Goal: Task Accomplishment & Management: Manage account settings

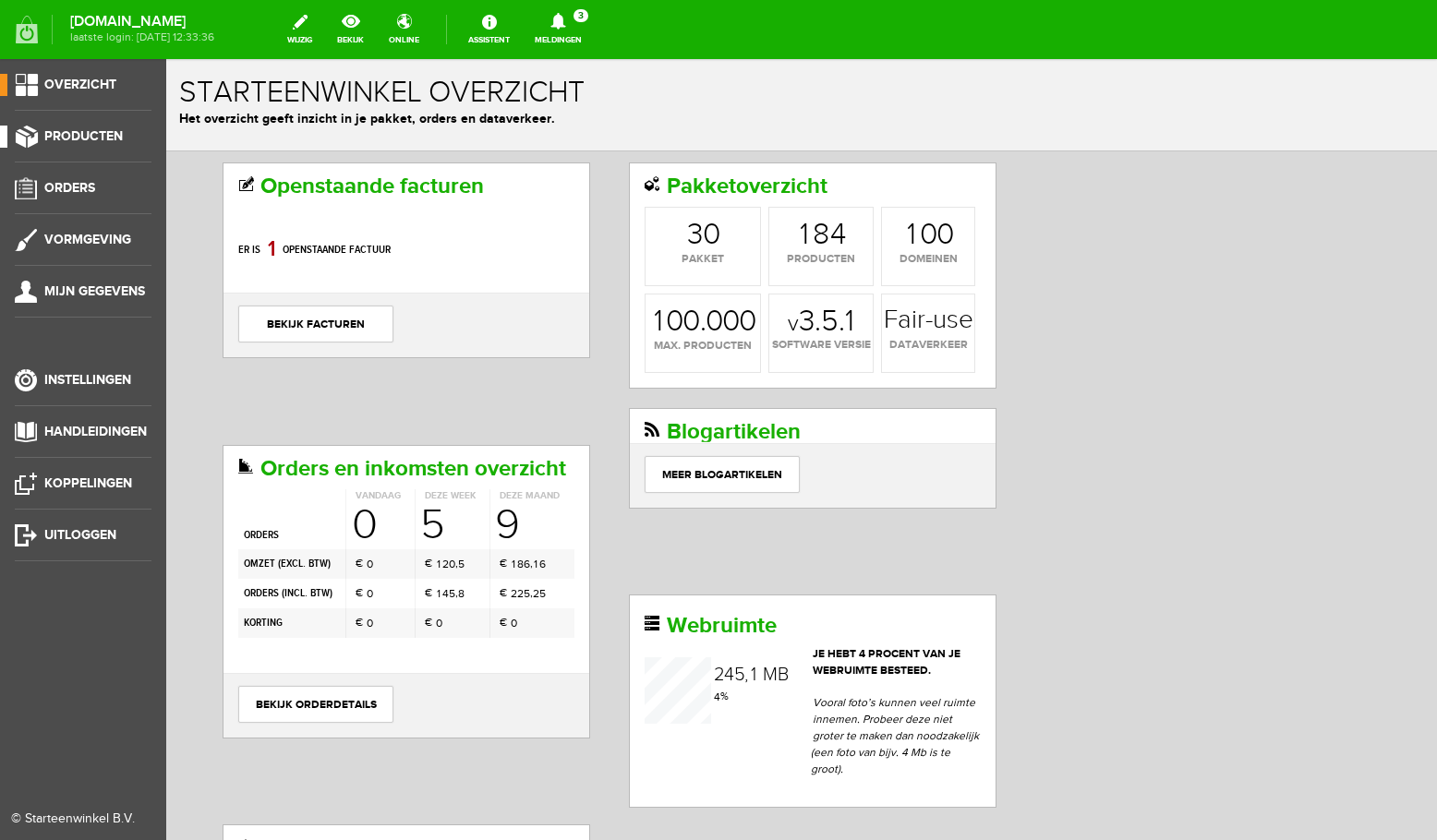
click at [97, 136] on span "Producten" at bounding box center [83, 136] width 79 height 16
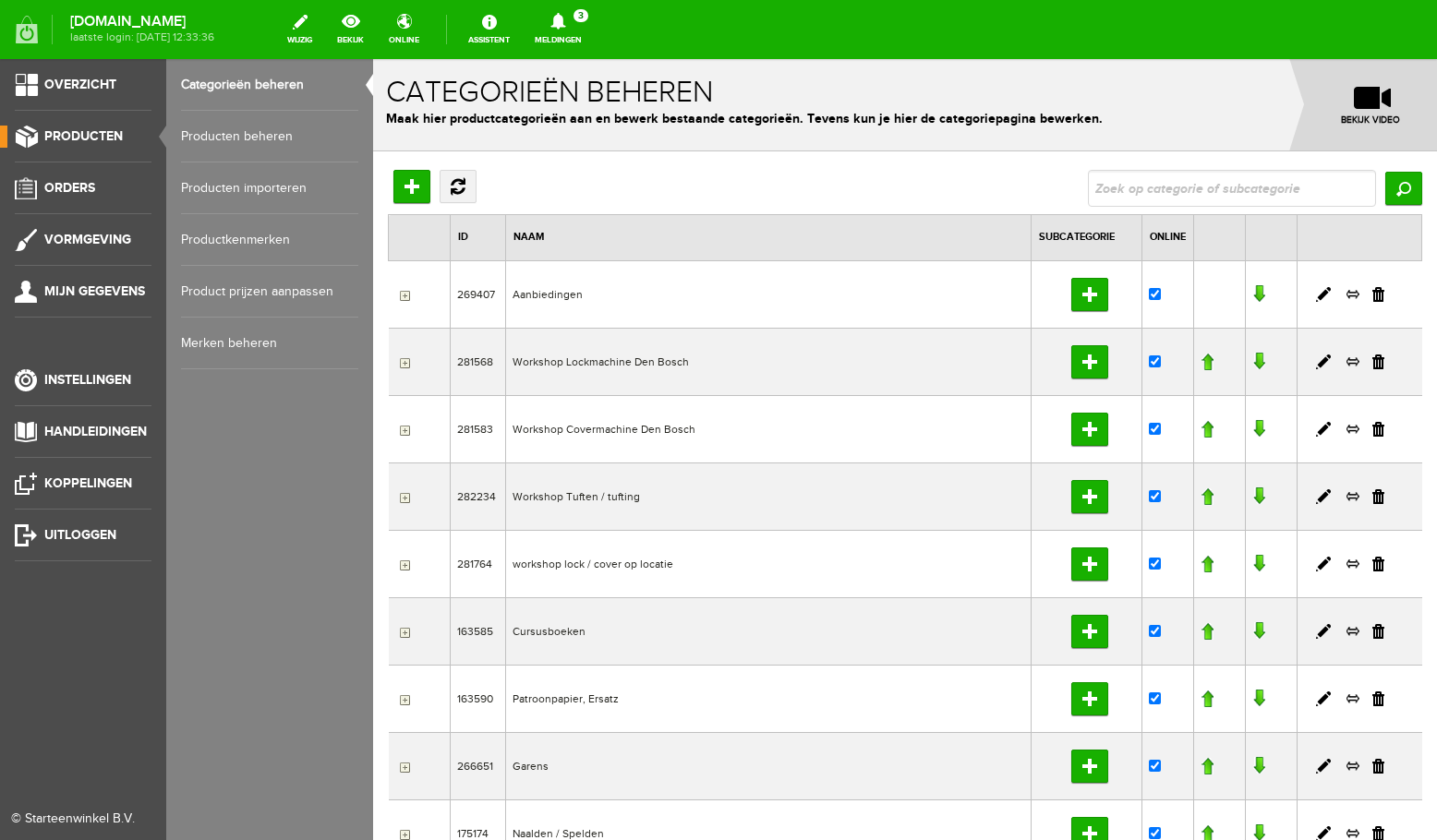
click at [238, 137] on link "Producten beheren" at bounding box center [270, 136] width 177 height 52
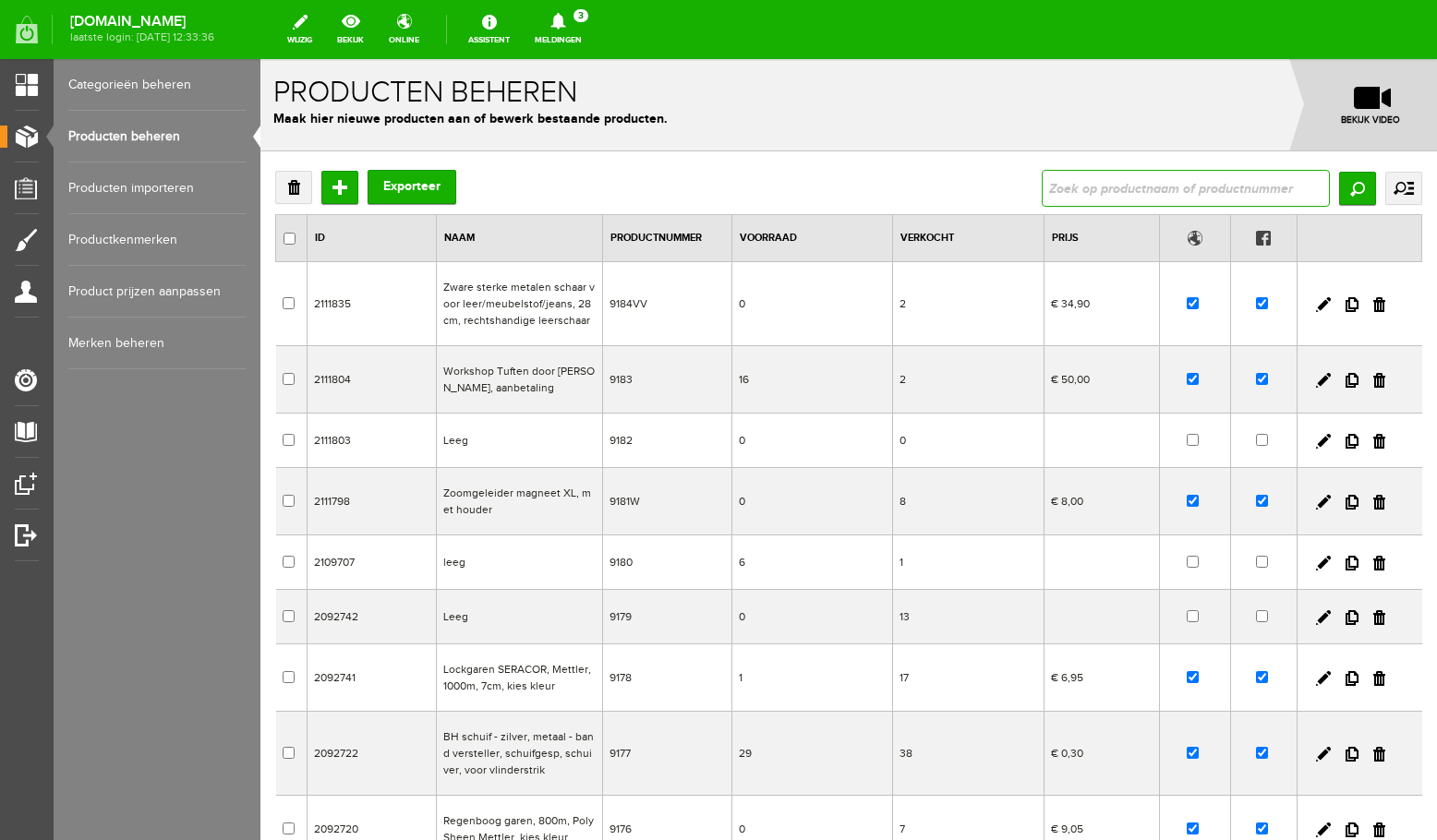
click at [1137, 188] on input "text" at bounding box center [1186, 188] width 289 height 37
type input "curve"
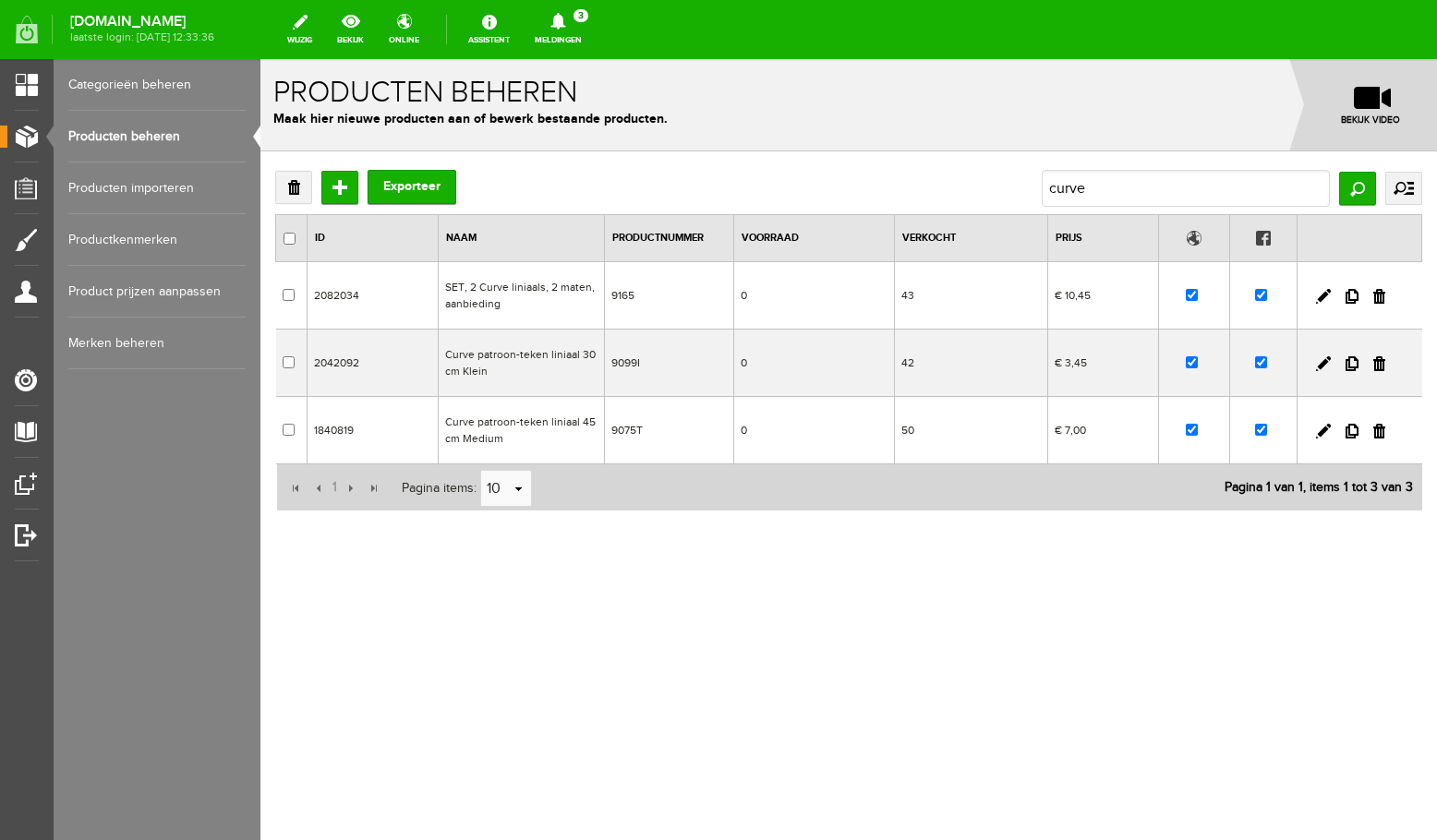
click at [524, 437] on td "Curve patroon-teken liniaal 45cm Medium" at bounding box center [521, 430] width 167 height 67
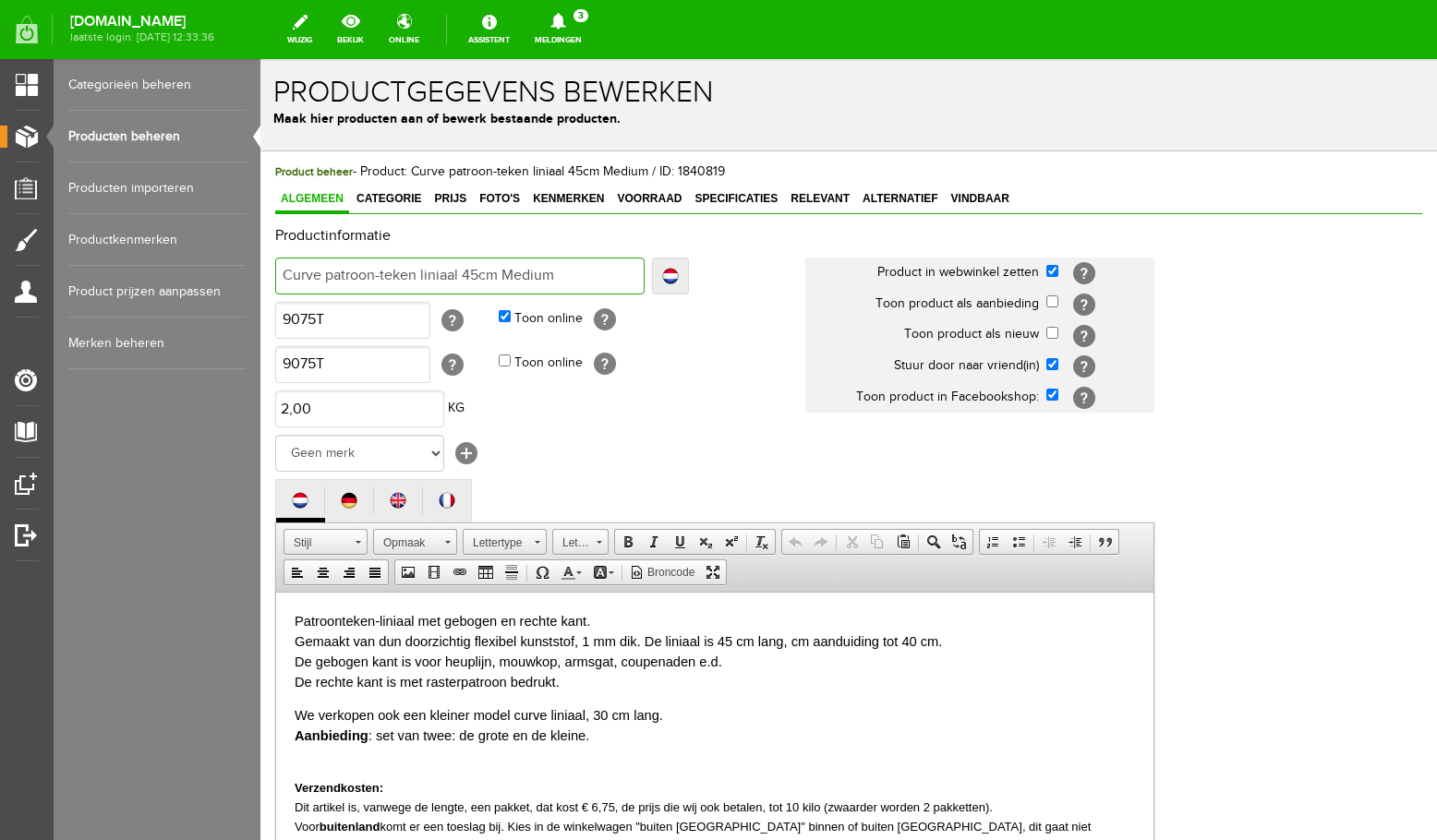
drag, startPoint x: 559, startPoint y: 274, endPoint x: 505, endPoint y: 273, distance: 54.0
click at [505, 273] on input "Curve patroon-teken liniaal 45cm Medium" at bounding box center [459, 276] width 369 height 37
type input "Curve patroon-teken liniaal 45cm"
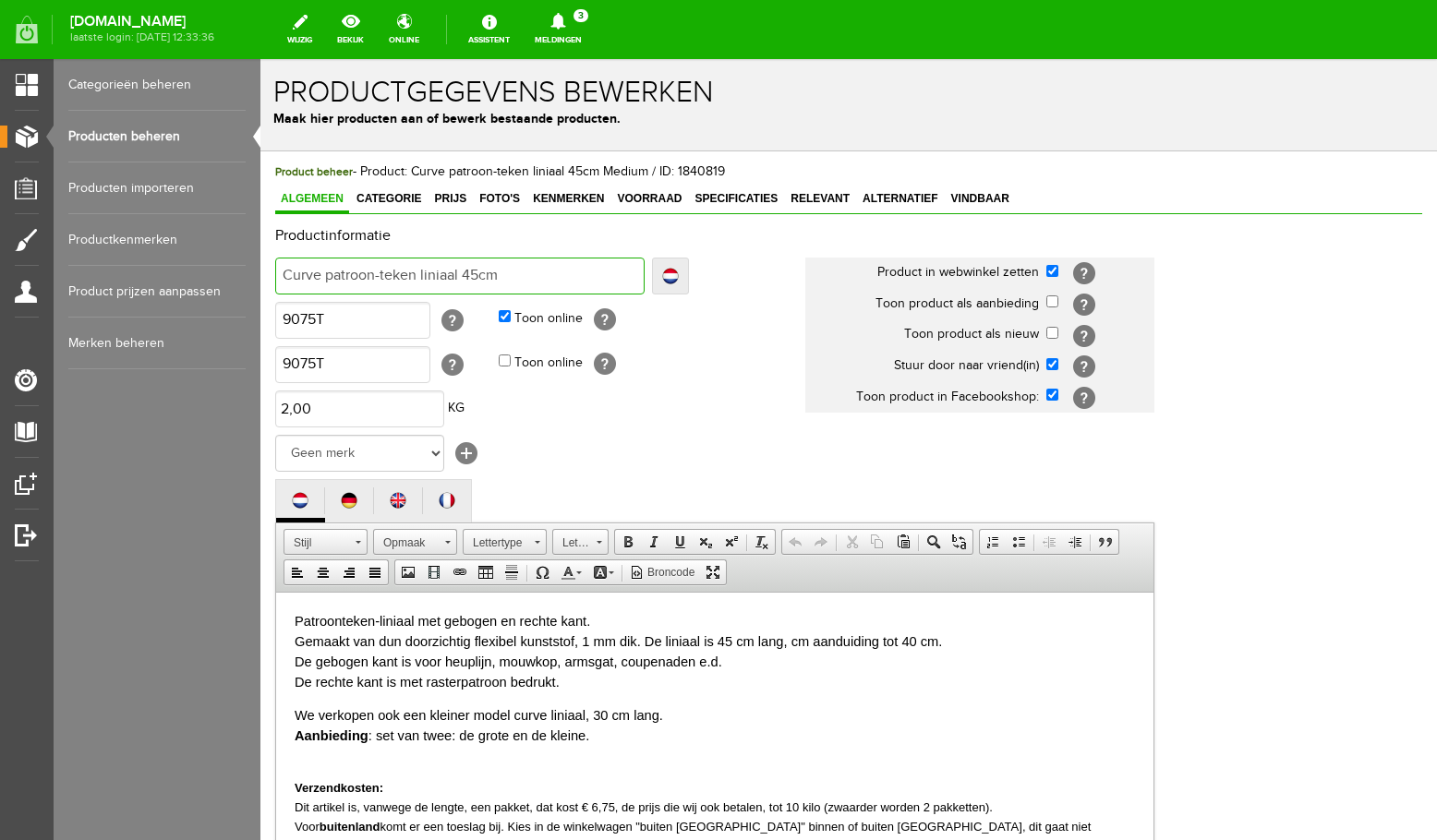
type input "Curve patroon-teken liniaal 45cm"
type input "Curve patroon-teken liniaal 45cm,"
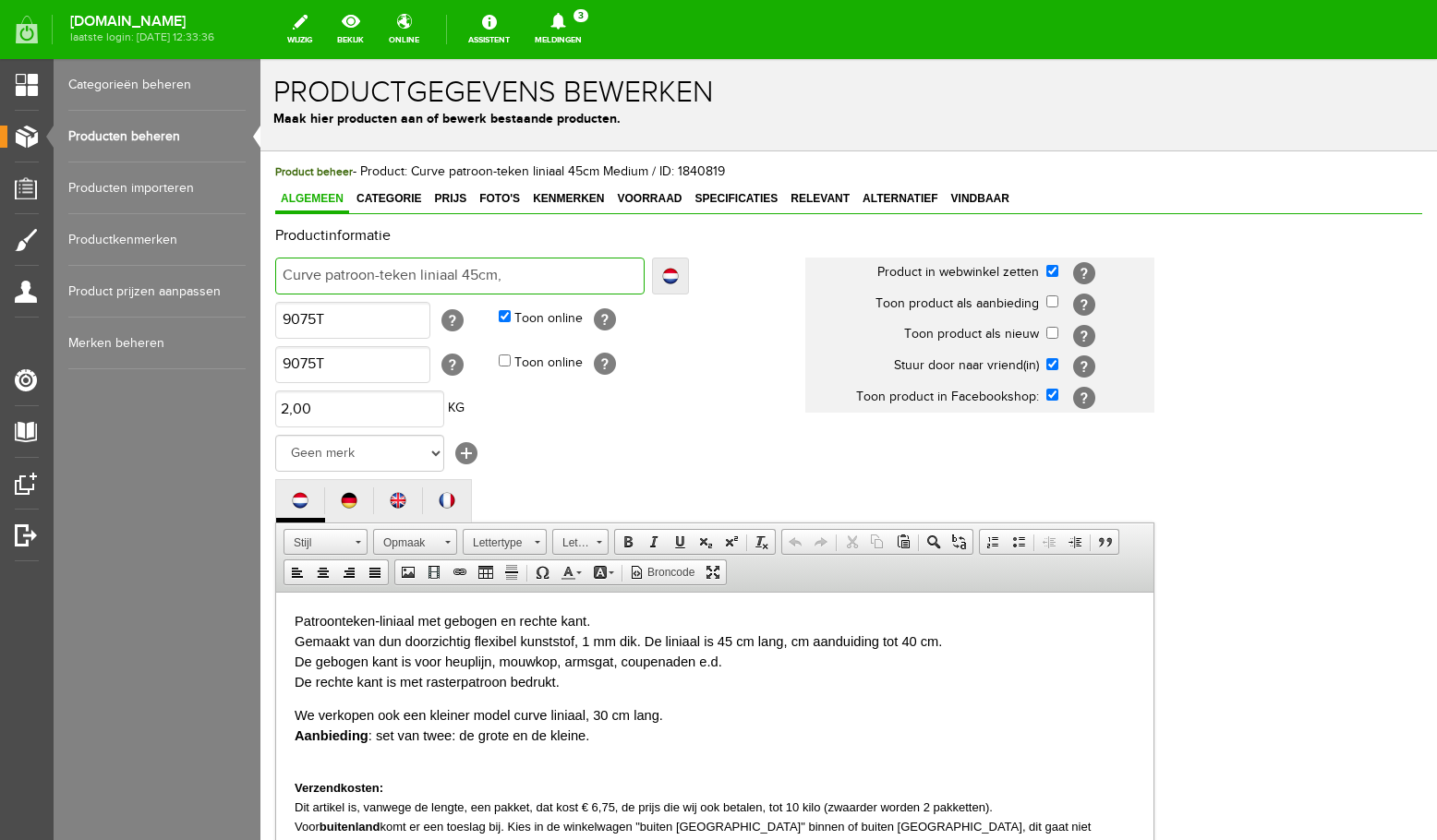
type input "Curve patroon-teken liniaal 45cm, d"
type input "Curve patroon-teken liniaal 45cm, du"
type input "Curve patroon-teken liniaal 45cm, dun"
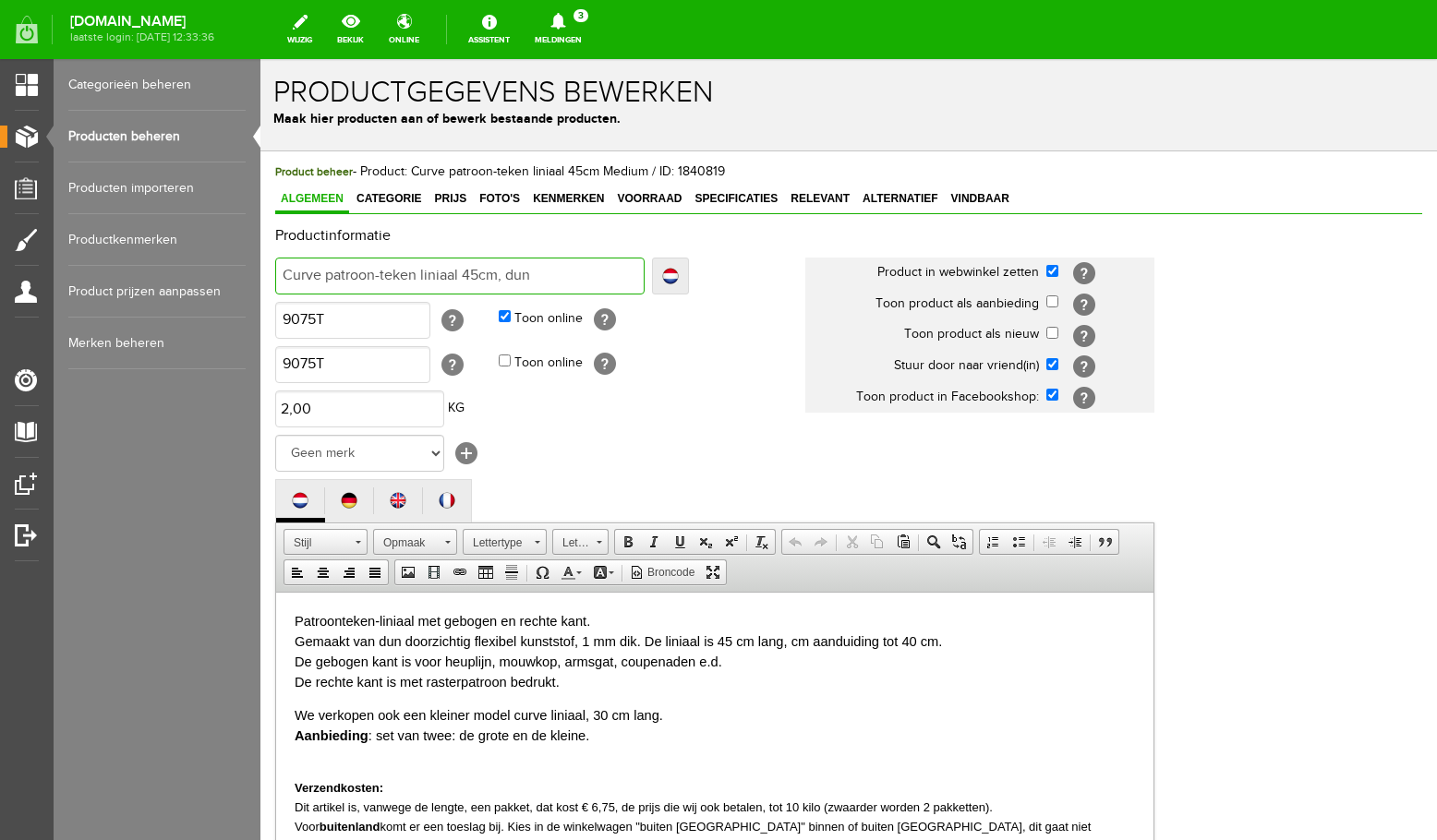
type input "Curve patroon-teken liniaal 45cm, dun"
click at [598, 682] on p "Patroonteken-liniaal met gebogen en rechte kant. Gemaakt van dun doorzichtig fl…" at bounding box center [715, 650] width 840 height 81
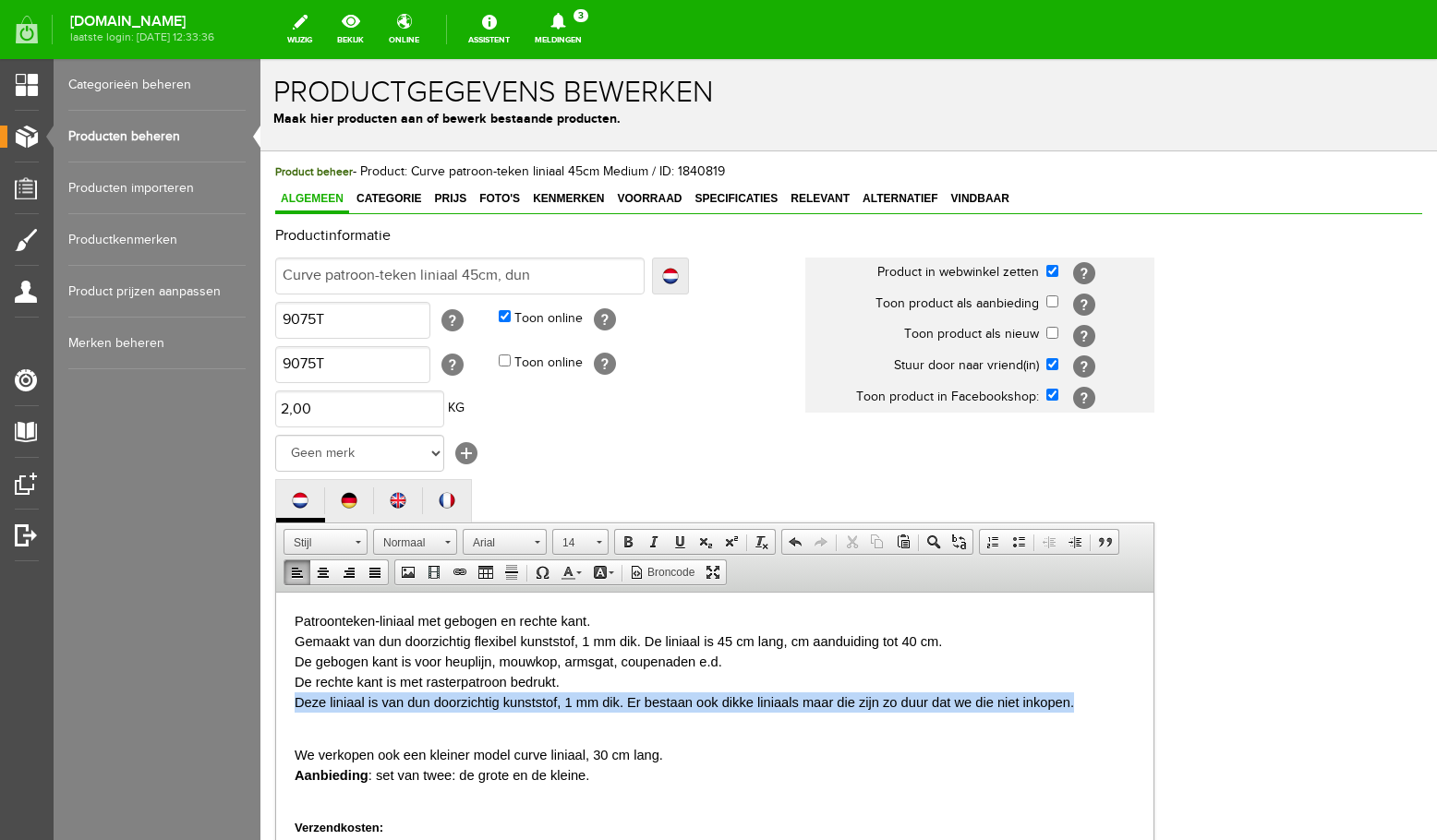
drag, startPoint x: 291, startPoint y: 703, endPoint x: 1074, endPoint y: 708, distance: 783.0
click at [1074, 708] on html "Patroonteken-liniaal met gebogen en rechte kant. Gemaakt van dun doorzichtig fl…" at bounding box center [715, 748] width 877 height 314
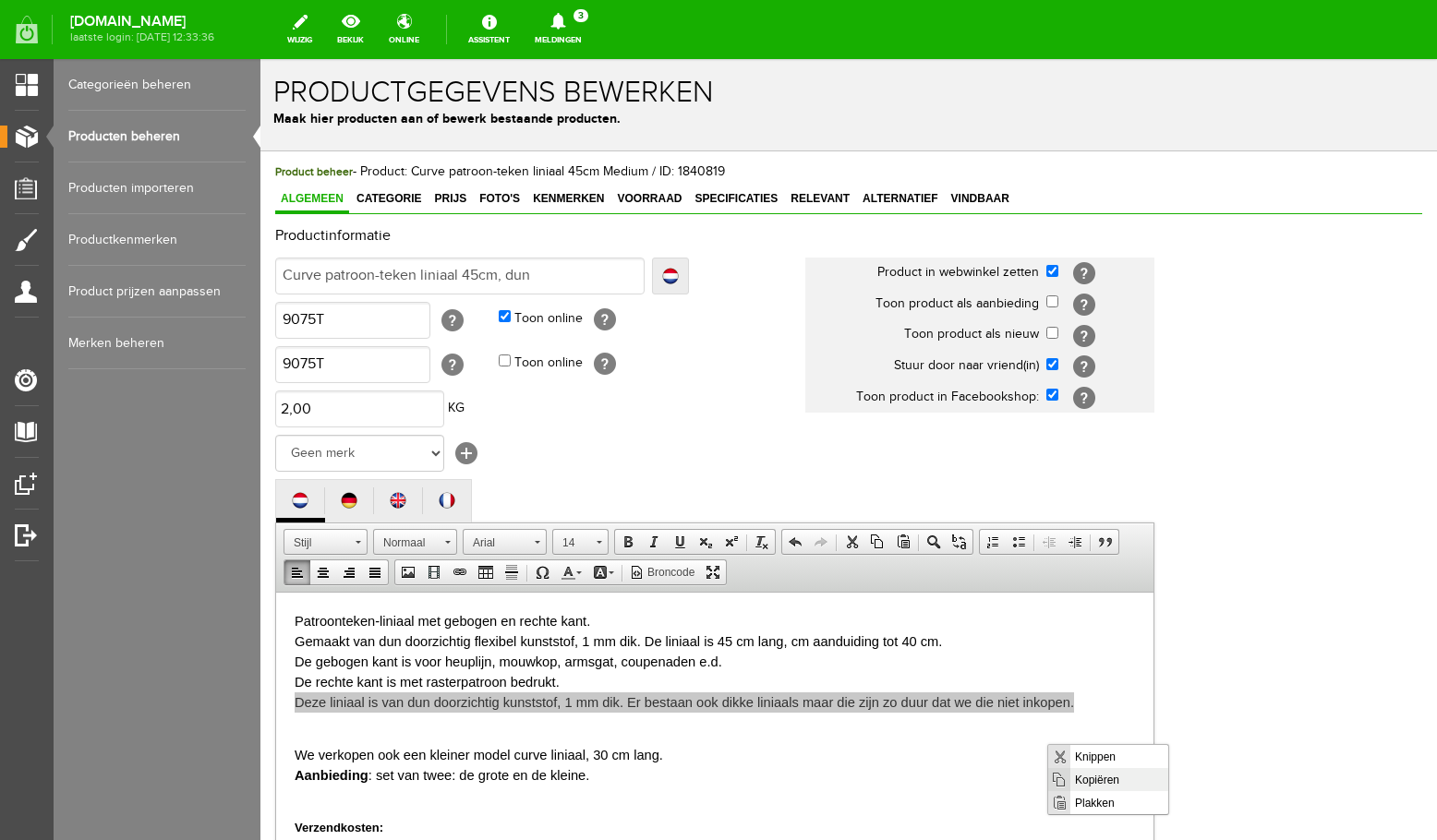
click at [1108, 780] on span "Kopiëren" at bounding box center [1119, 780] width 97 height 23
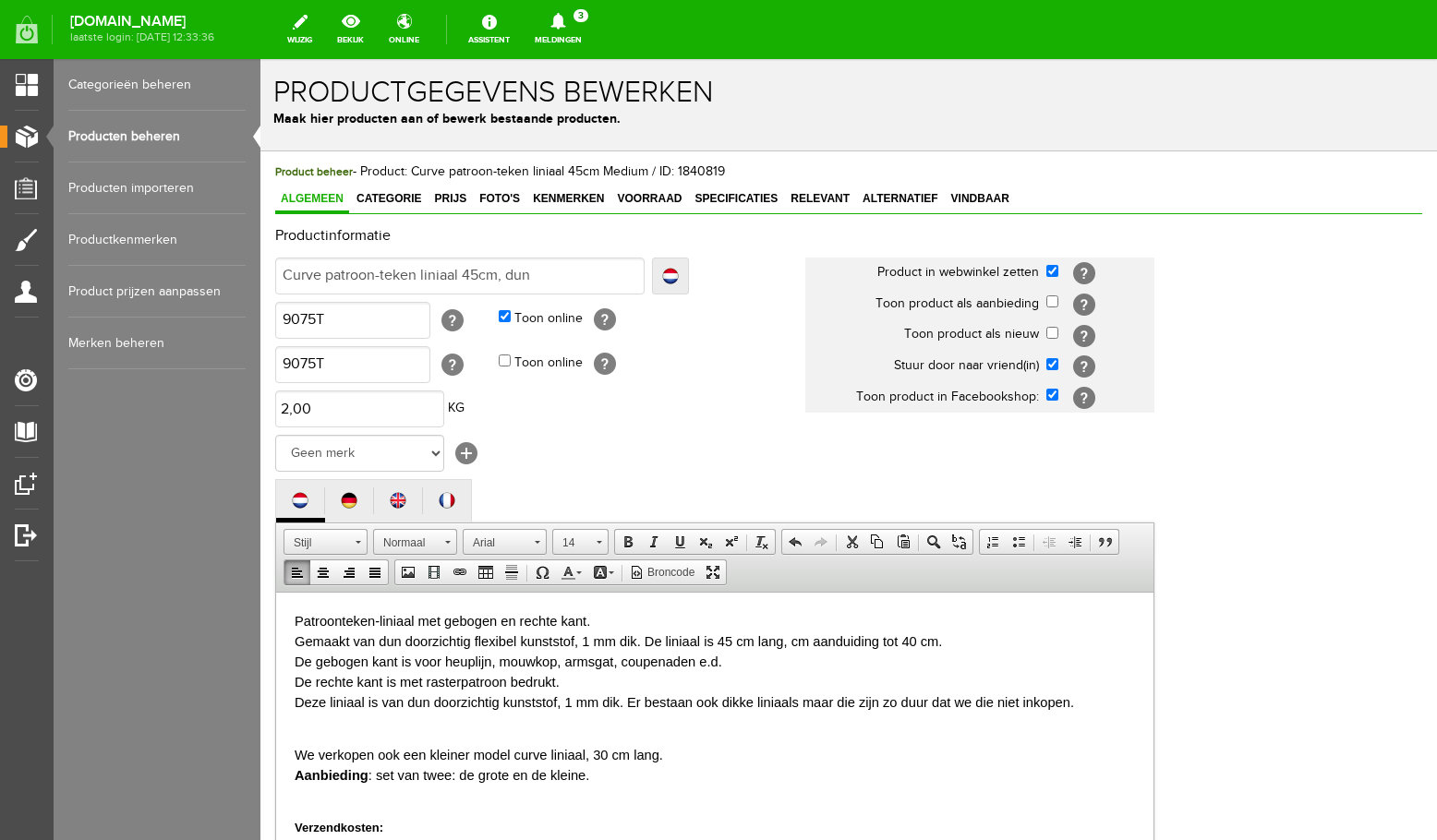
click at [775, 672] on p "Patroonteken-liniaal met gebogen en rechte kant. Gemaakt van dun doorzichtig fl…" at bounding box center [715, 670] width 840 height 121
drag, startPoint x: 647, startPoint y: 637, endPoint x: 294, endPoint y: 640, distance: 353.0
click at [294, 640] on font "Patroonteken-liniaal met gebogen en rechte kant. Gemaakt van dun doorzichtig fl…" at bounding box center [684, 661] width 780 height 96
click at [296, 683] on font "Patroonteken-liniaal met gebogen en rechte kant. De liniaal is 45 cm lang, cm a…" at bounding box center [684, 661] width 780 height 96
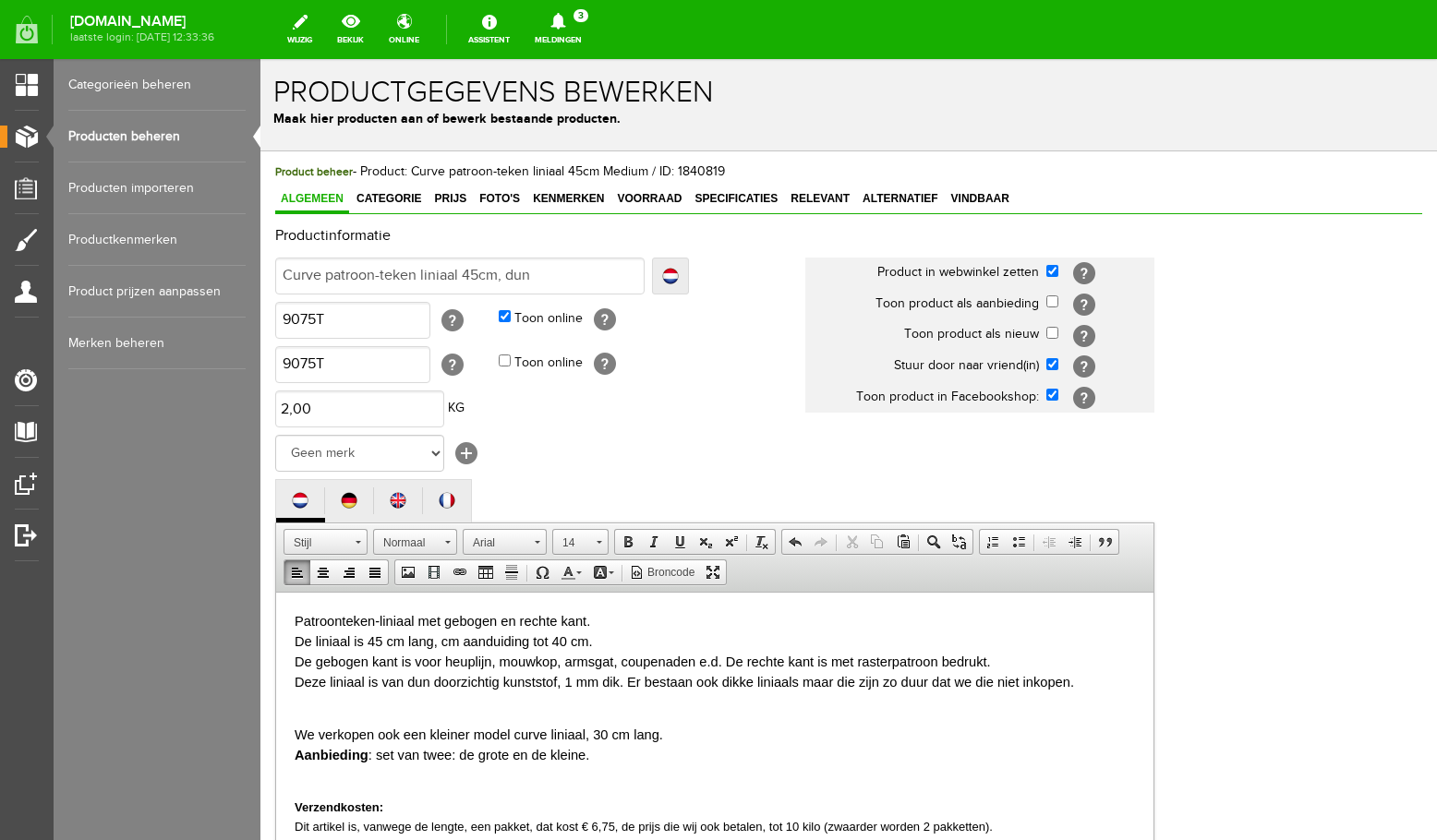
click at [295, 641] on font "Patroonteken-liniaal met gebogen en rechte kant. De liniaal is 45 cm lang, cm a…" at bounding box center [684, 651] width 780 height 76
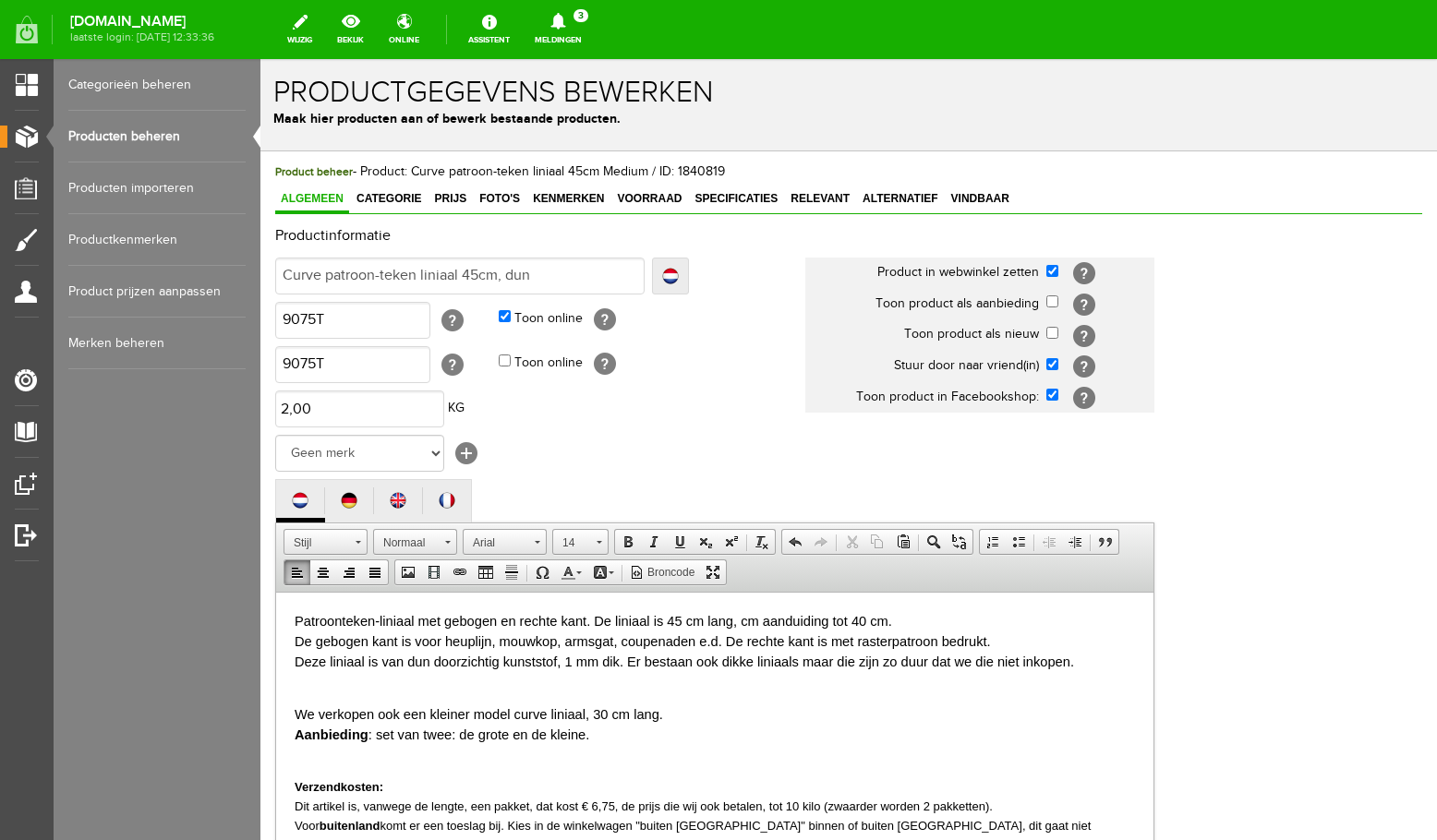
click at [304, 692] on body "Patroonteken-liniaal met gebogen en rechte kant. De liniaal is 45 cm lang, cm a…" at bounding box center [715, 767] width 840 height 314
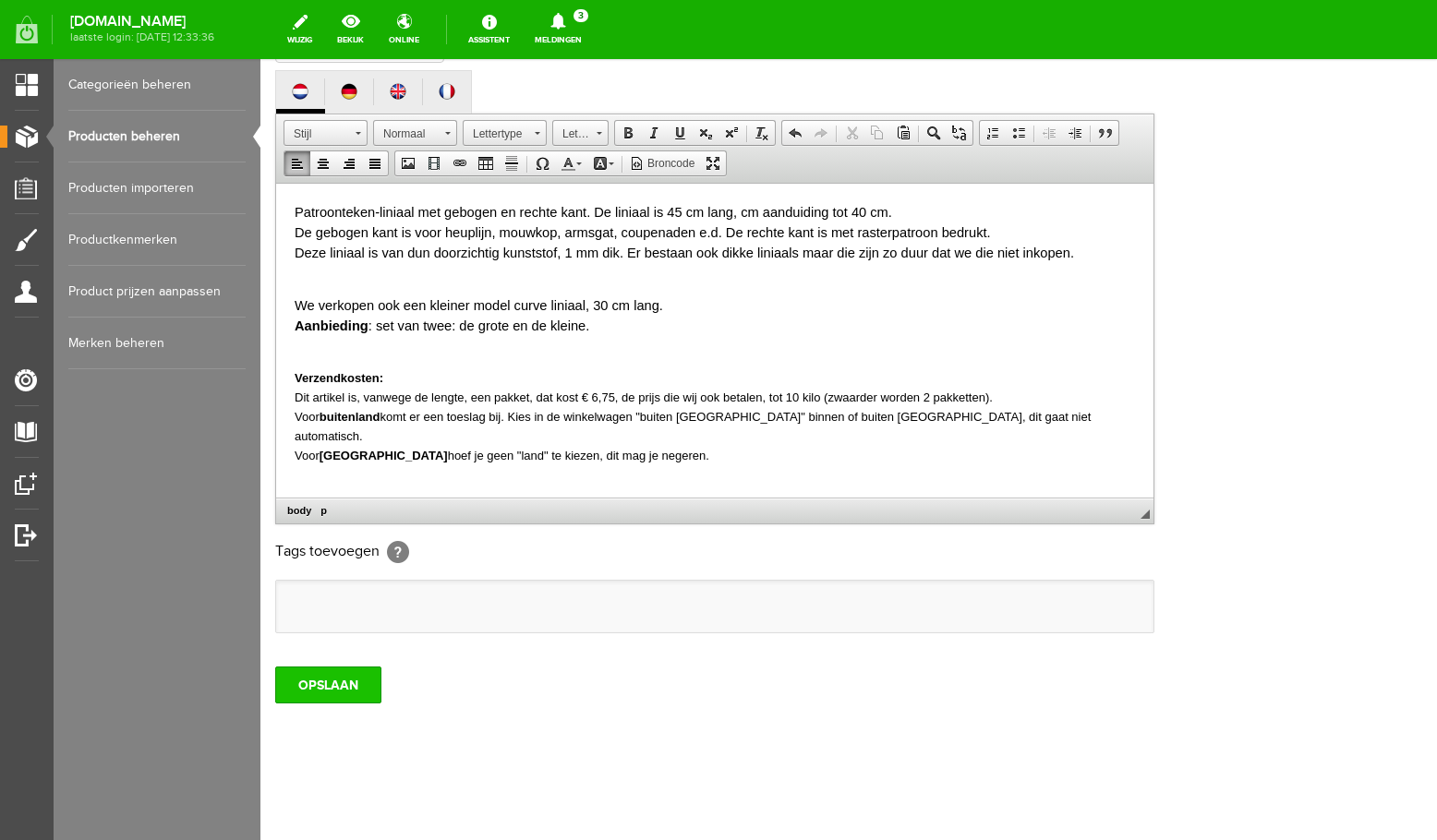
click at [340, 689] on input "OPSLAAN" at bounding box center [328, 685] width 106 height 37
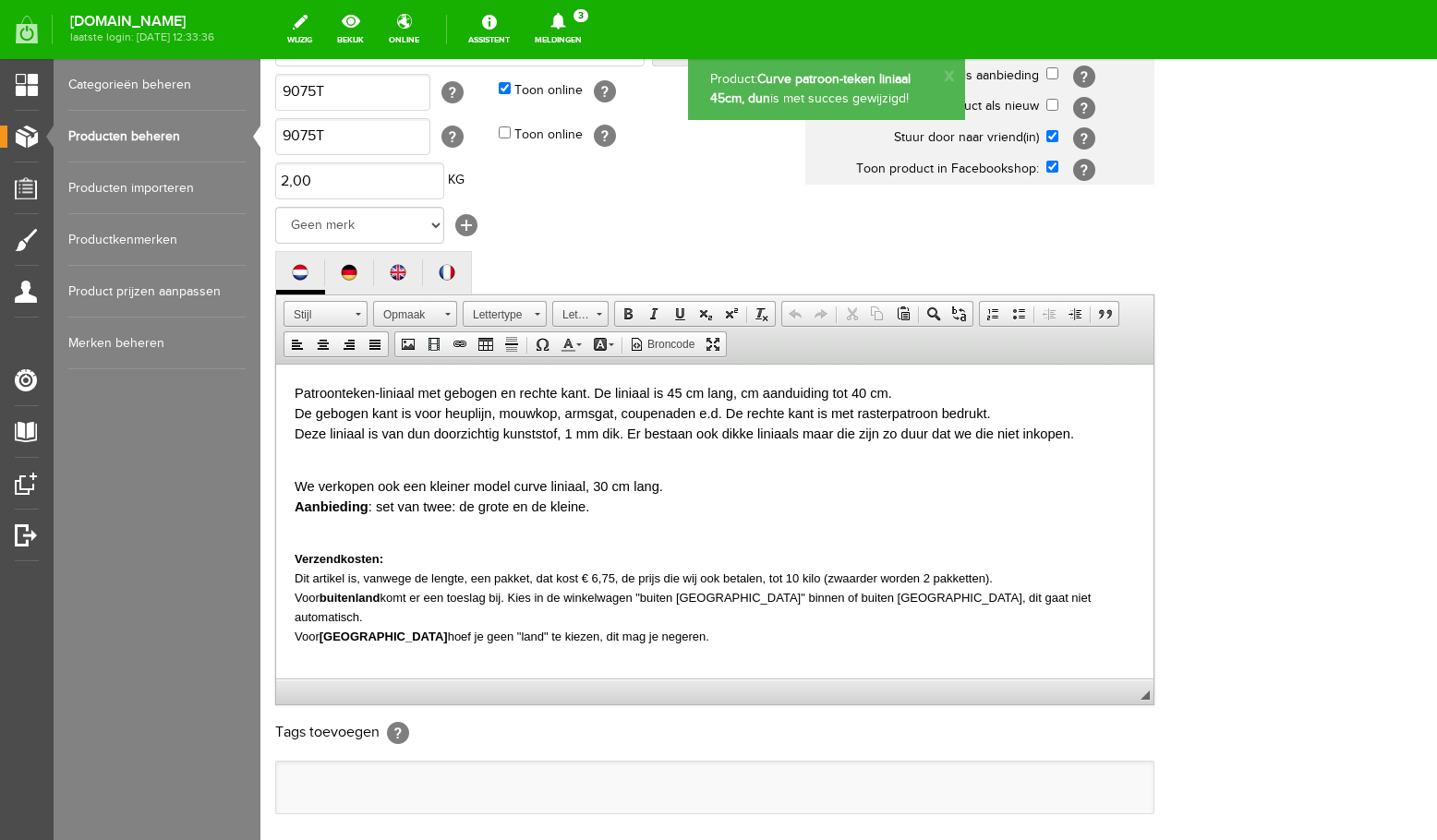
scroll to position [0, 0]
click at [126, 136] on link "Producten beheren" at bounding box center [157, 136] width 177 height 52
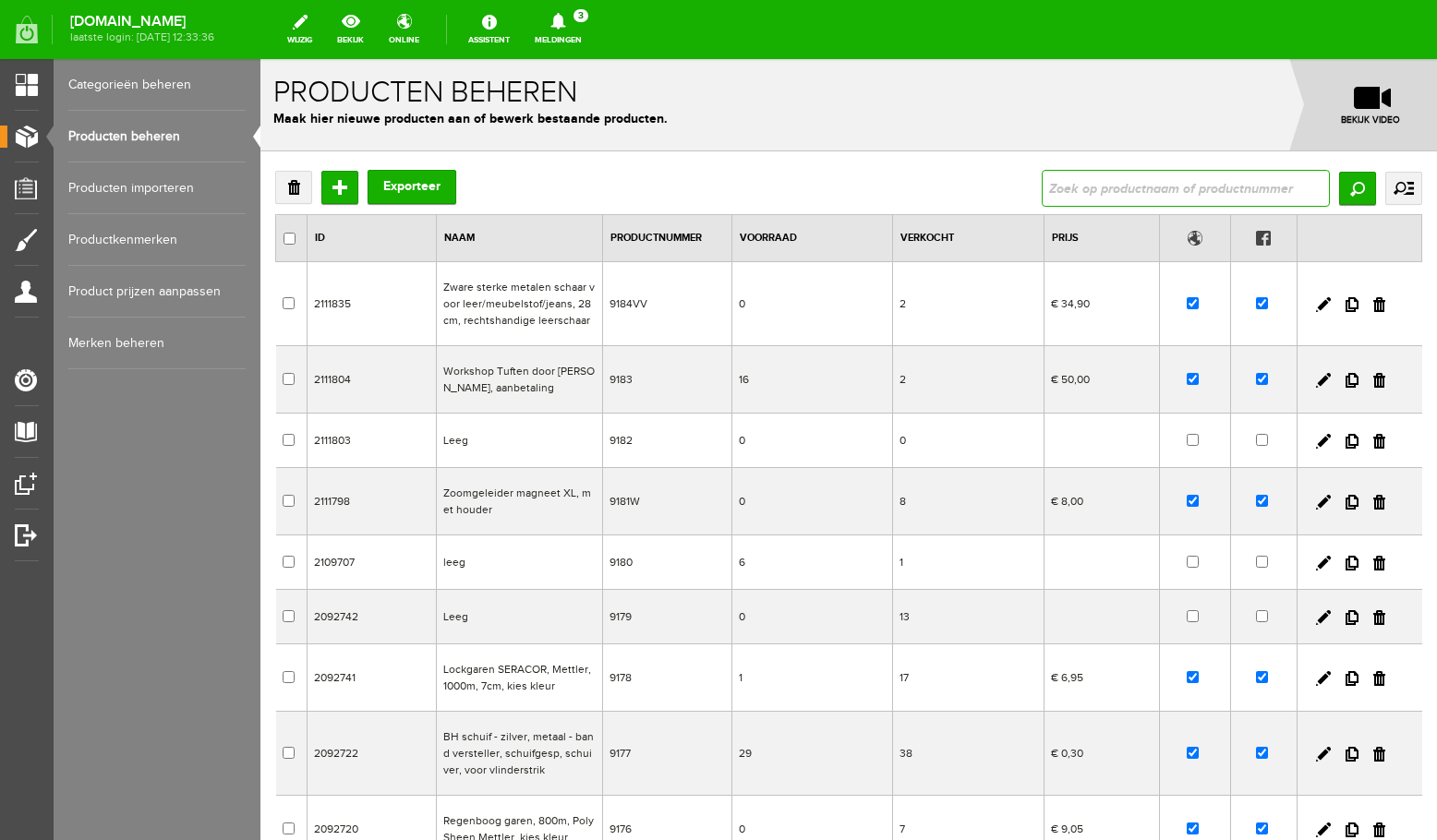
click at [1156, 189] on input "text" at bounding box center [1186, 188] width 289 height 37
type input "curve"
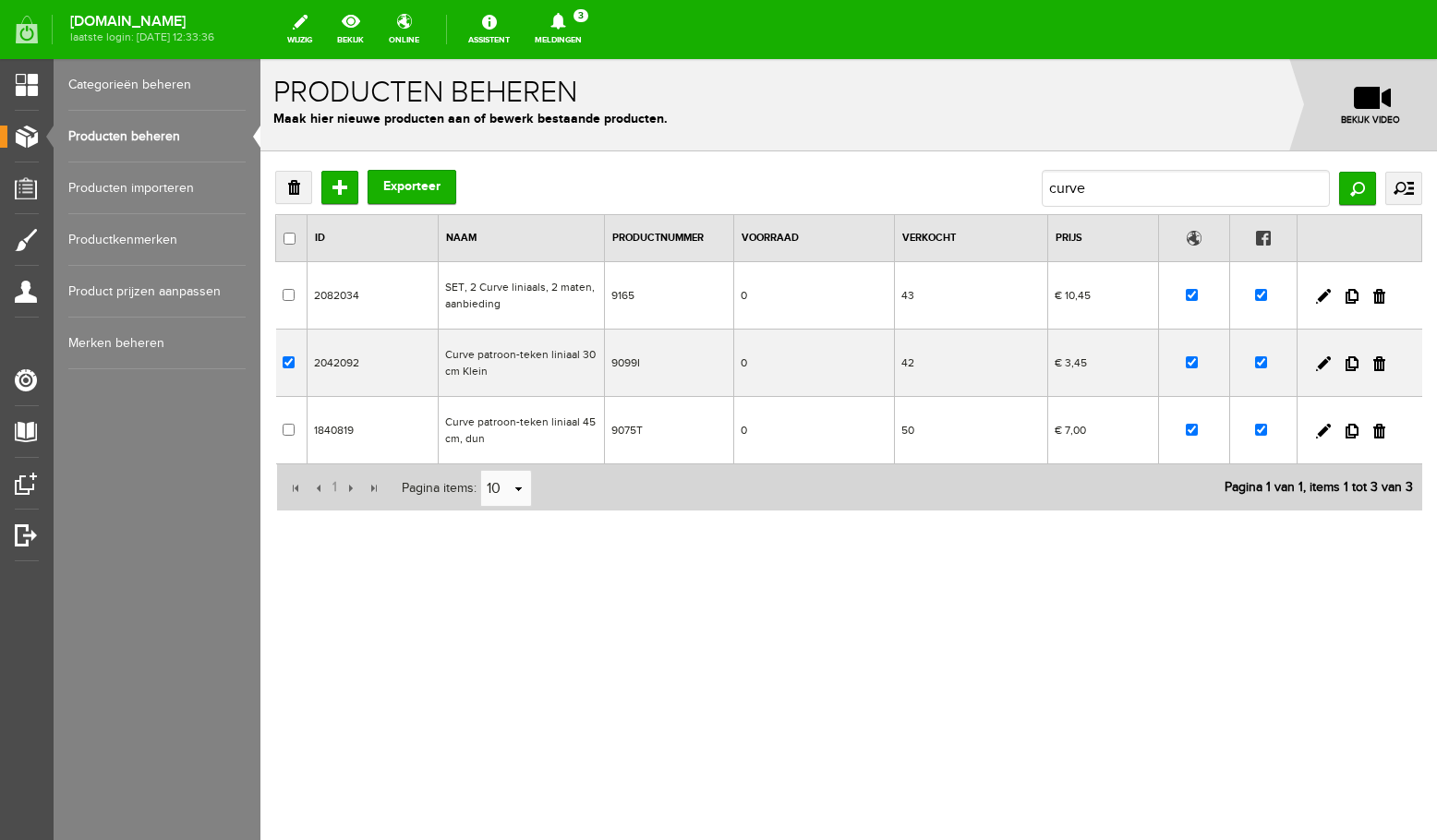
click at [520, 364] on td "Curve patroon-teken liniaal 30cm Klein" at bounding box center [521, 363] width 167 height 67
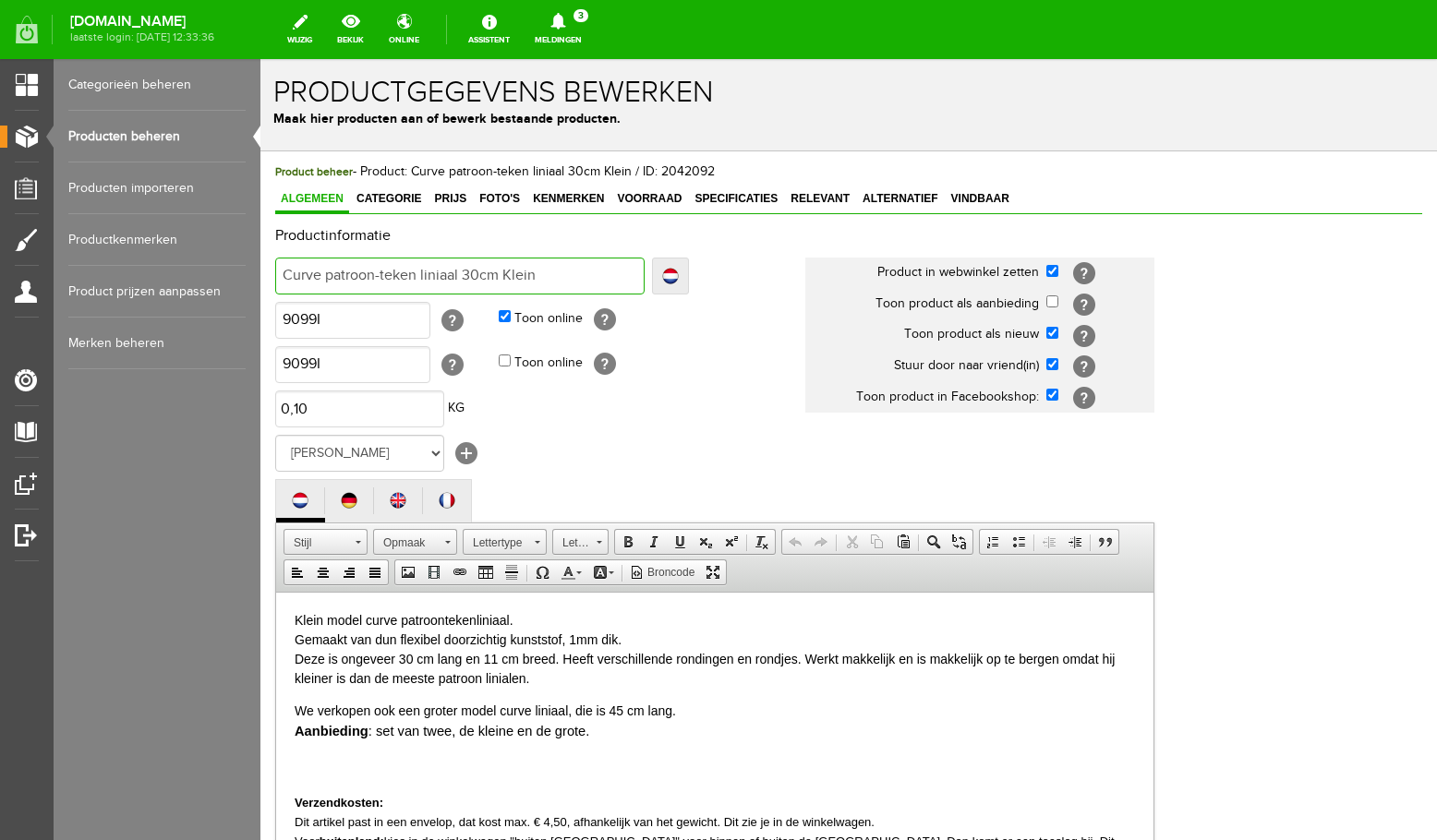
drag, startPoint x: 540, startPoint y: 273, endPoint x: 498, endPoint y: 275, distance: 42.0
click at [498, 275] on input "Curve patroon-teken liniaal 30cm Klein" at bounding box center [459, 276] width 369 height 37
type input "Curve patroon-teken liniaal 30cm,"
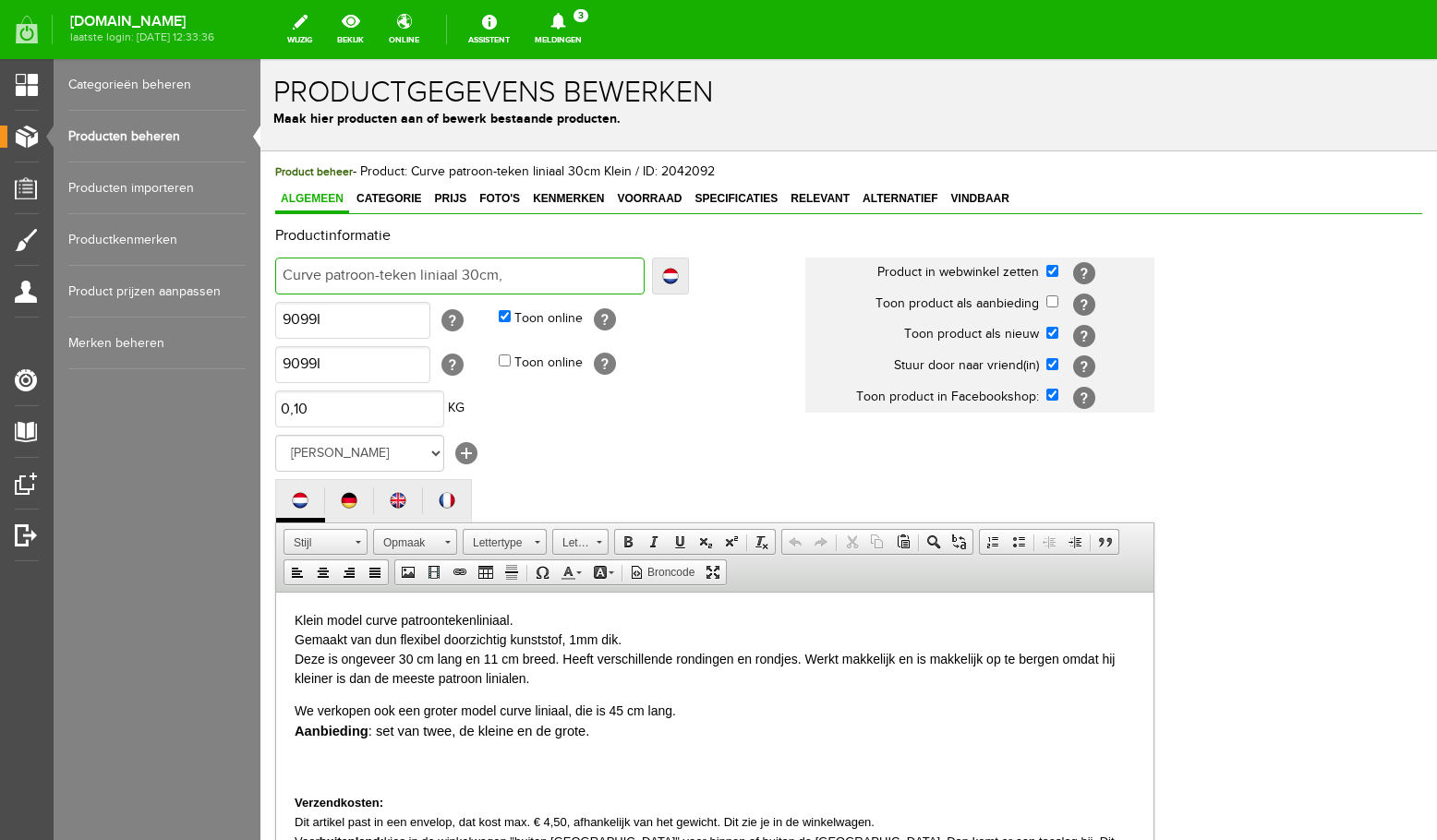
type input "Curve patroon-teken liniaal 30cm,"
type input "Curve patroon-teken liniaal 30cm, d"
type input "Curve patroon-teken liniaal 30cm, du"
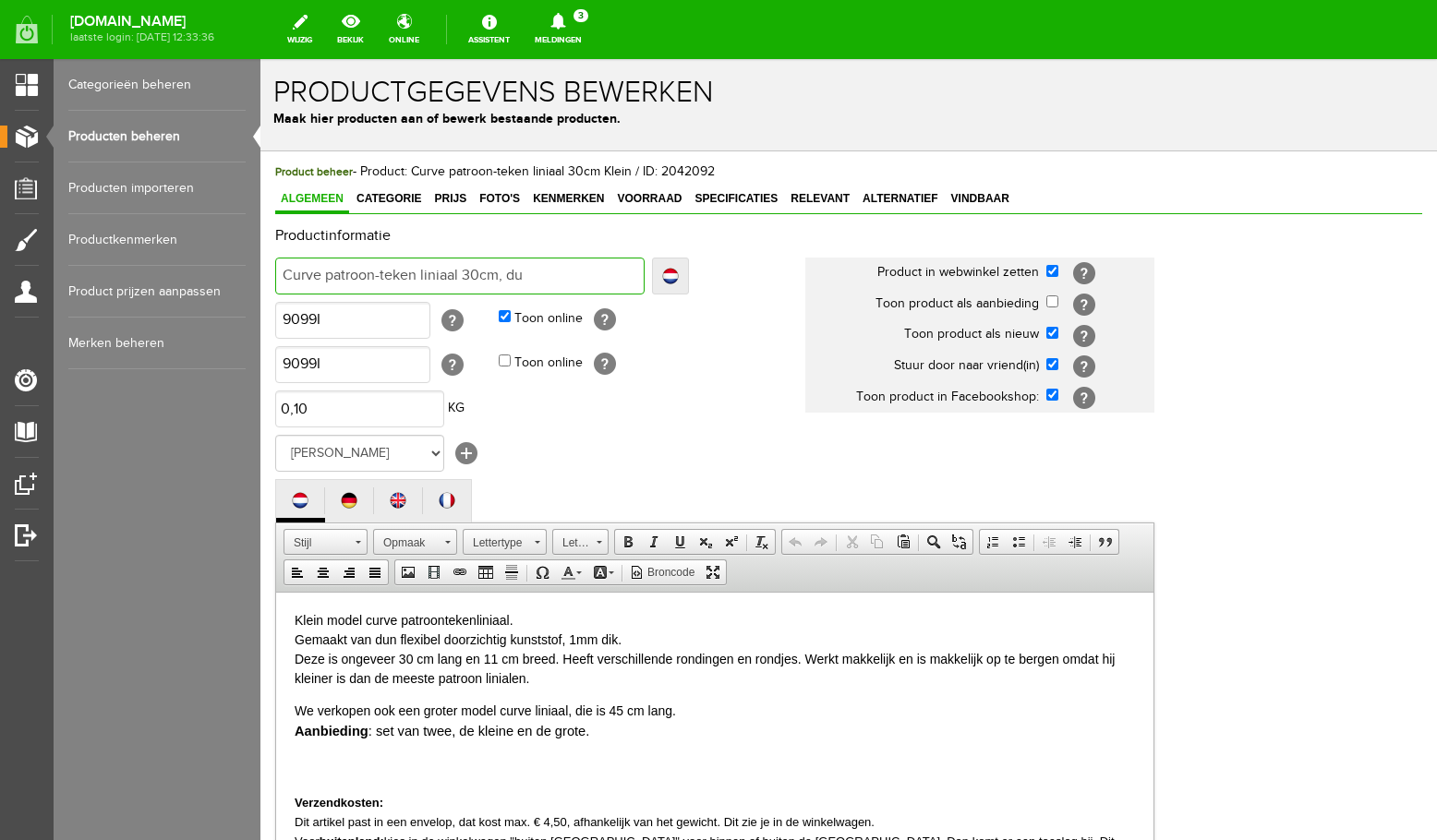
type input "Curve patroon-teken liniaal 30cm, dun"
drag, startPoint x: 327, startPoint y: 659, endPoint x: 312, endPoint y: 660, distance: 15.0
click at [312, 660] on span "Klein model curve patroontekenliniaal. Gemaakt van dun flexibel doorzichtig kun…" at bounding box center [704, 648] width 820 height 73
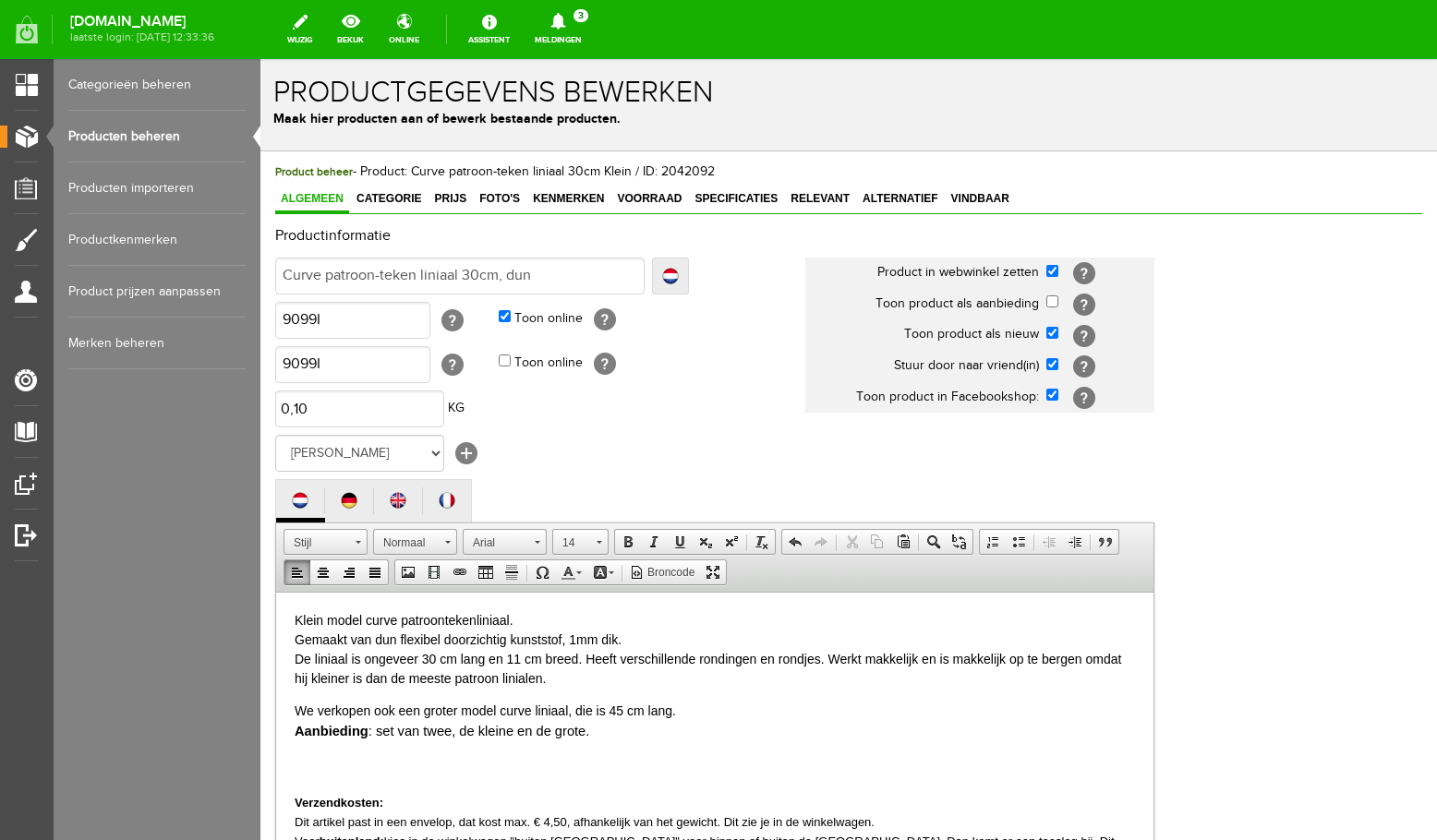
click at [572, 679] on p "Klein model curve patroontekenliniaal. Gemaakt van dun flexibel doorzichtig kun…" at bounding box center [715, 649] width 840 height 78
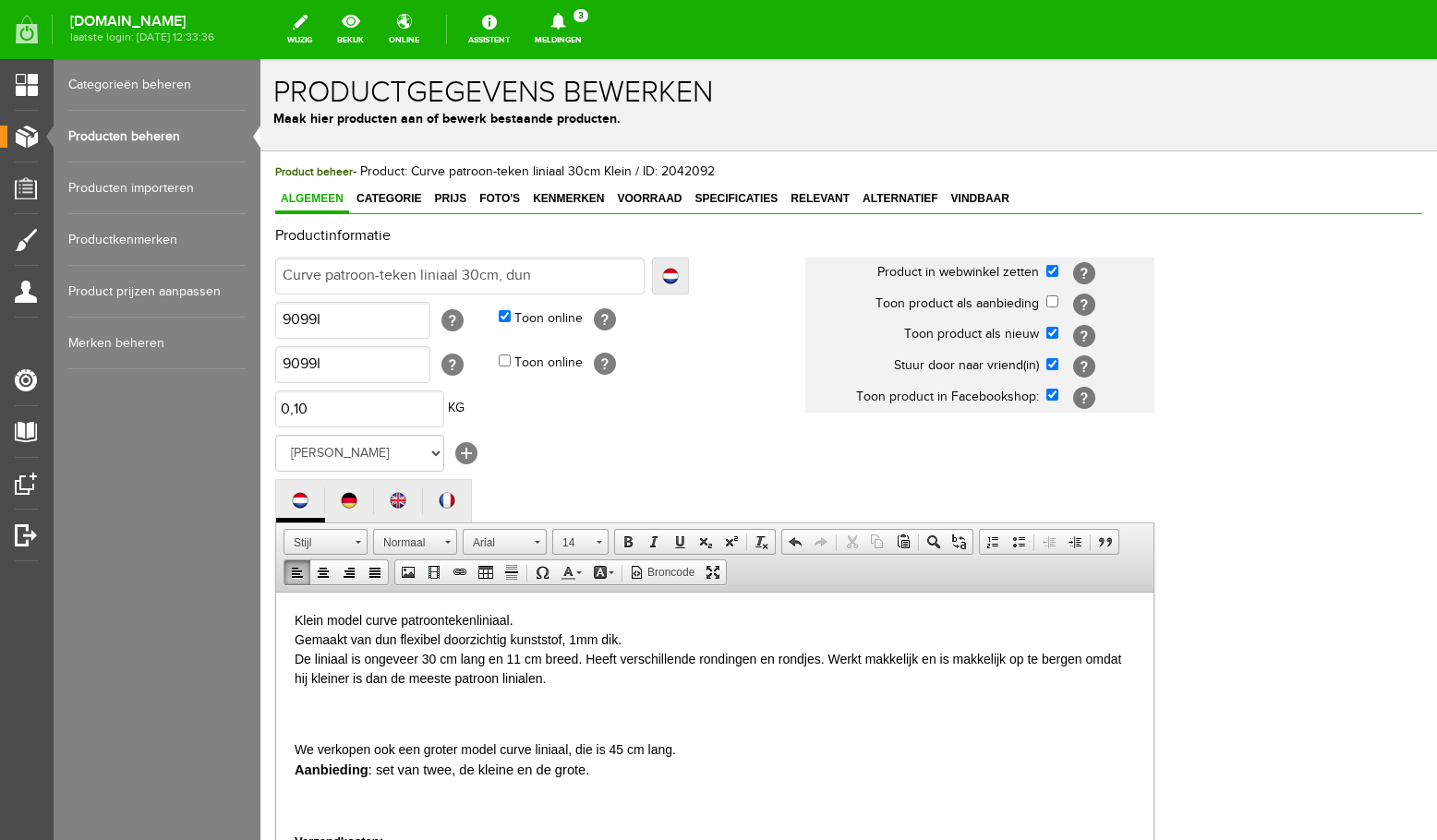
scroll to position [101, 0]
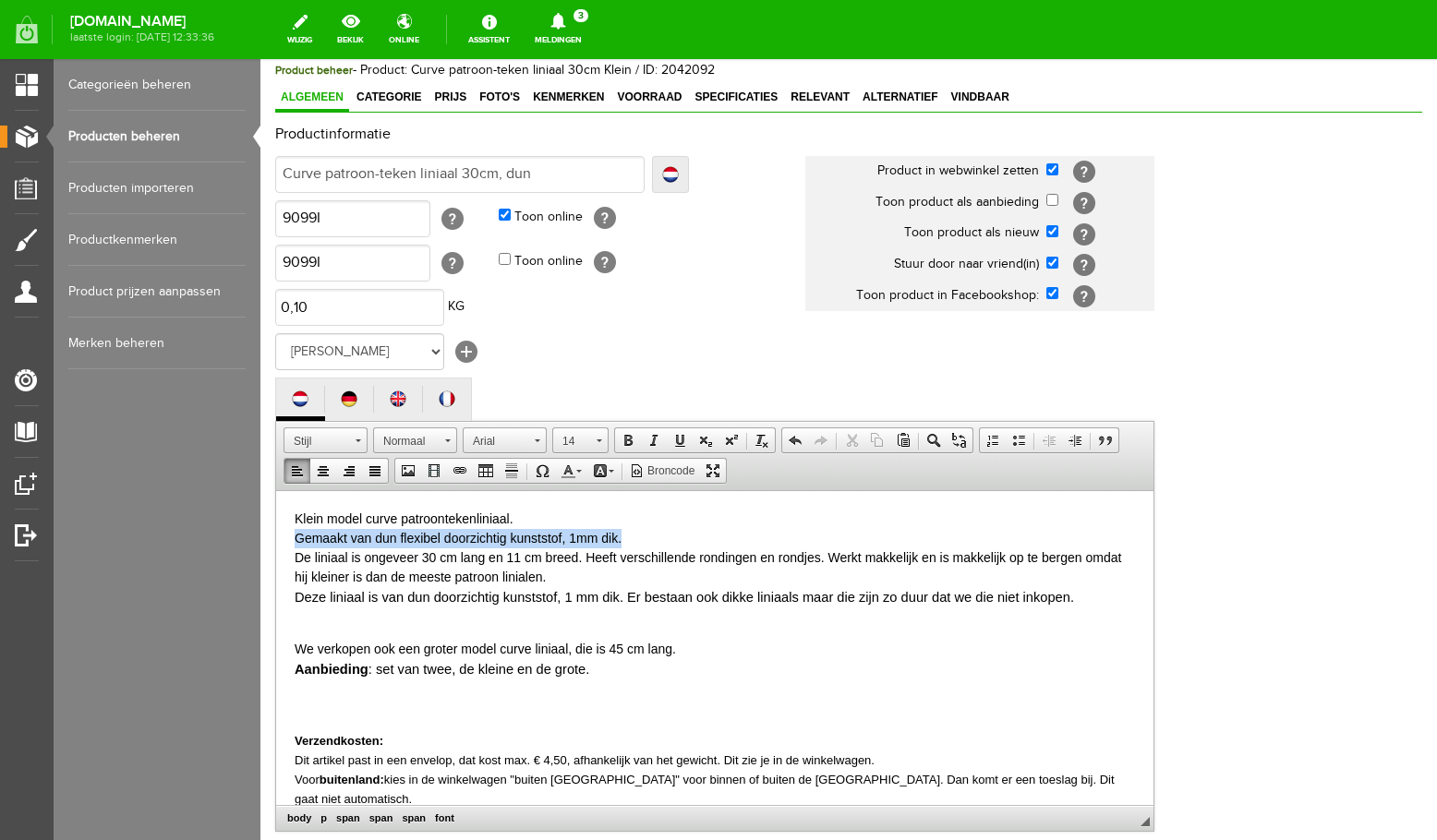
drag, startPoint x: 660, startPoint y: 539, endPoint x: 291, endPoint y: 538, distance: 369.0
click at [291, 538] on html "Klein model curve patroontekenliniaal. Gemaakt van dun flexibel doorzichtig kun…" at bounding box center [715, 647] width 877 height 314
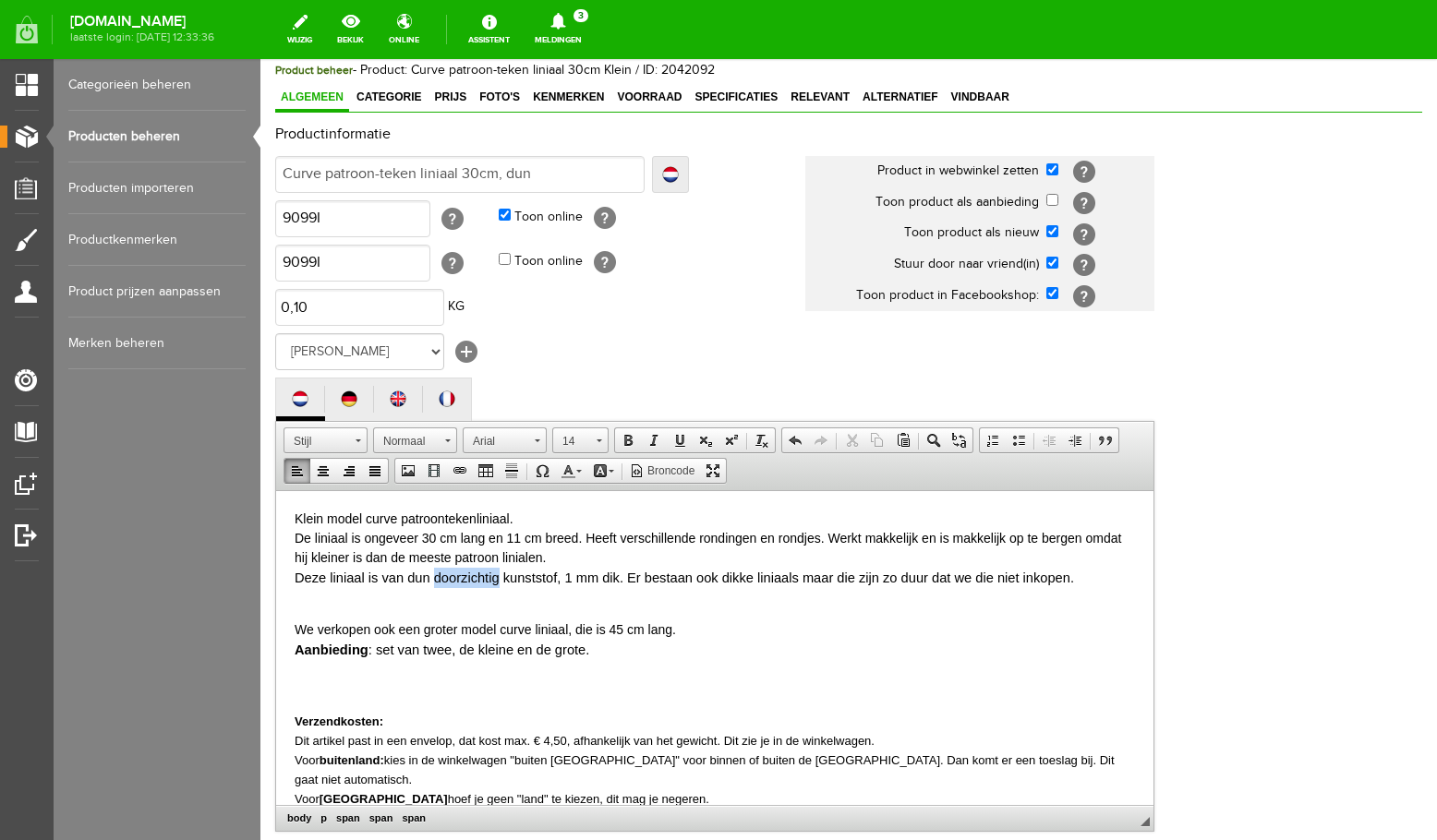
drag, startPoint x: 433, startPoint y: 579, endPoint x: 498, endPoint y: 576, distance: 65.1
click at [498, 576] on font "Deze liniaal is van dun doorzichtig kunststof, 1 mm dik. Er bestaan ook dikke l…" at bounding box center [684, 577] width 780 height 15
click at [410, 579] on font "Deze liniaal is van dun doorzichtig kunststof, 1 mm dik. Er bestaan ook dikke l…" at bounding box center [684, 577] width 780 height 15
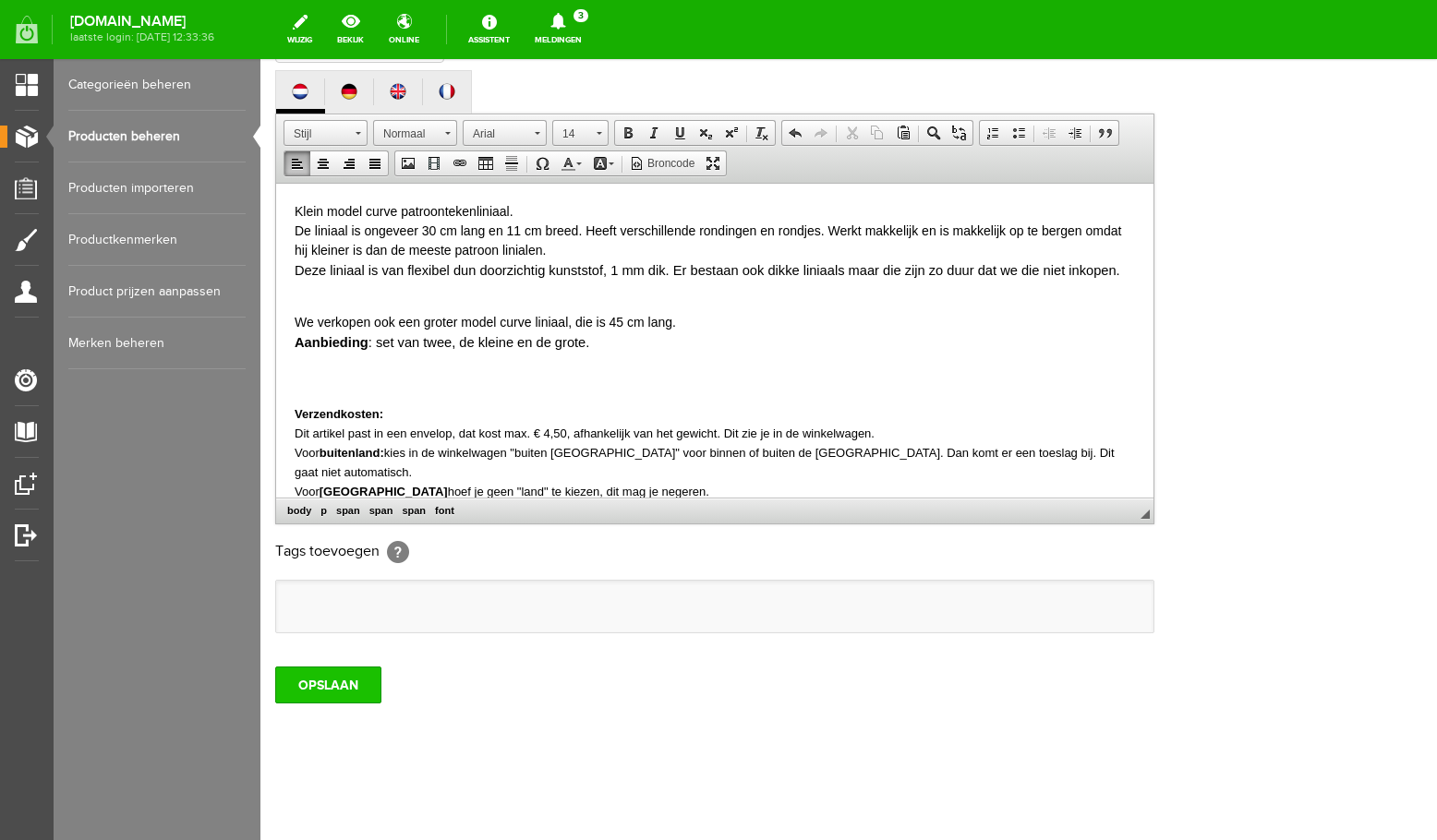
click at [353, 693] on input "OPSLAAN" at bounding box center [328, 685] width 106 height 37
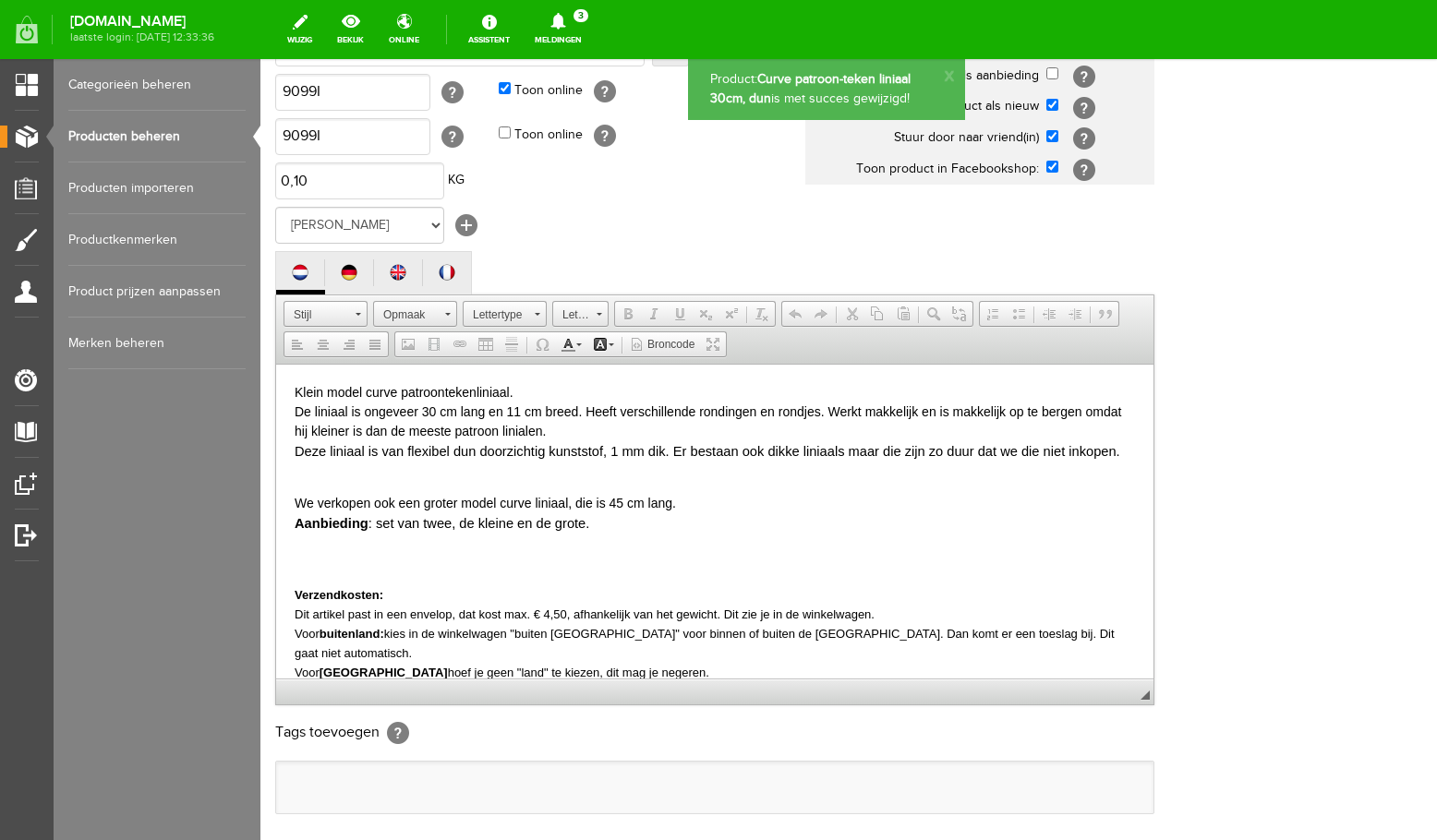
scroll to position [0, 0]
click at [130, 137] on link "Producten beheren" at bounding box center [157, 136] width 177 height 52
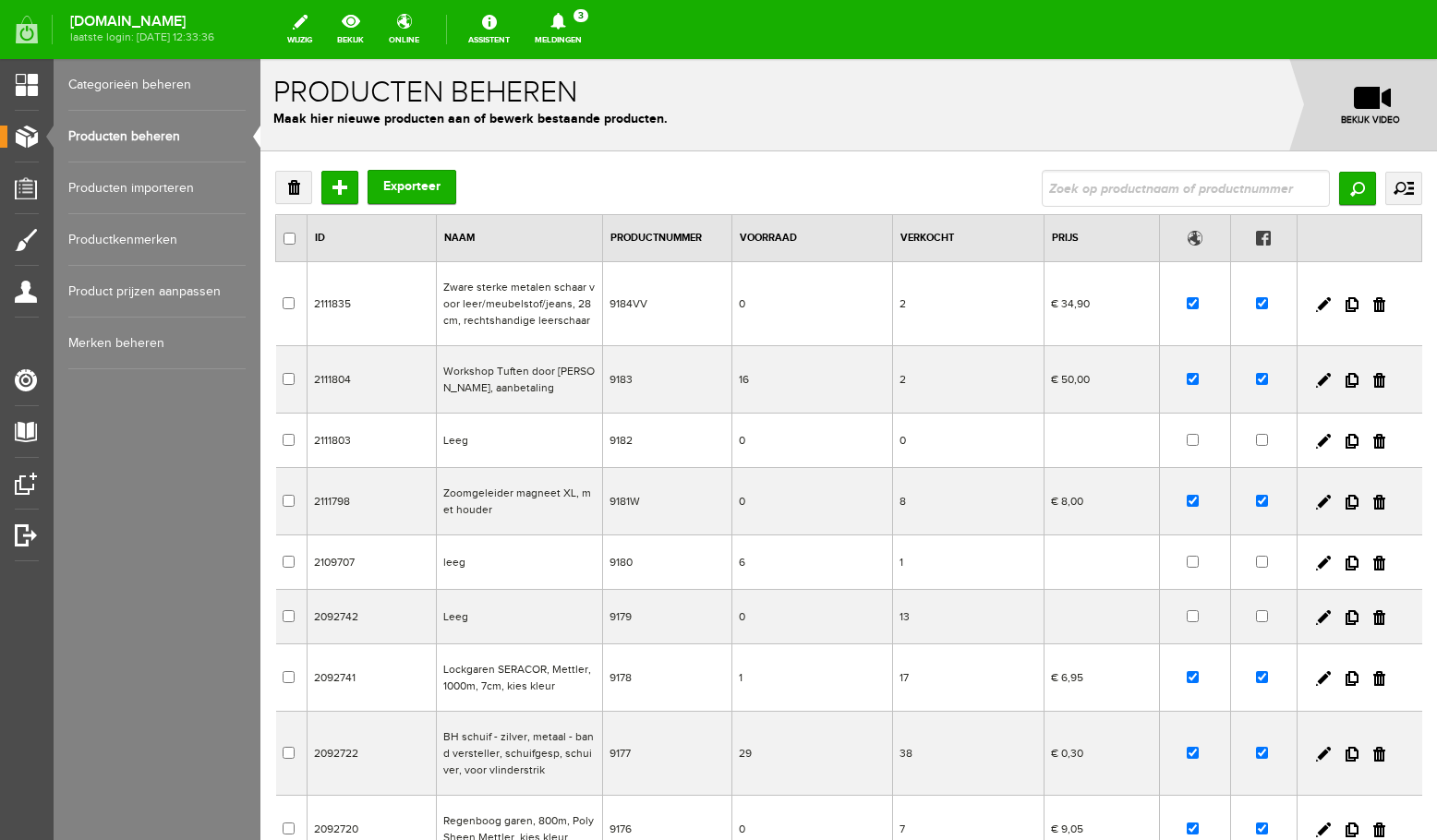
click at [1167, 179] on input "text" at bounding box center [1186, 188] width 289 height 37
type input "curve"
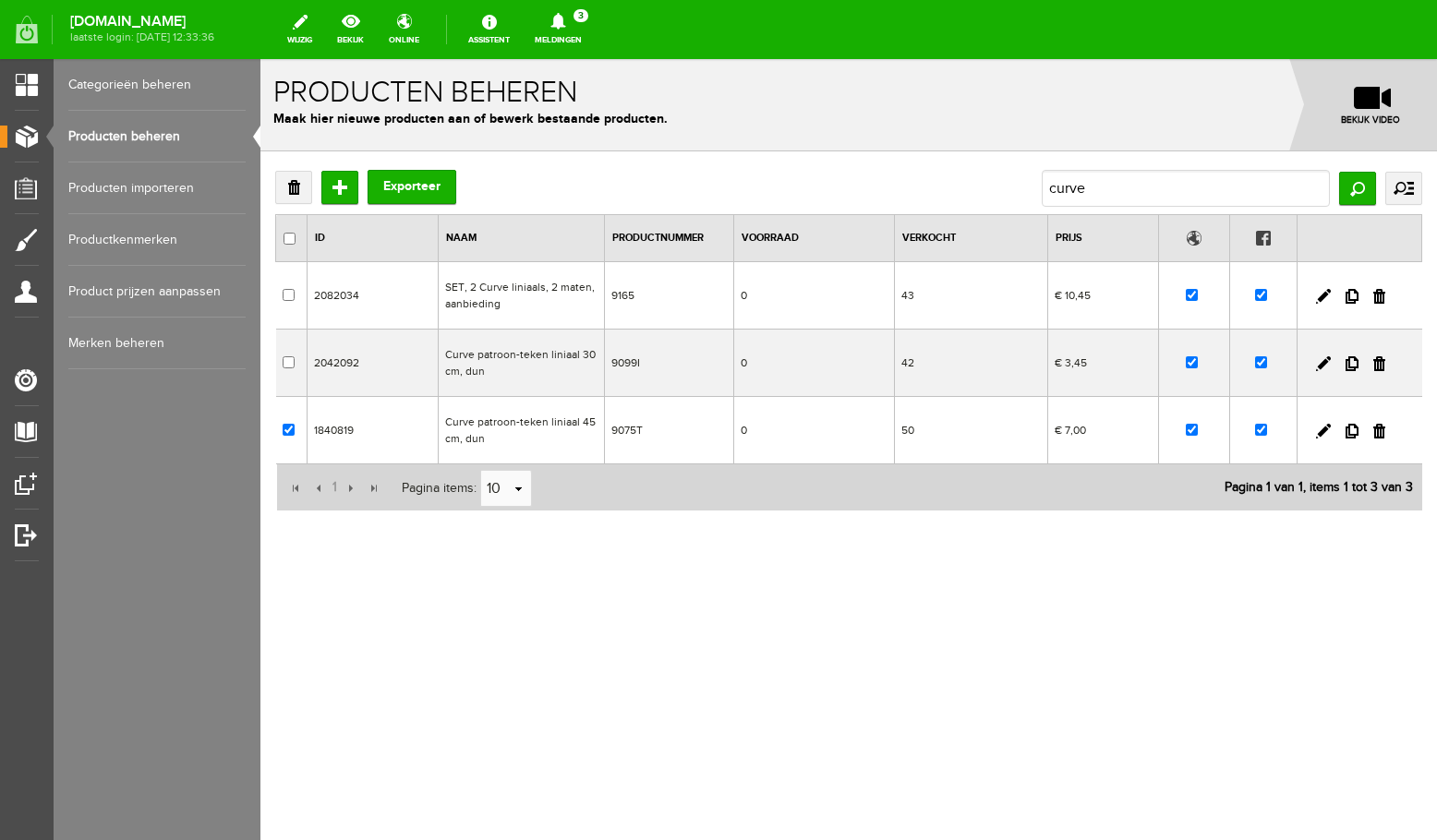
click at [524, 431] on td "Curve patroon-teken liniaal 45cm, dun" at bounding box center [521, 430] width 167 height 67
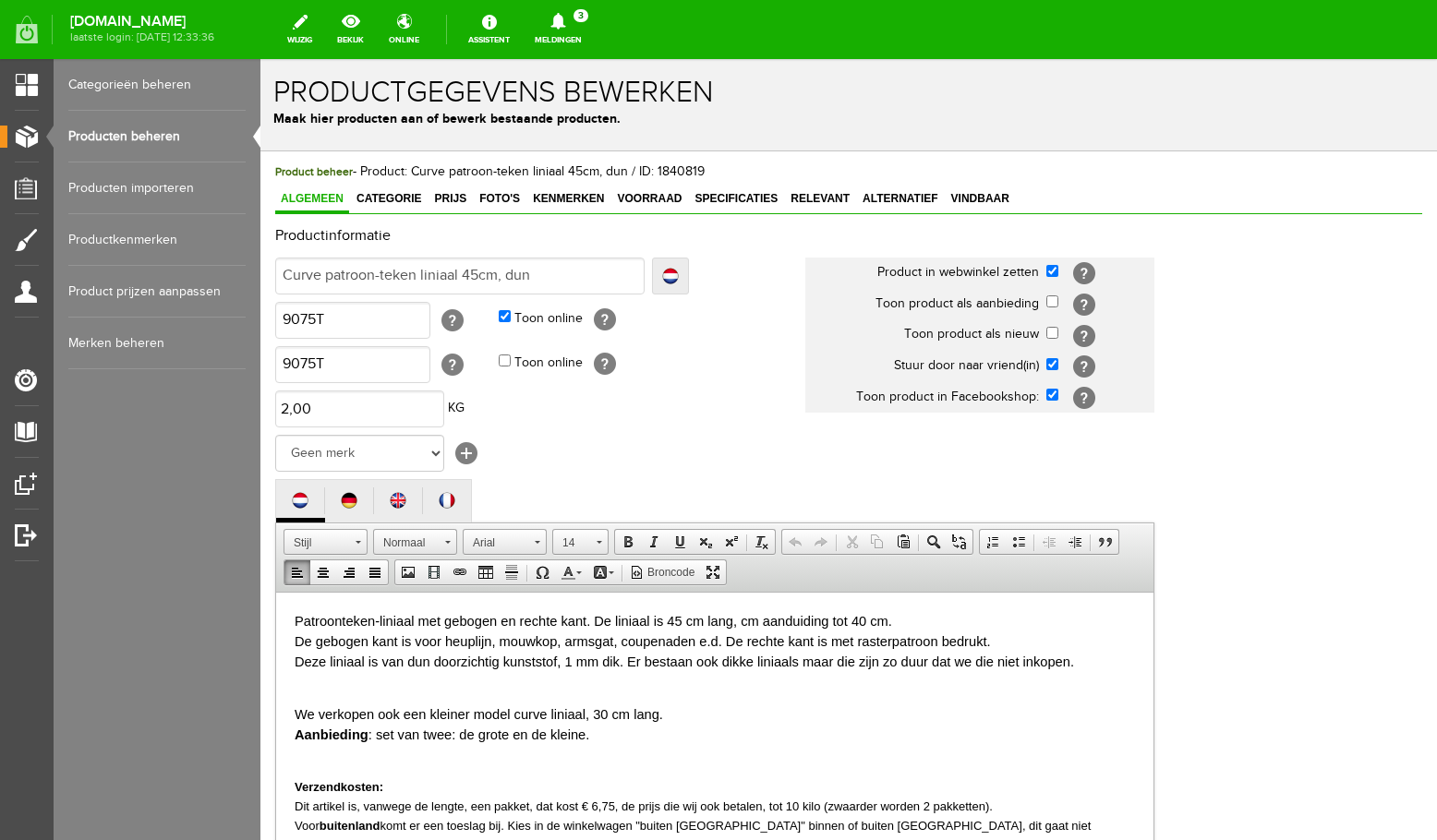
click at [406, 662] on font "Patroonteken-liniaal met gebogen en rechte kant. De liniaal is 45 cm lang, cm a…" at bounding box center [684, 640] width 780 height 56
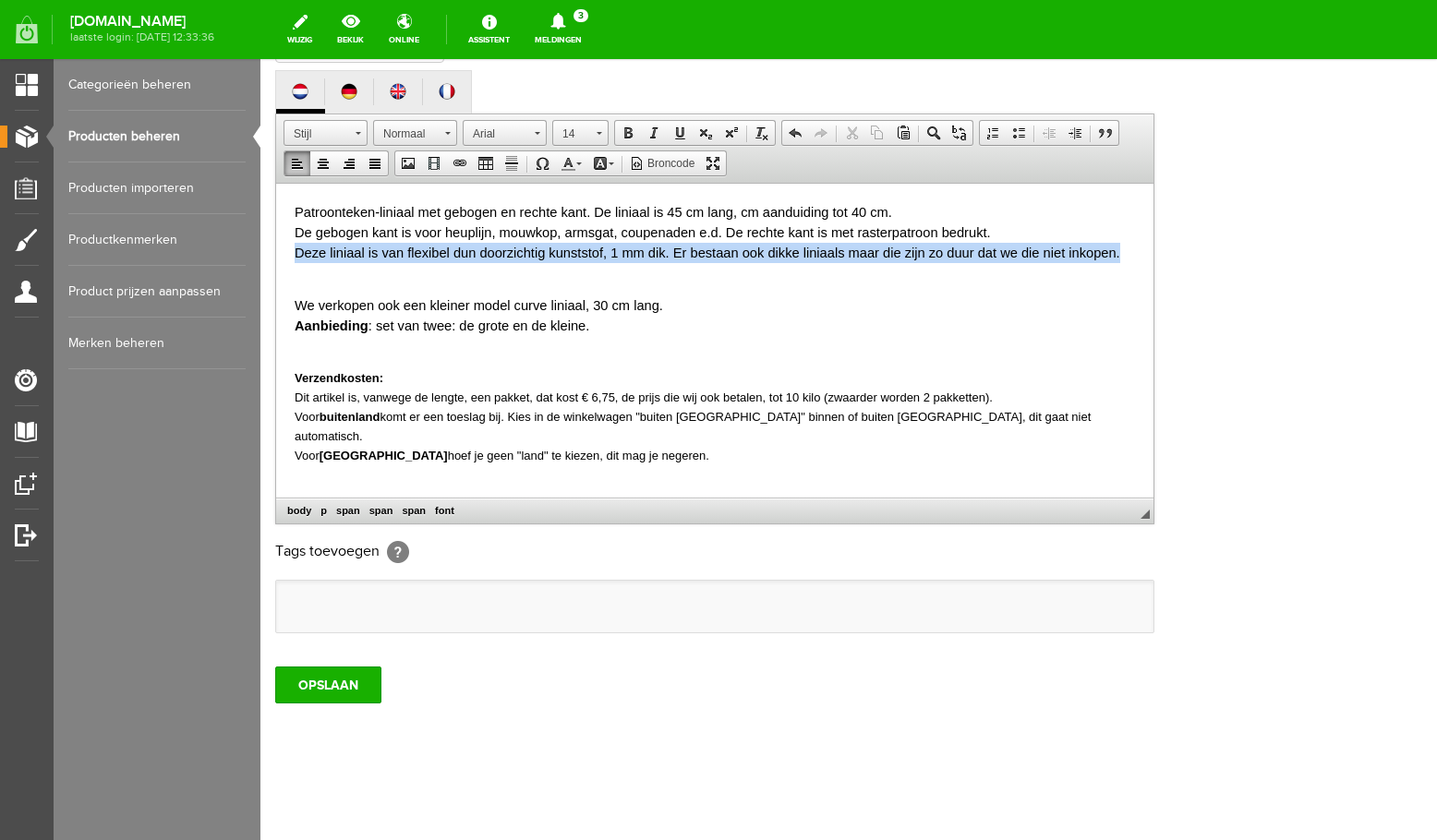
drag, startPoint x: 296, startPoint y: 251, endPoint x: 1124, endPoint y: 255, distance: 828.0
click at [1124, 255] on p "Patroonteken-liniaal met gebogen en rechte kant. De liniaal is 45 cm lang, cm a…" at bounding box center [715, 242] width 840 height 80
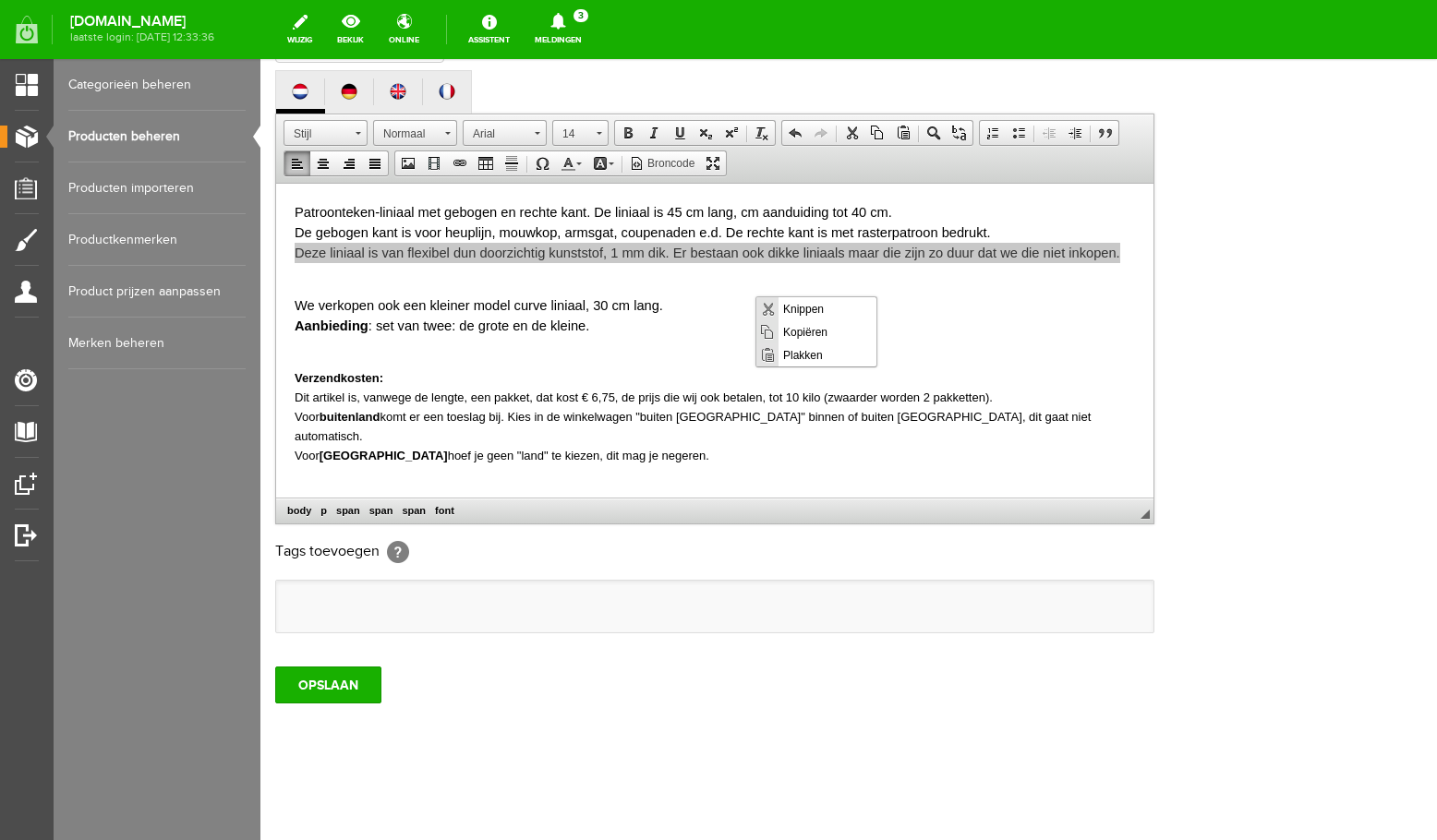
scroll to position [0, 0]
click at [818, 327] on span "Kopiëren" at bounding box center [828, 332] width 97 height 23
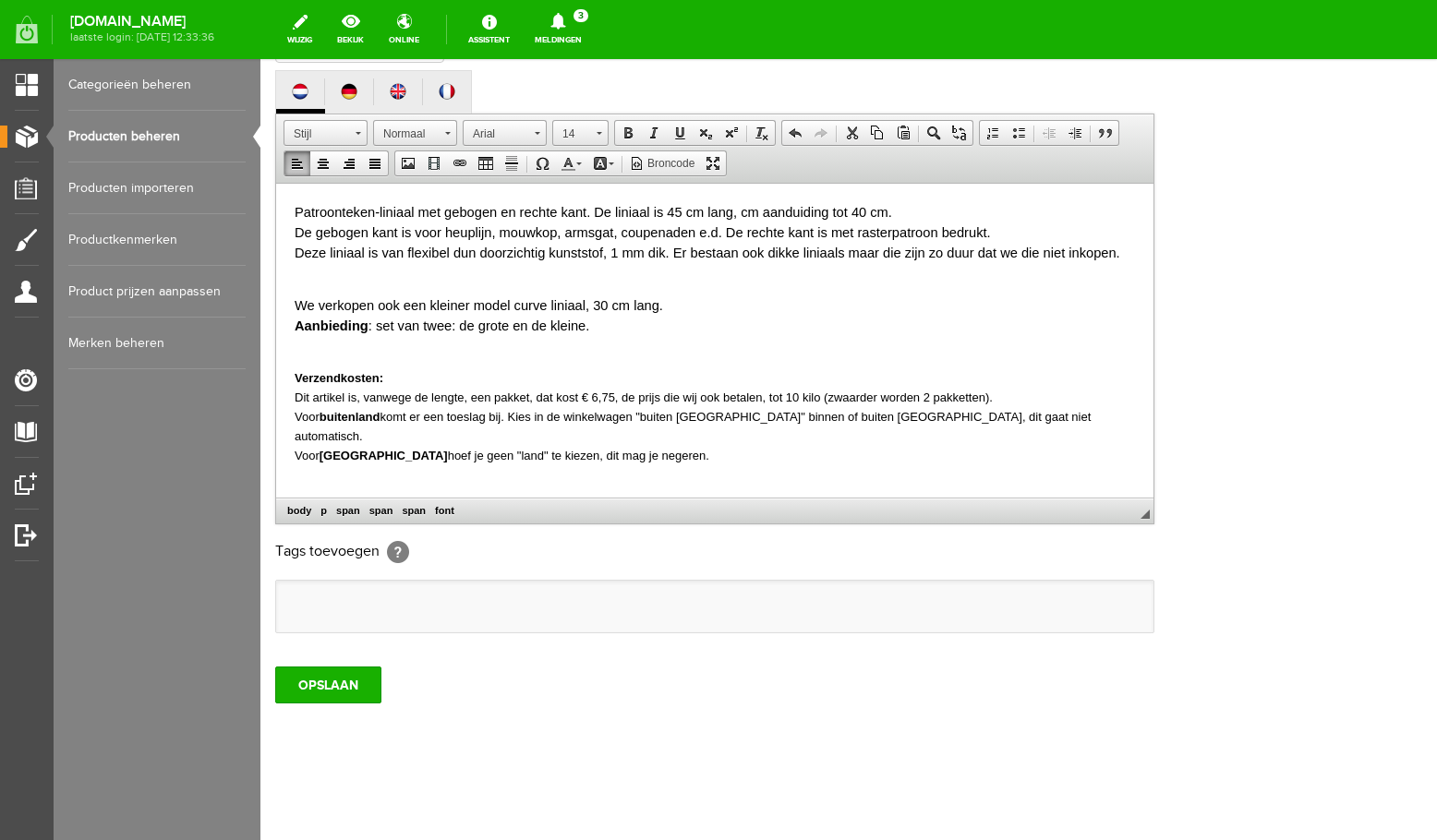
click at [818, 284] on body "Patroonteken-liniaal met gebogen en rechte kant. De liniaal is 45 cm lang, cm a…" at bounding box center [715, 359] width 840 height 314
click at [346, 692] on input "OPSLAAN" at bounding box center [328, 685] width 106 height 37
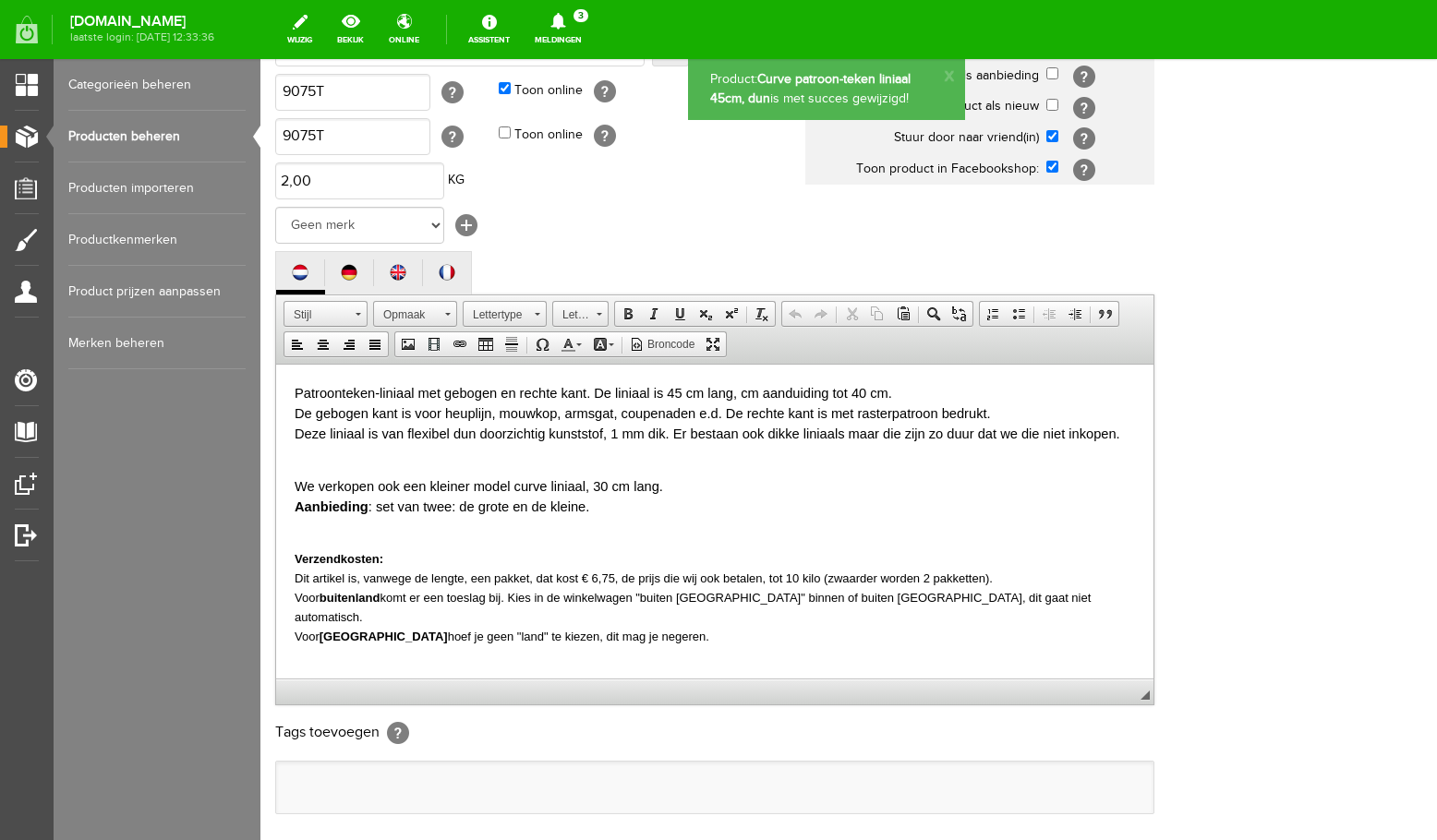
click at [124, 134] on link "Producten beheren" at bounding box center [157, 136] width 177 height 52
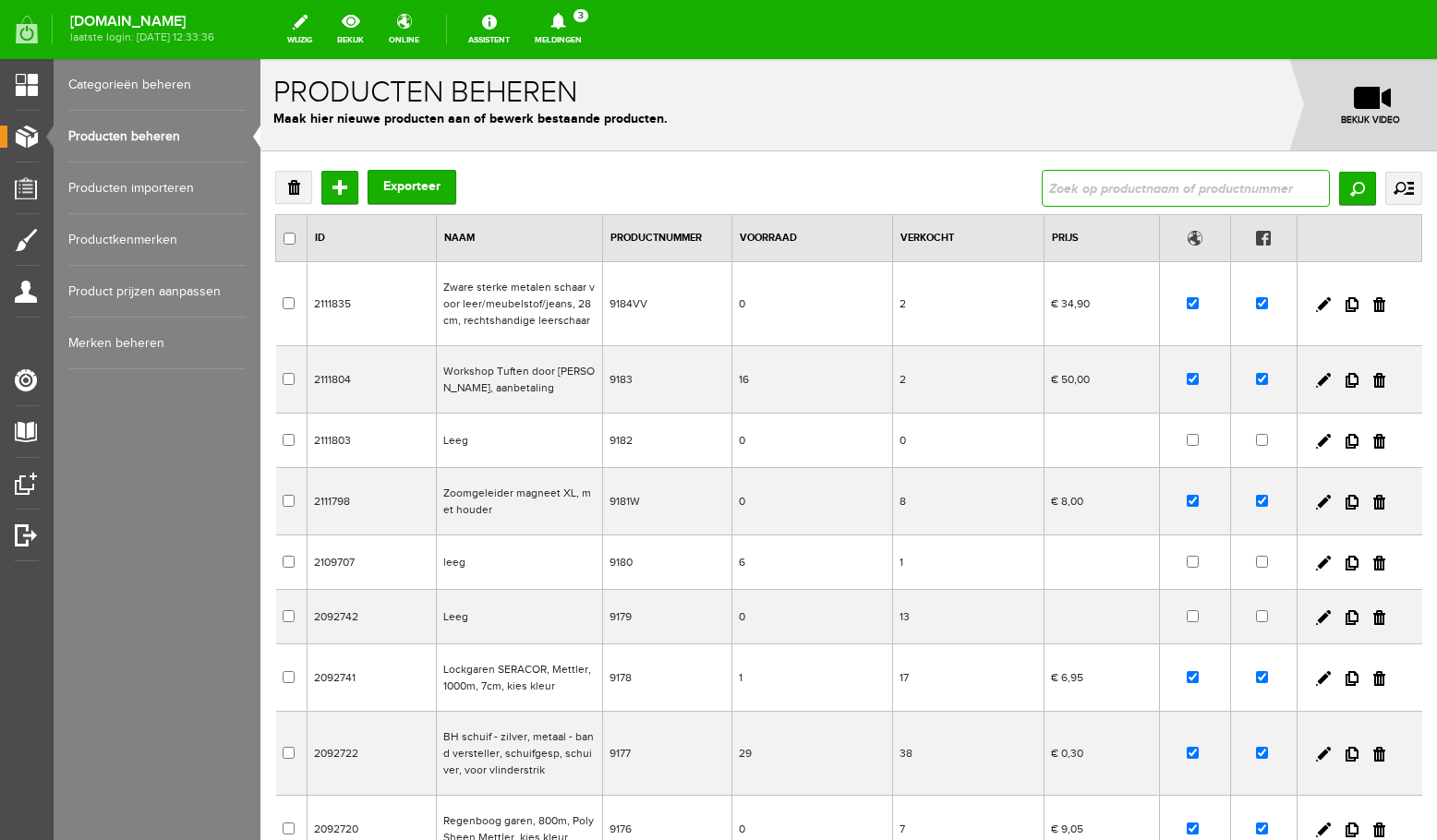
click at [1091, 181] on input "text" at bounding box center [1186, 188] width 289 height 37
type input "curve"
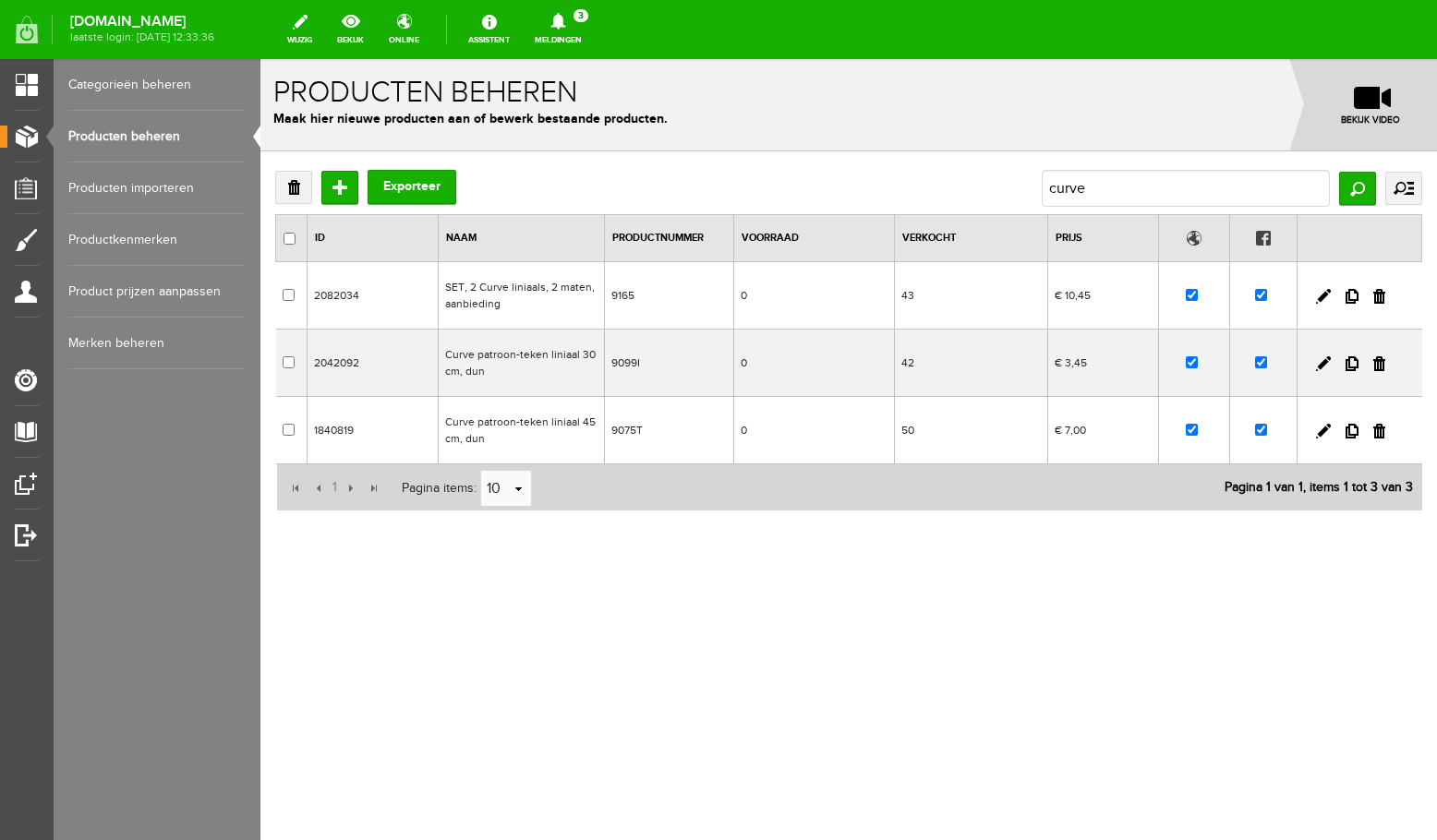
click at [510, 294] on td "SET, 2 Curve liniaals, 2 maten, aanbieding" at bounding box center [521, 295] width 167 height 67
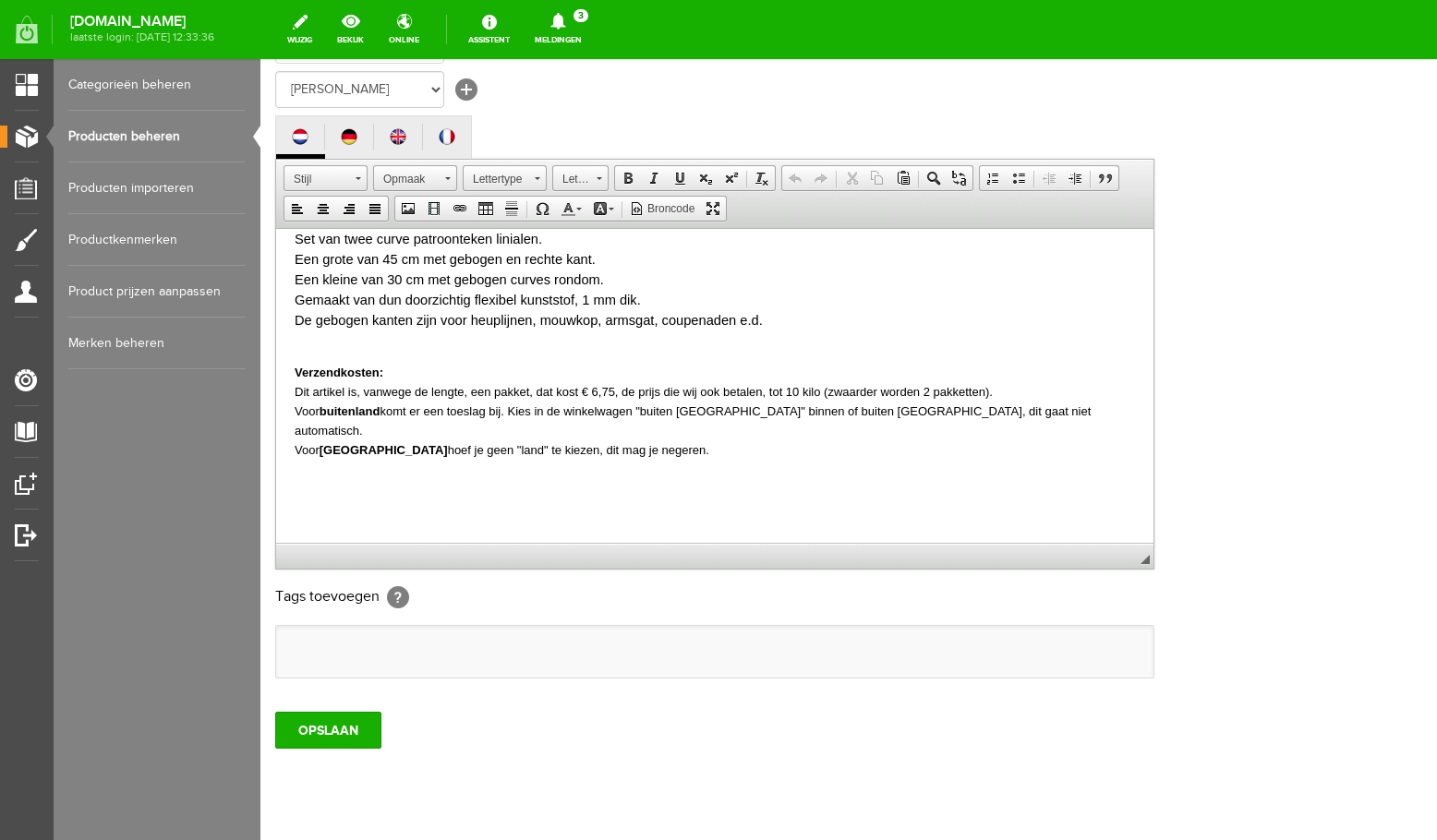
scroll to position [393, 0]
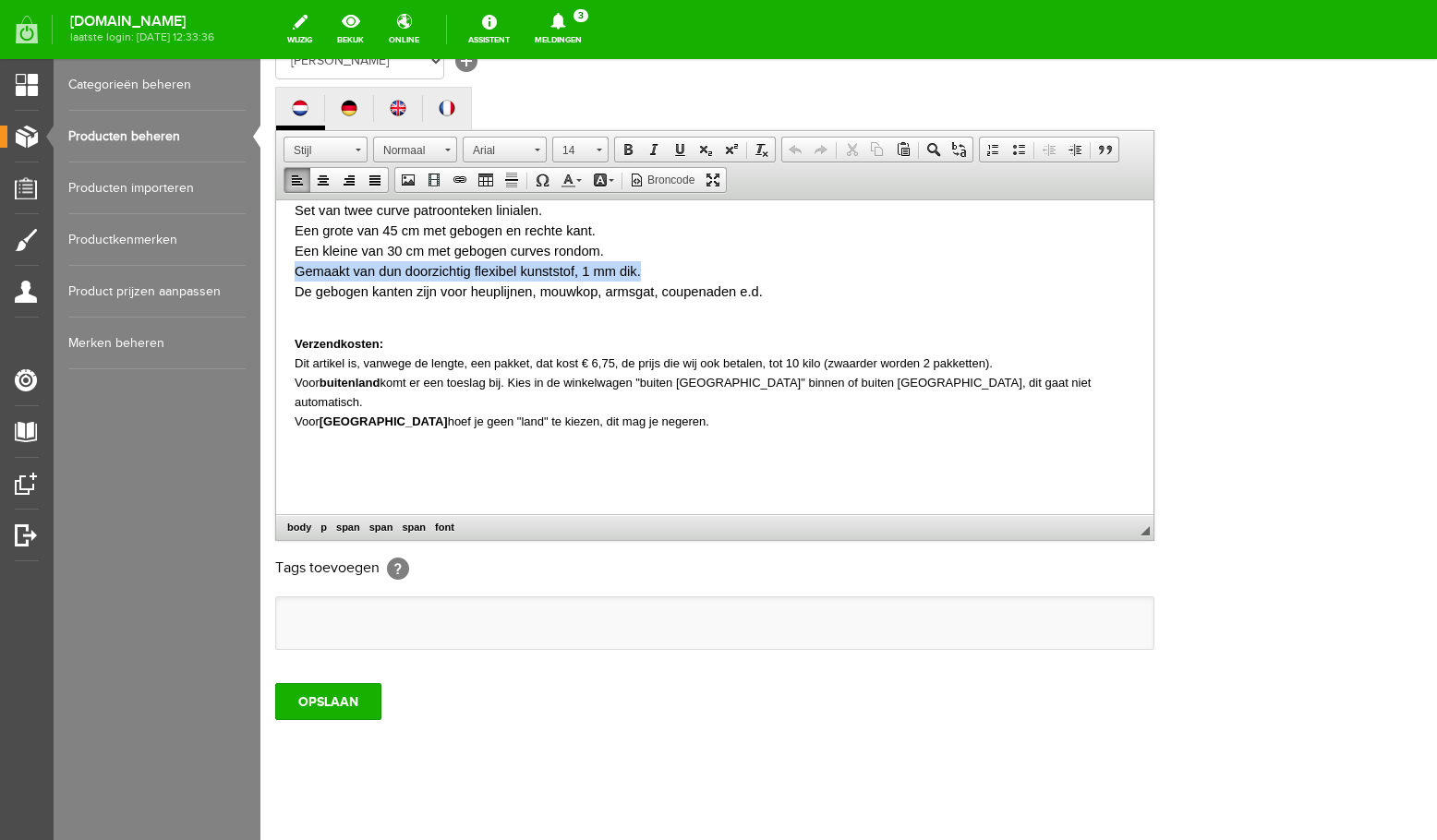
drag, startPoint x: 299, startPoint y: 273, endPoint x: 654, endPoint y: 266, distance: 355.1
click at [654, 266] on p "Set van twee curve patroonteken linialen. Een grote van 45 cm met gebogen en re…" at bounding box center [715, 250] width 840 height 101
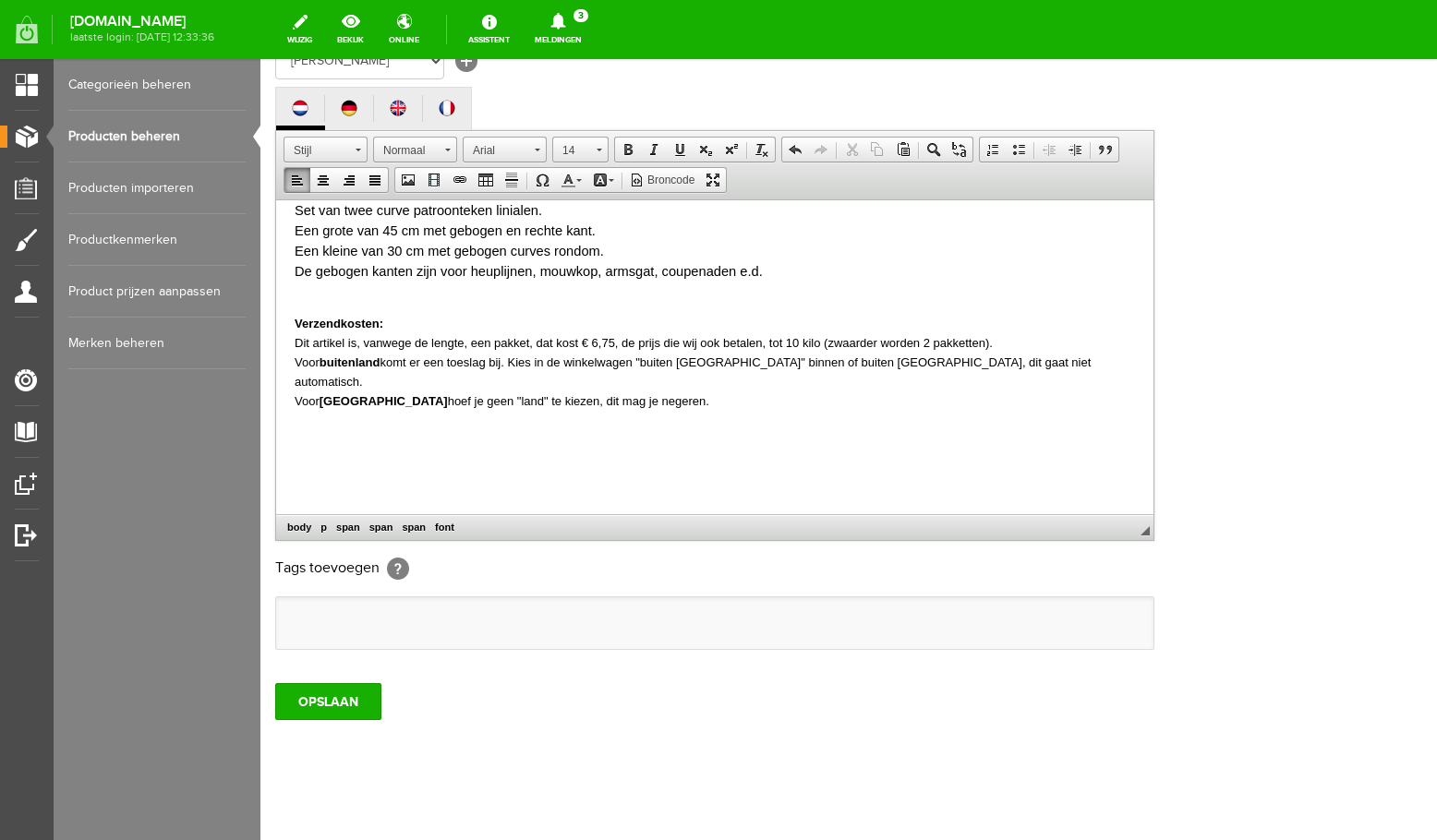
click at [796, 267] on p "Set van twee curve patroonteken linialen. Een grote van 45 cm met gebogen en re…" at bounding box center [715, 240] width 840 height 81
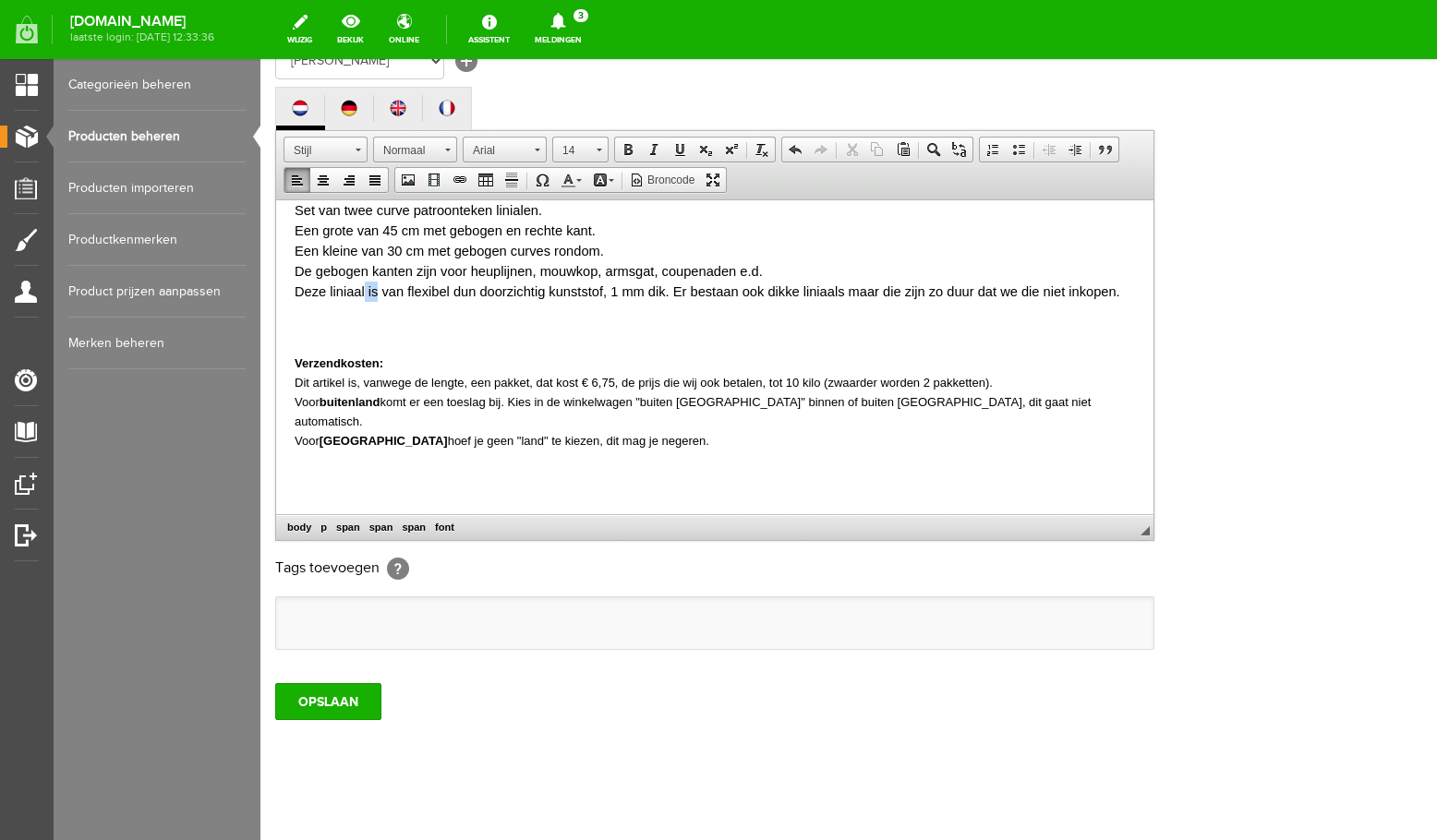
drag, startPoint x: 378, startPoint y: 289, endPoint x: 365, endPoint y: 289, distance: 13.0
click at [365, 289] on font "Set van twee curve patroonteken linialen. Een grote van 45 cm met gebogen en re…" at bounding box center [707, 250] width 826 height 96
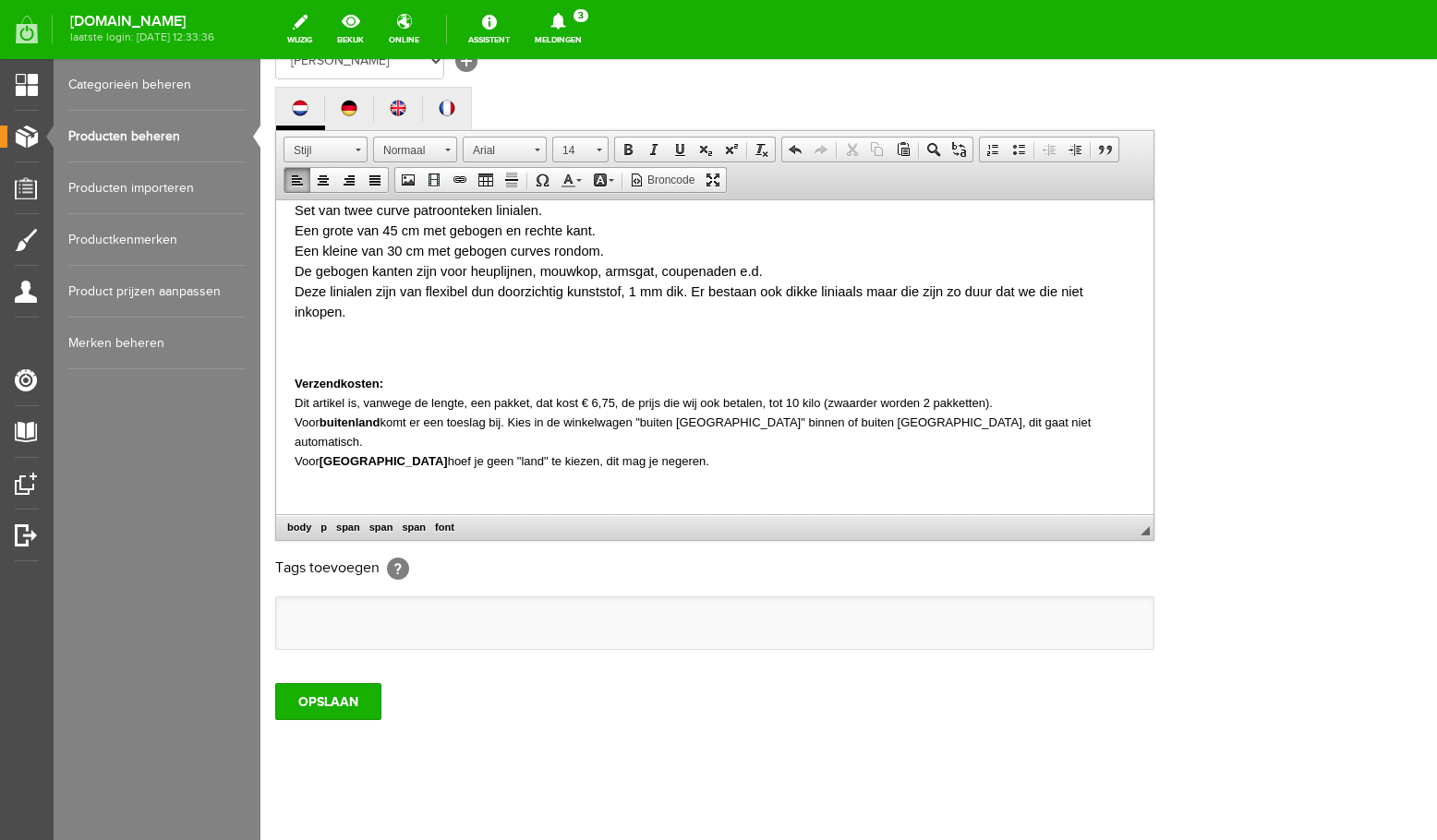
click at [371, 290] on font "Set van twee curve patroonteken linialen. Een grote van 45 cm met gebogen en re…" at bounding box center [688, 260] width 789 height 116
drag, startPoint x: 861, startPoint y: 287, endPoint x: 848, endPoint y: 288, distance: 13.0
click at [848, 288] on font "Set van twee curve patroonteken linialen. Een grote van 45 cm met gebogen en re…" at bounding box center [688, 260] width 789 height 116
click at [355, 720] on input "OPSLAAN" at bounding box center [328, 702] width 106 height 37
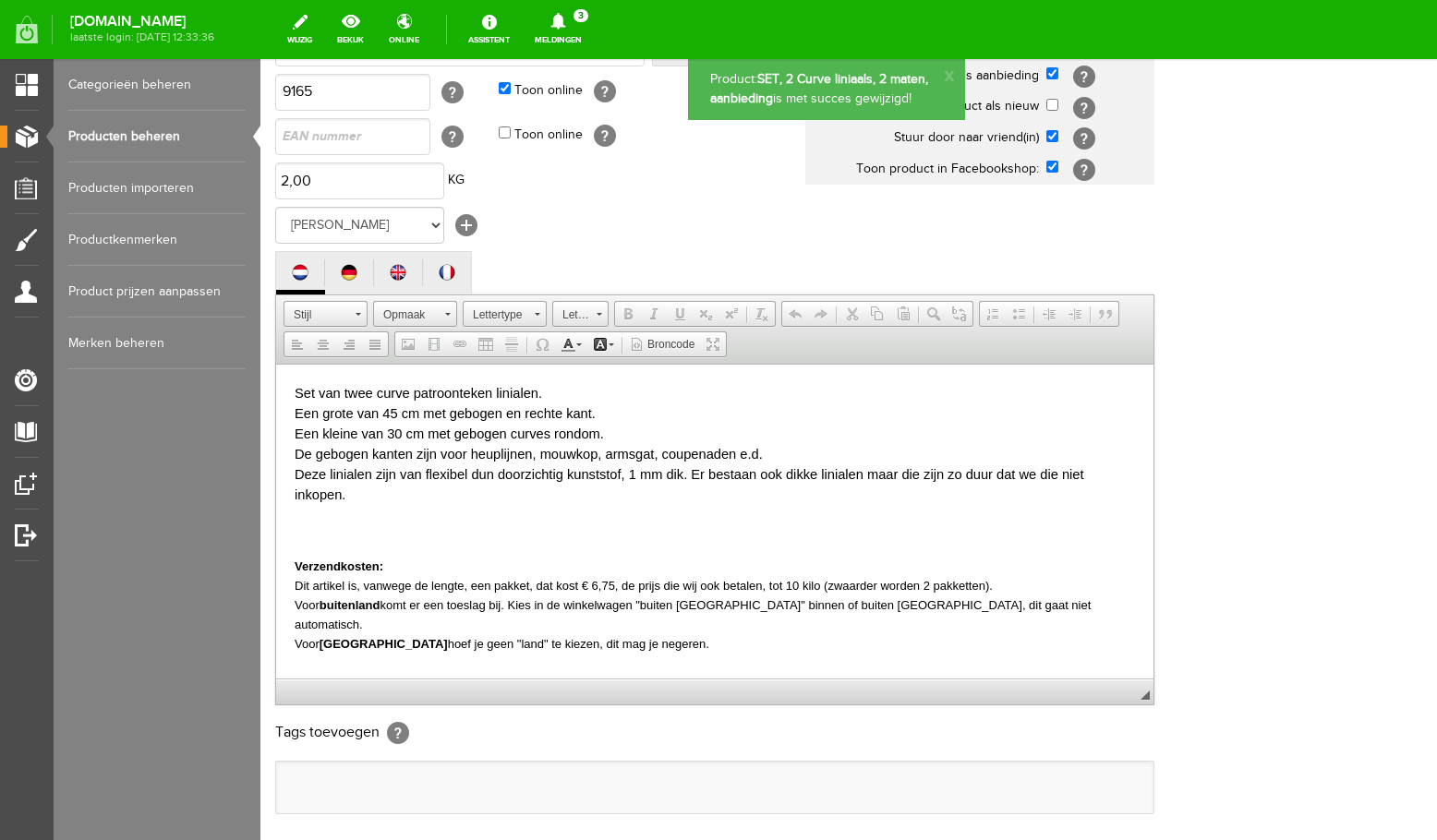
scroll to position [0, 0]
click at [154, 138] on link "Producten beheren" at bounding box center [157, 136] width 177 height 52
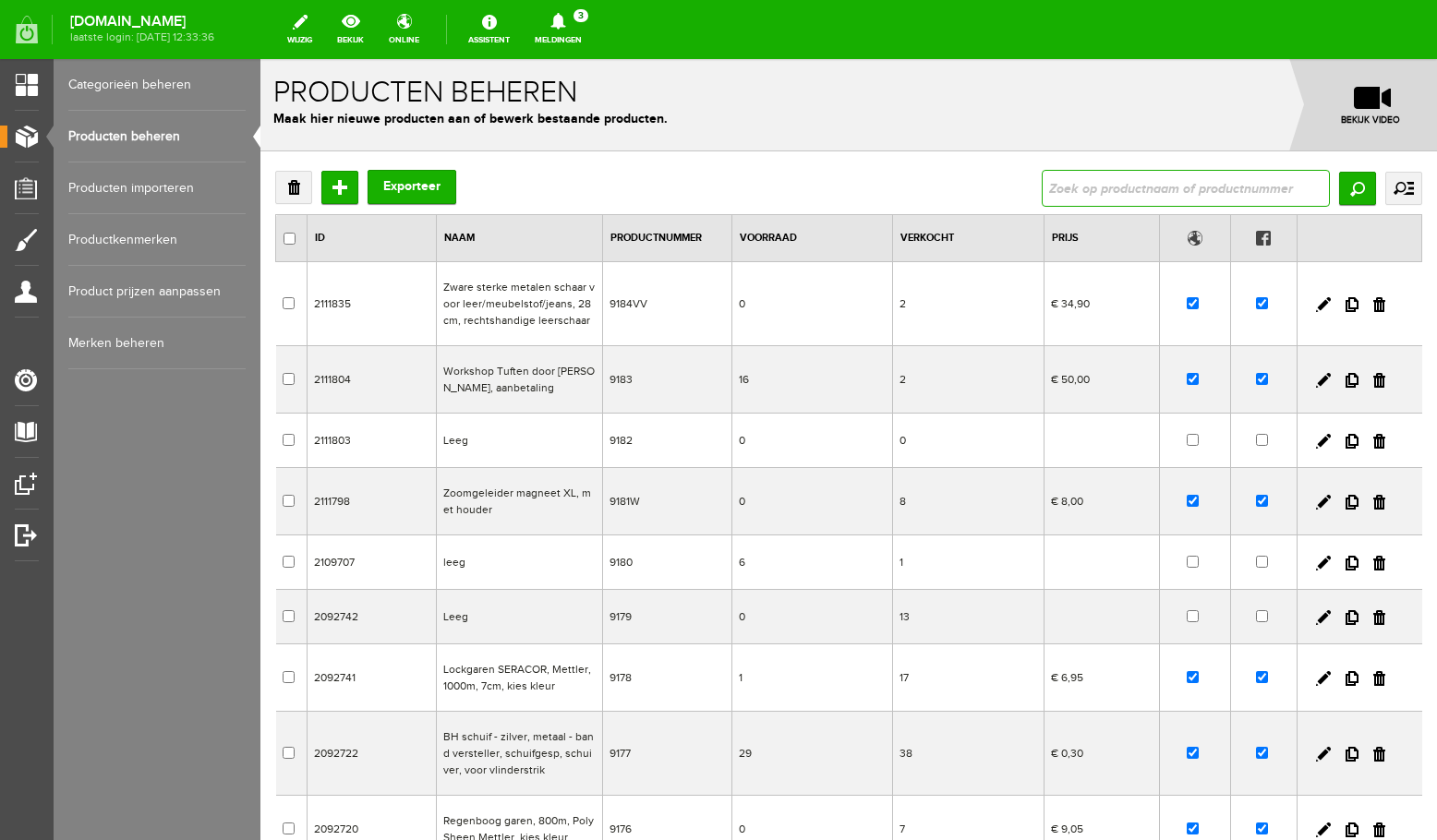
click at [1237, 194] on input "text" at bounding box center [1186, 188] width 289 height 37
type input "curve"
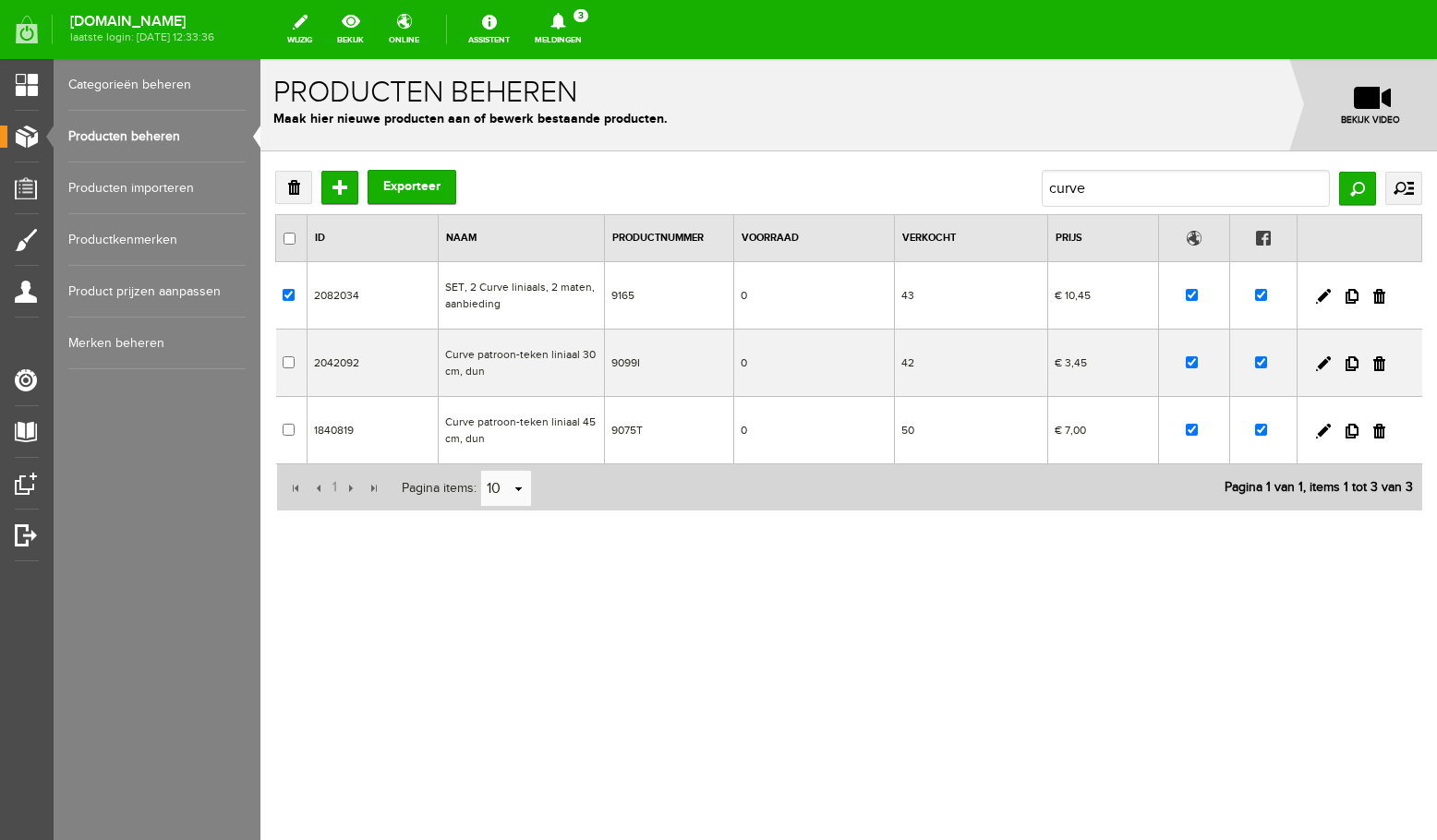
click at [537, 299] on td "SET, 2 Curve liniaals, 2 maten, aanbieding" at bounding box center [521, 295] width 167 height 67
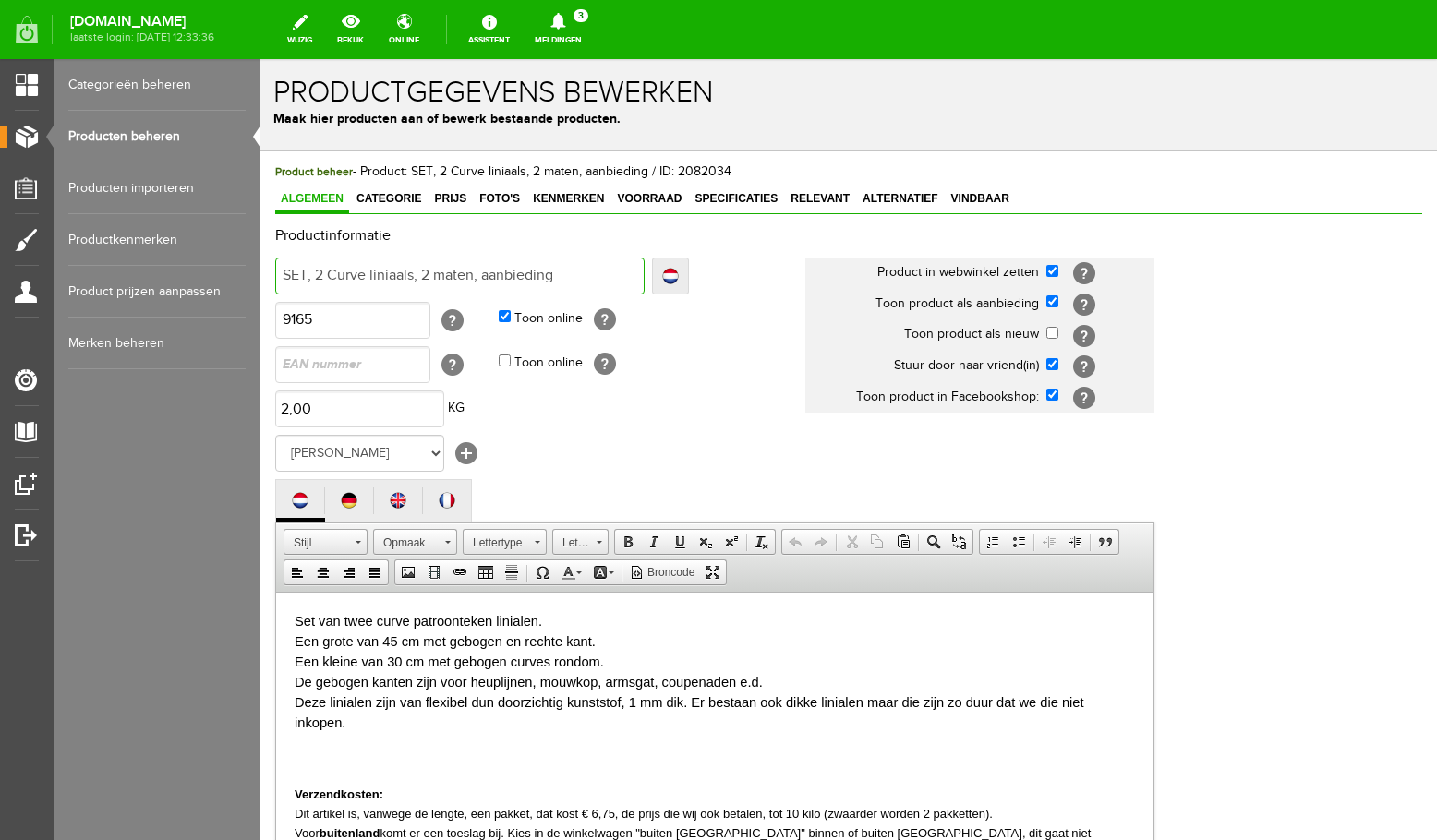
click at [411, 273] on input "SET, 2 Curve liniaals, 2 maten, aanbieding" at bounding box center [459, 276] width 369 height 37
type input "SET, 2 Curve liniaal, 2 maten, aanbieding"
type input "SET, 2 Curve liniaa, 2 maten, aanbieding"
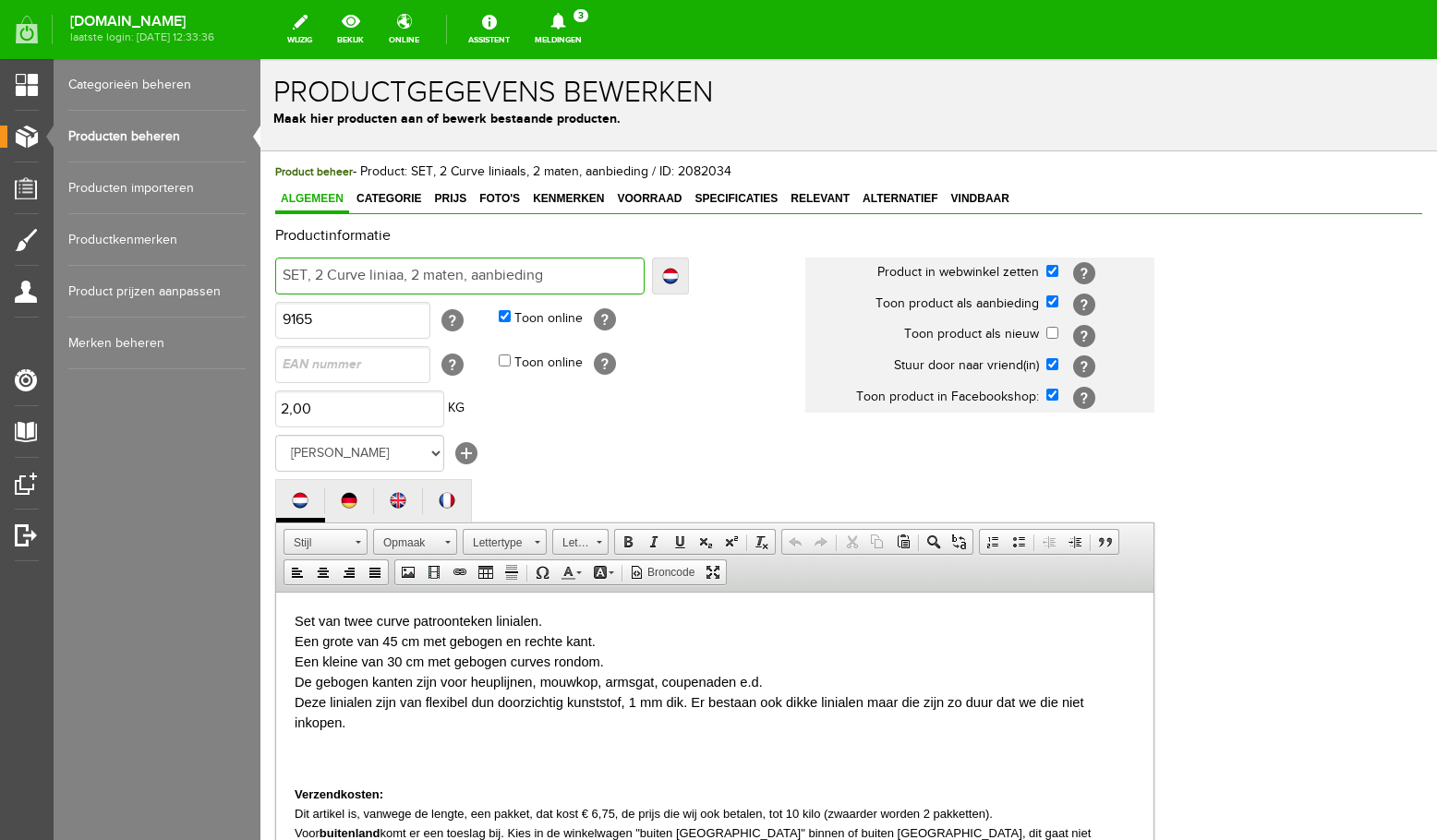
type input "SET, 2 Curve linia, 2 maten, aanbieding"
type input "SET, 2 Curve linial, 2 maten, aanbieding"
type input "SET, 2 Curve liniale, 2 maten, aanbieding"
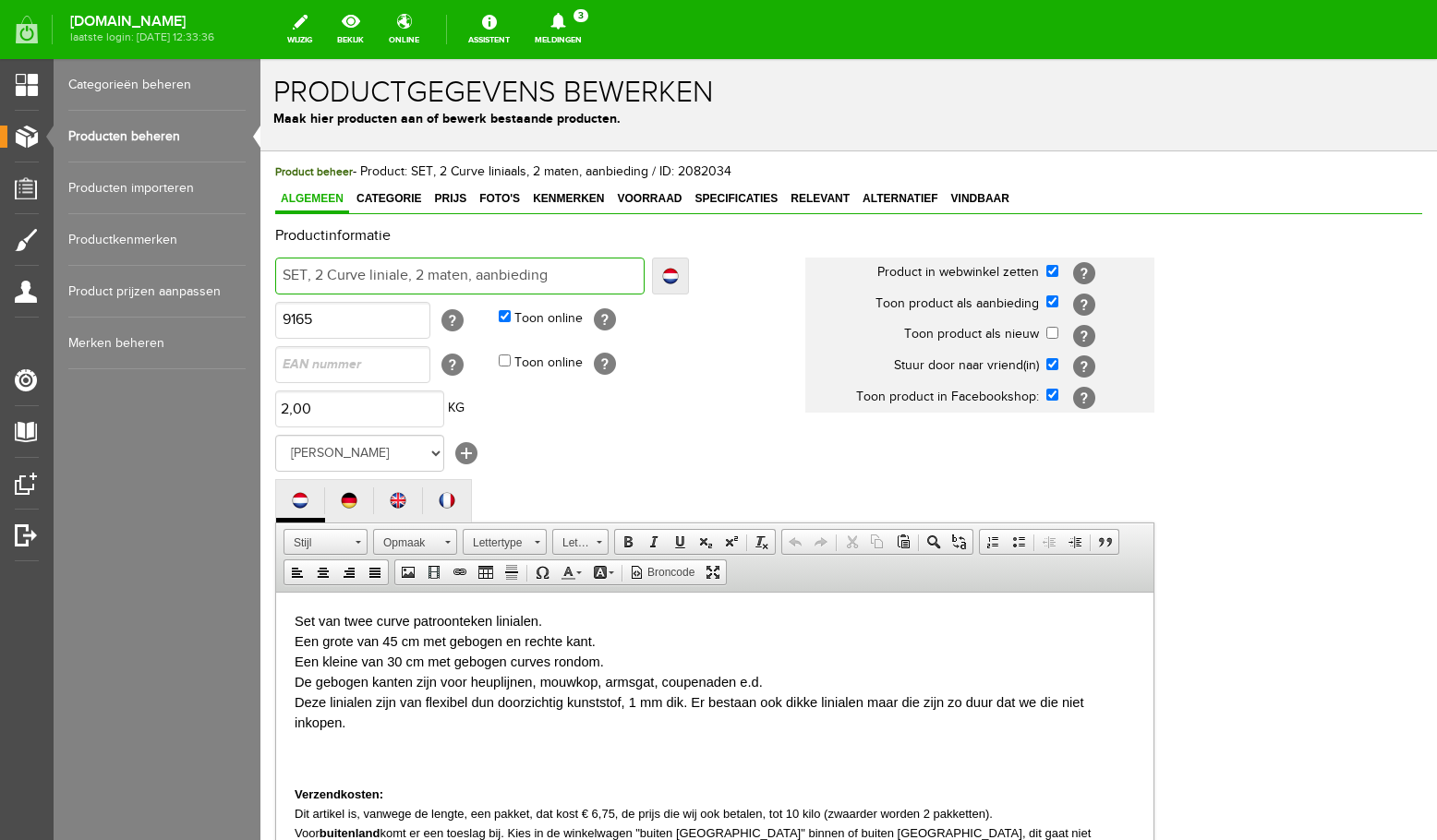
type input "SET, 2 Curve liniale, 2 maten, aanbieding"
type input "SET, 2 Curve linialen, 2 maten, aanbieding"
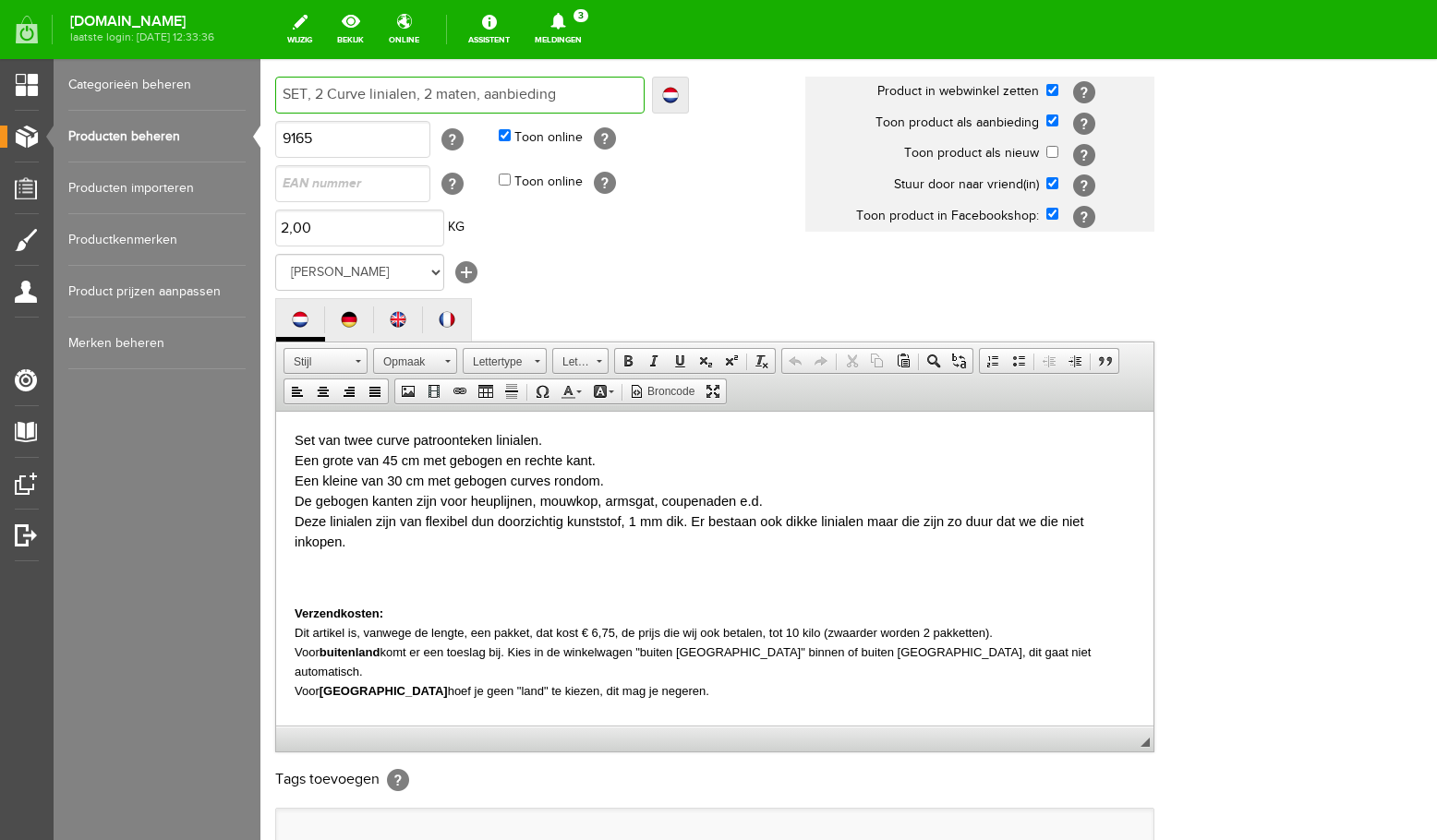
scroll to position [393, 0]
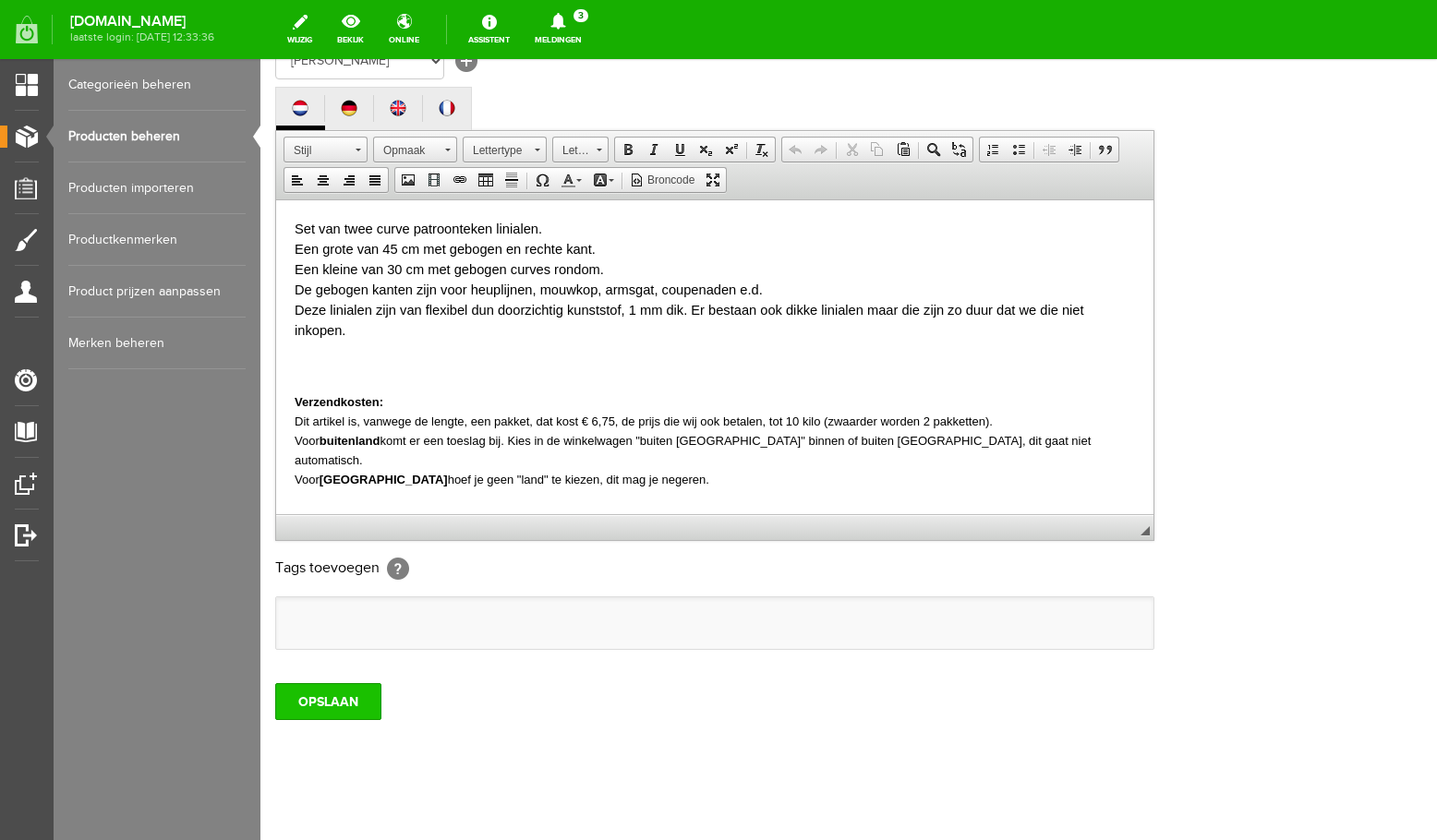
type input "SET, 2 Curve linialen, 2 maten, aanbieding"
click at [356, 720] on input "OPSLAAN" at bounding box center [328, 702] width 106 height 37
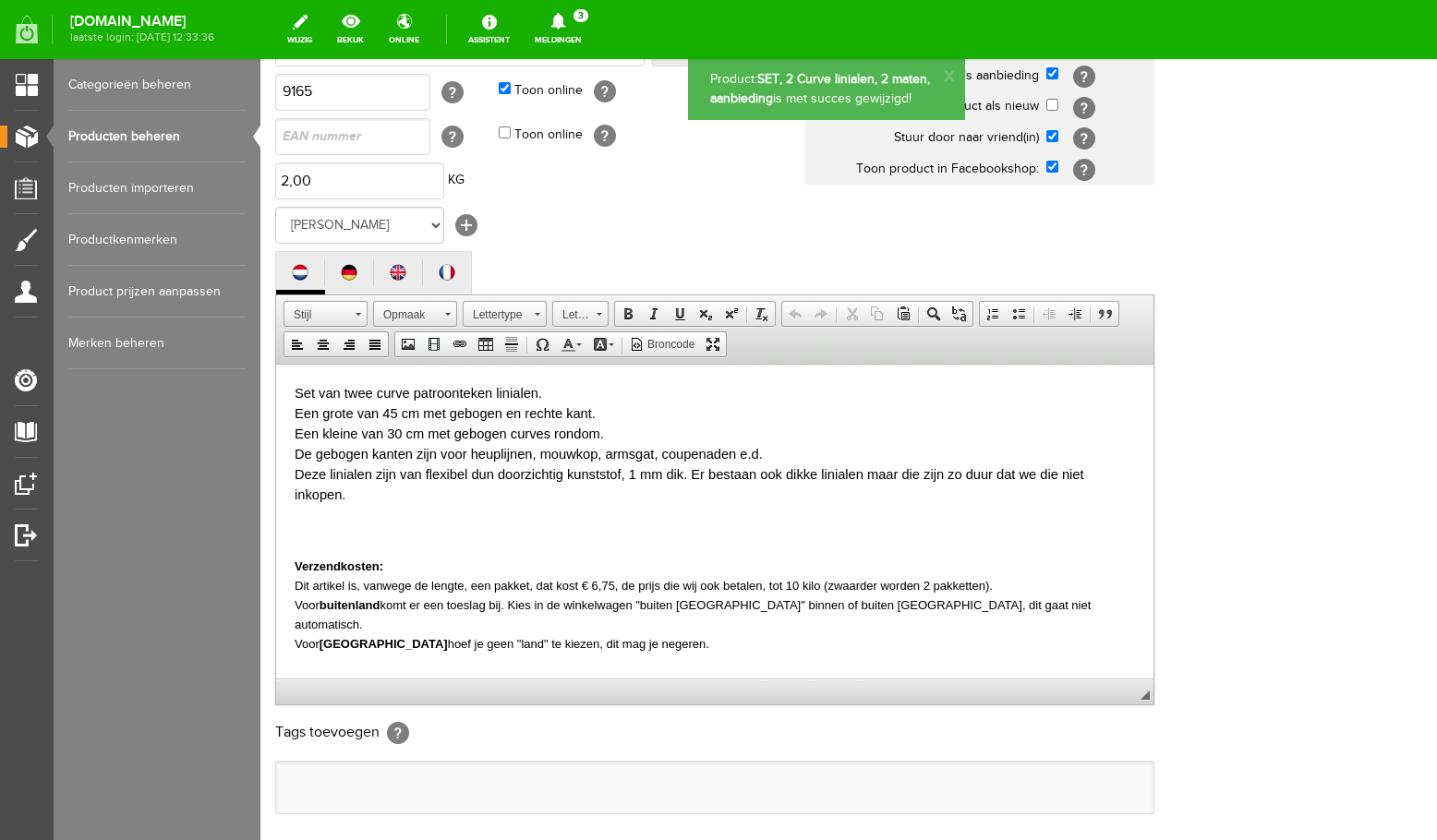
scroll to position [0, 0]
click at [149, 134] on link "Producten beheren" at bounding box center [157, 136] width 177 height 52
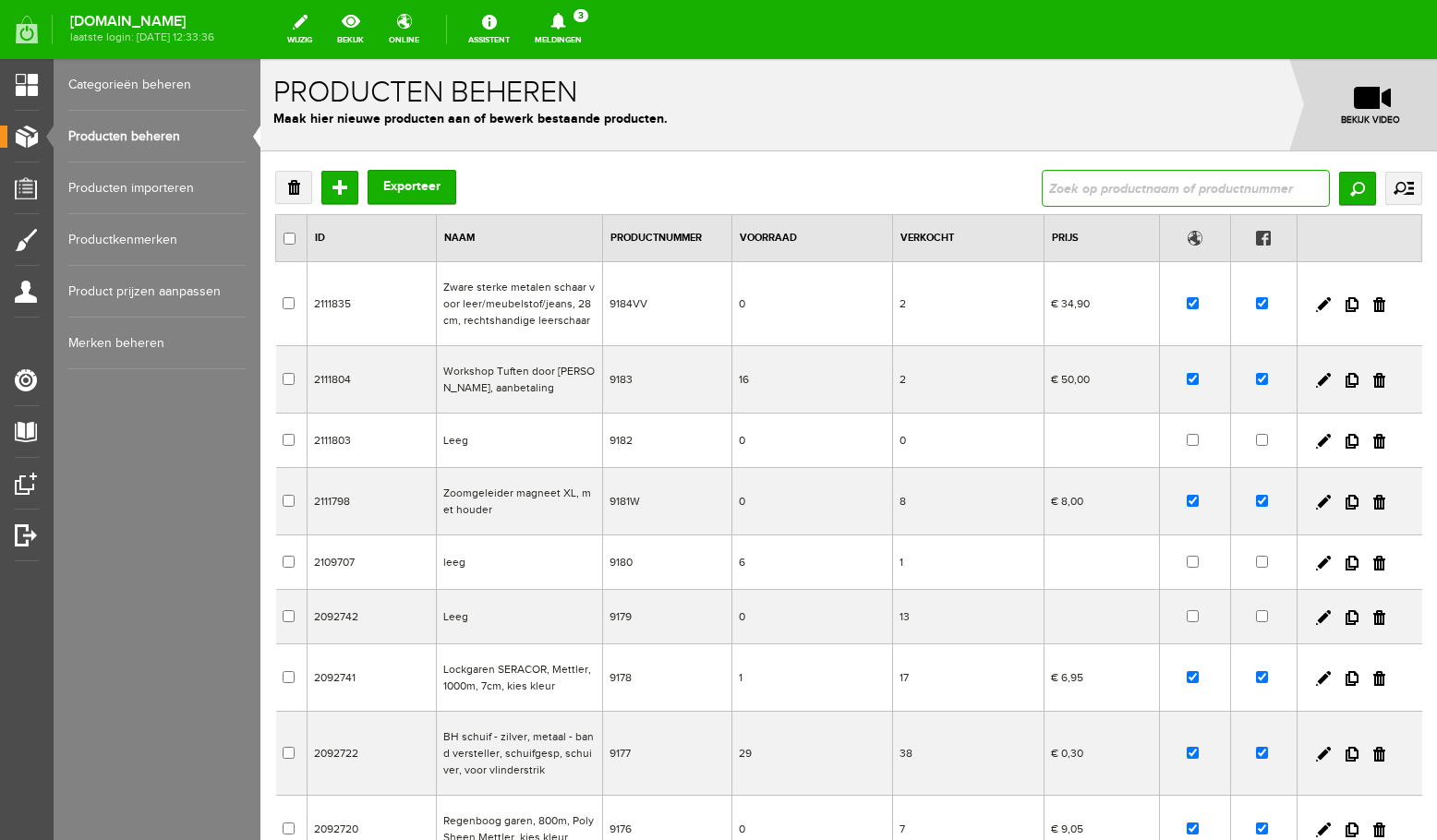
click at [1081, 185] on input "text" at bounding box center [1186, 188] width 289 height 37
type input "curve"
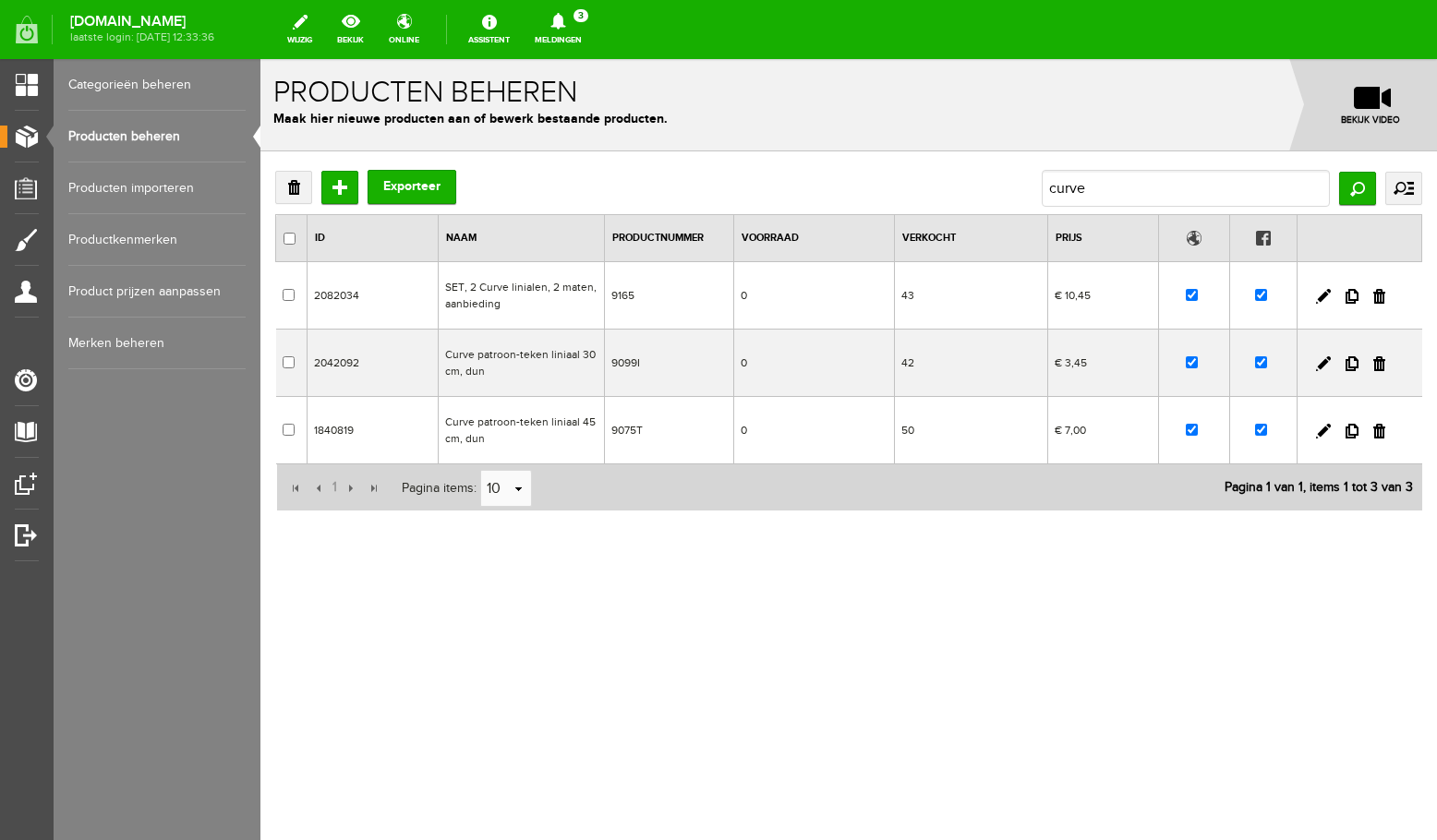
click at [551, 368] on td "Curve patroon-teken liniaal 30cm, dun" at bounding box center [521, 363] width 167 height 67
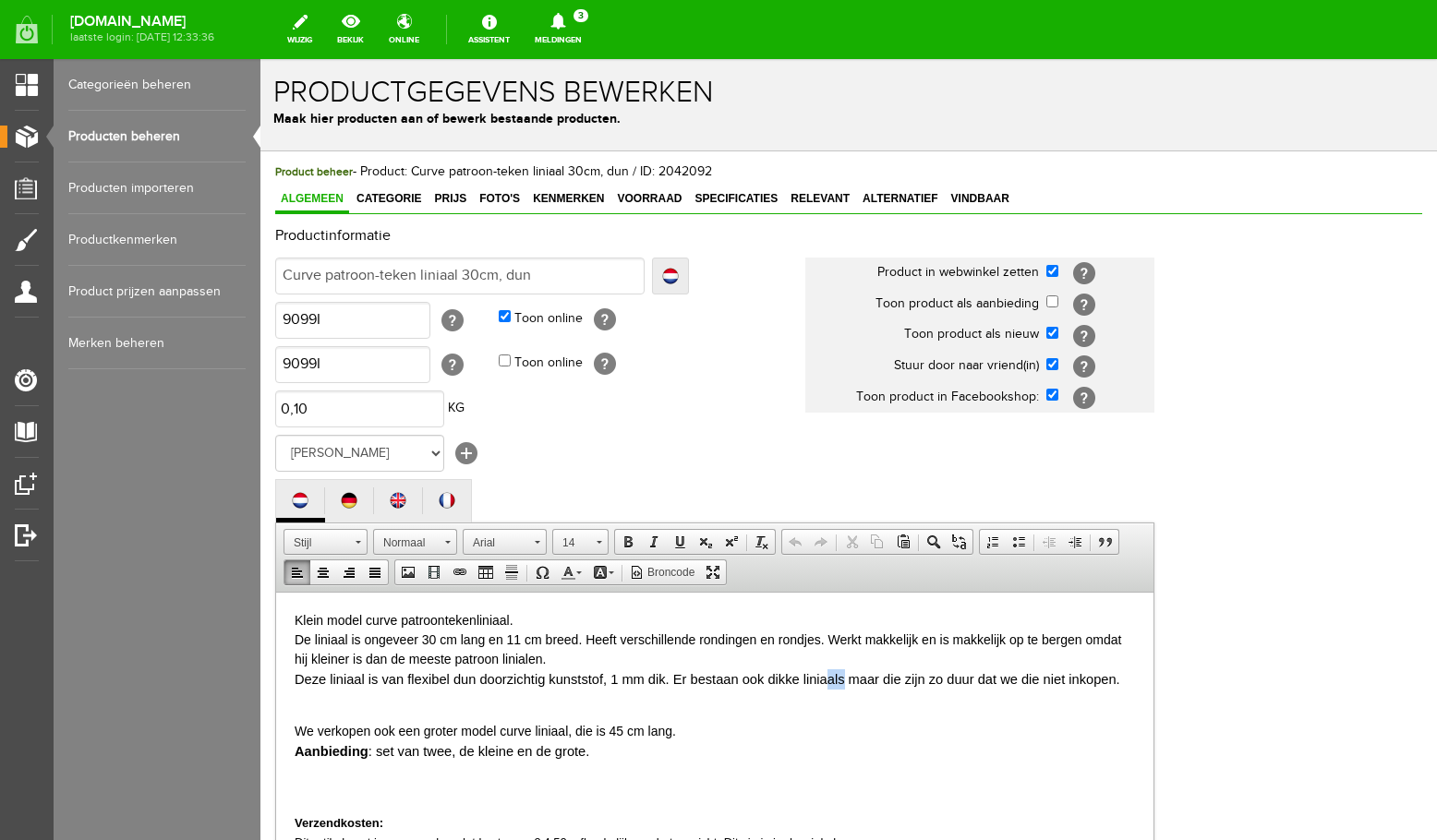
drag, startPoint x: 843, startPoint y: 679, endPoint x: 831, endPoint y: 679, distance: 12.0
click at [831, 679] on font "Deze liniaal is van flexibel dun doorzichtig kunststof, 1 mm dik. Er bestaan oo…" at bounding box center [707, 678] width 826 height 15
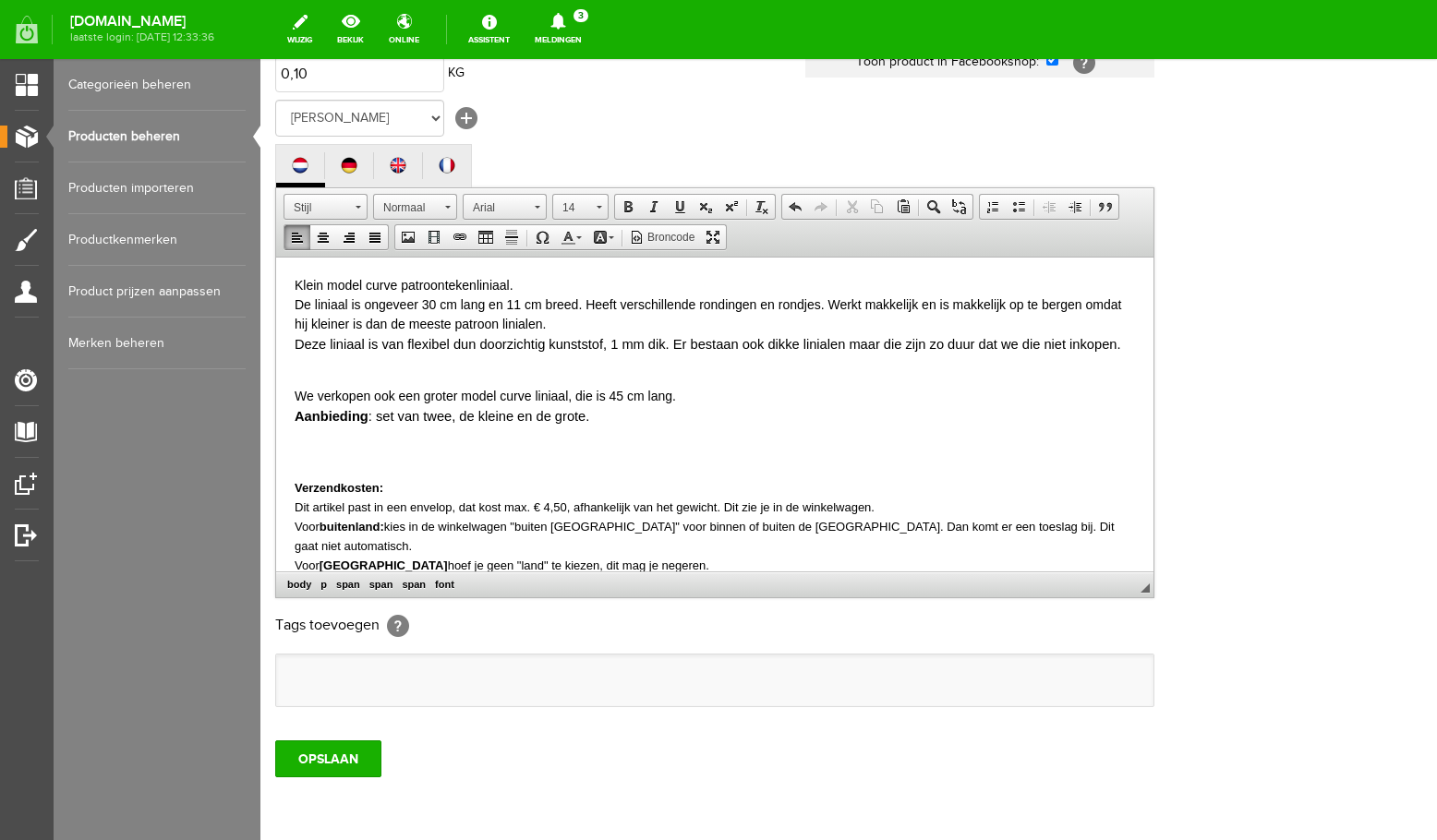
scroll to position [453, 0]
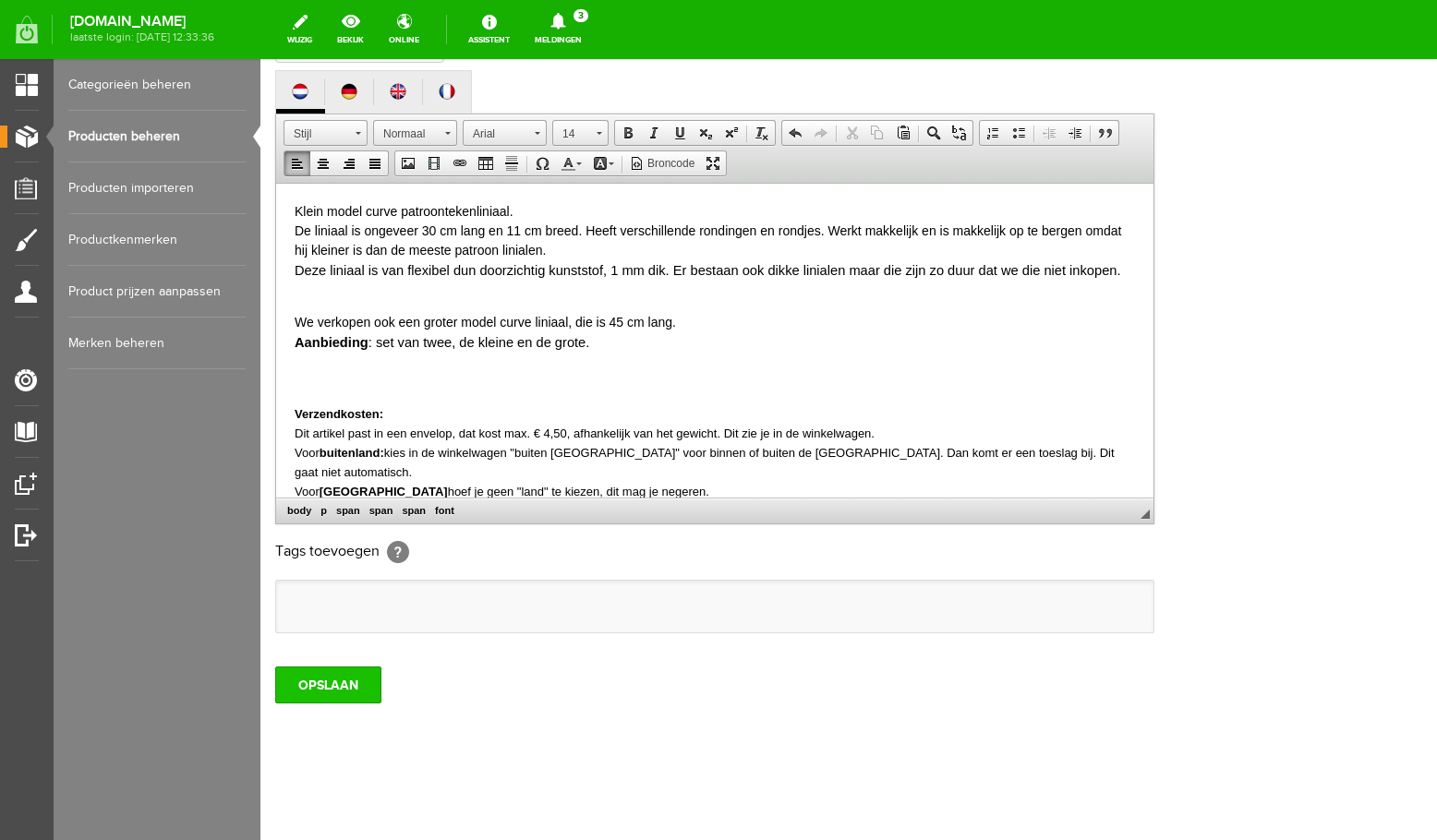
click at [335, 692] on input "OPSLAAN" at bounding box center [328, 685] width 106 height 37
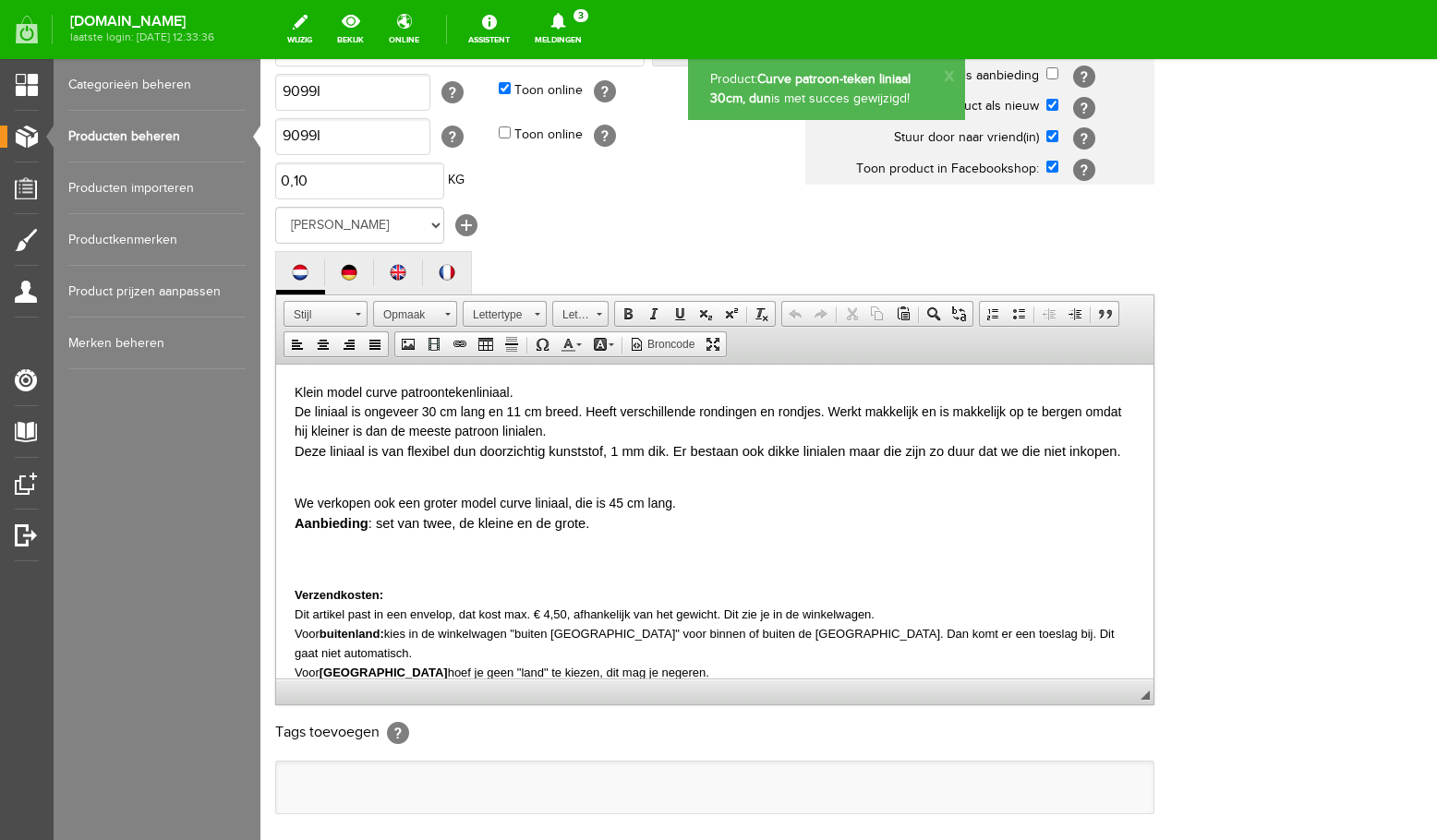
scroll to position [0, 0]
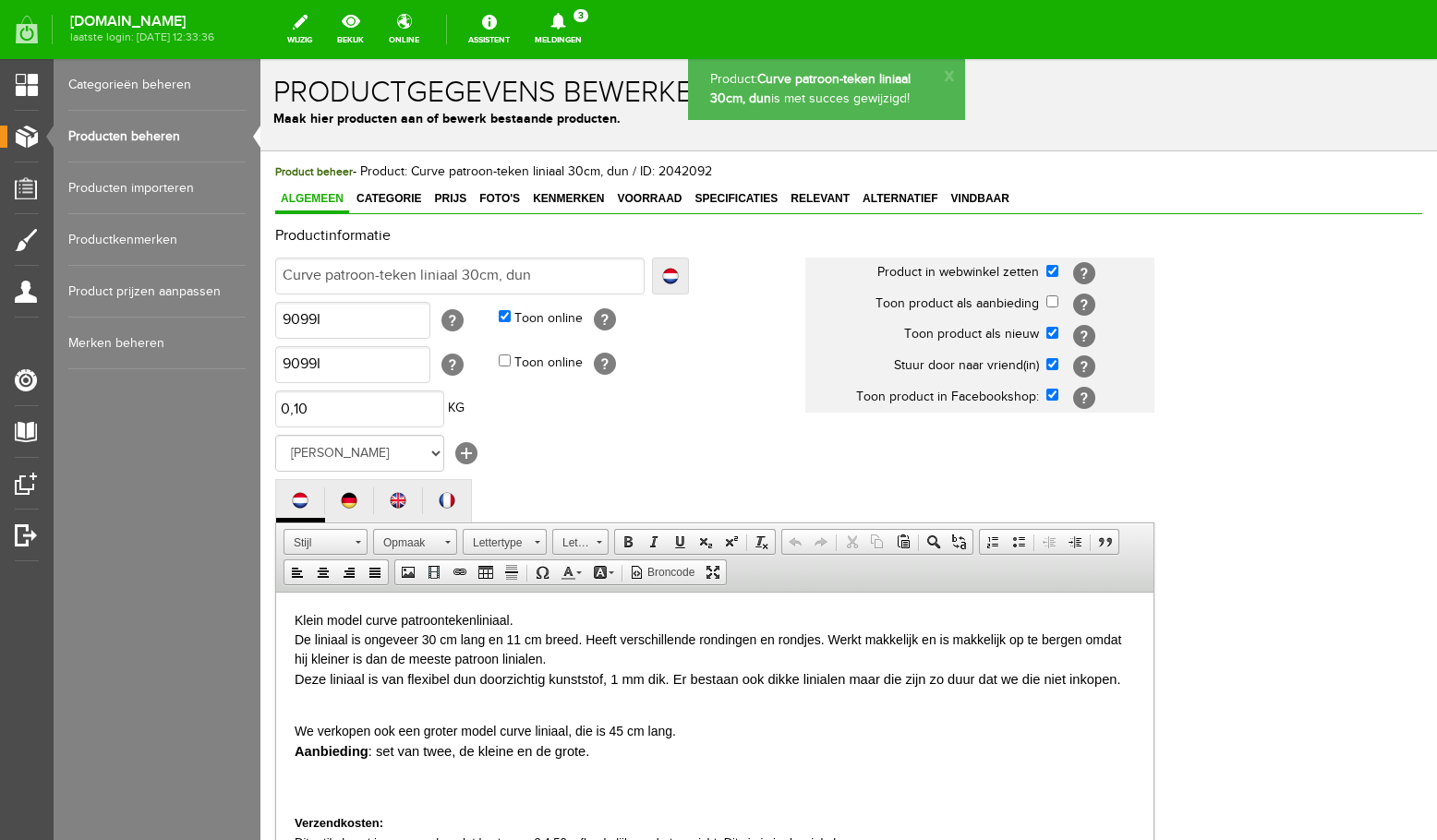
click at [158, 140] on link "Producten beheren" at bounding box center [157, 136] width 177 height 52
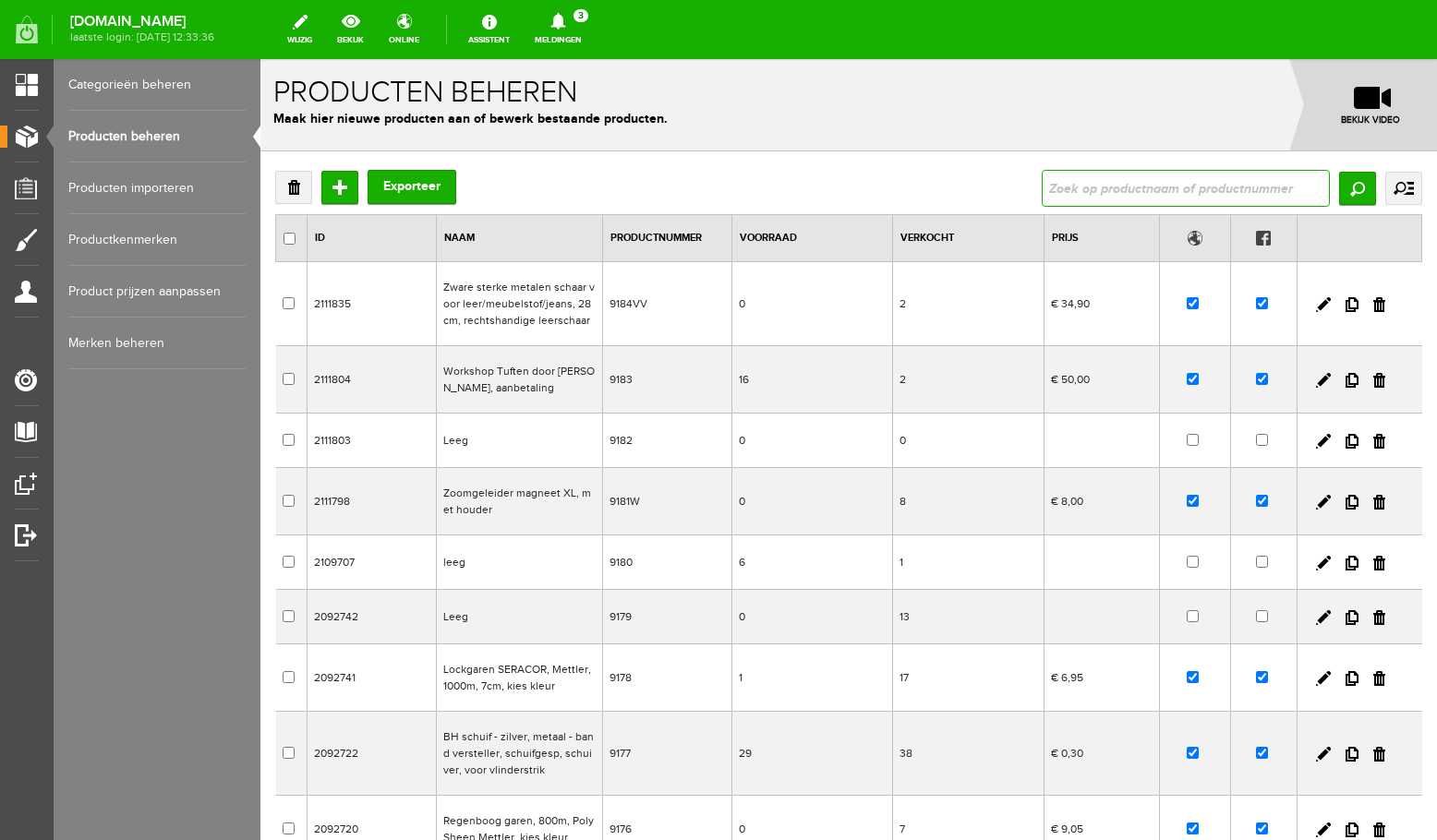
click at [1164, 185] on input "text" at bounding box center [1186, 188] width 289 height 37
type input "curve"
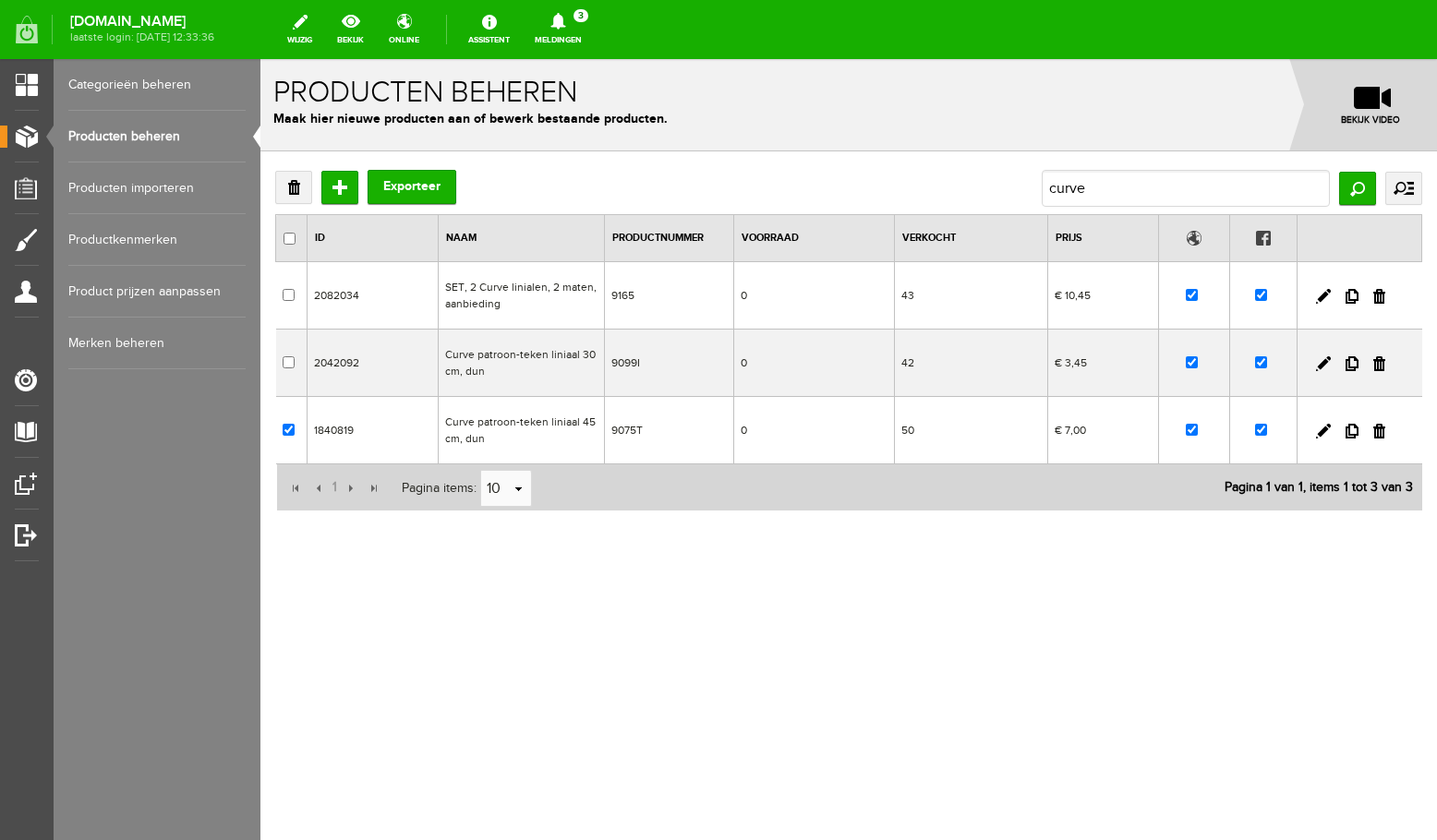
click at [521, 425] on td "Curve patroon-teken liniaal 45cm, dun" at bounding box center [521, 430] width 167 height 67
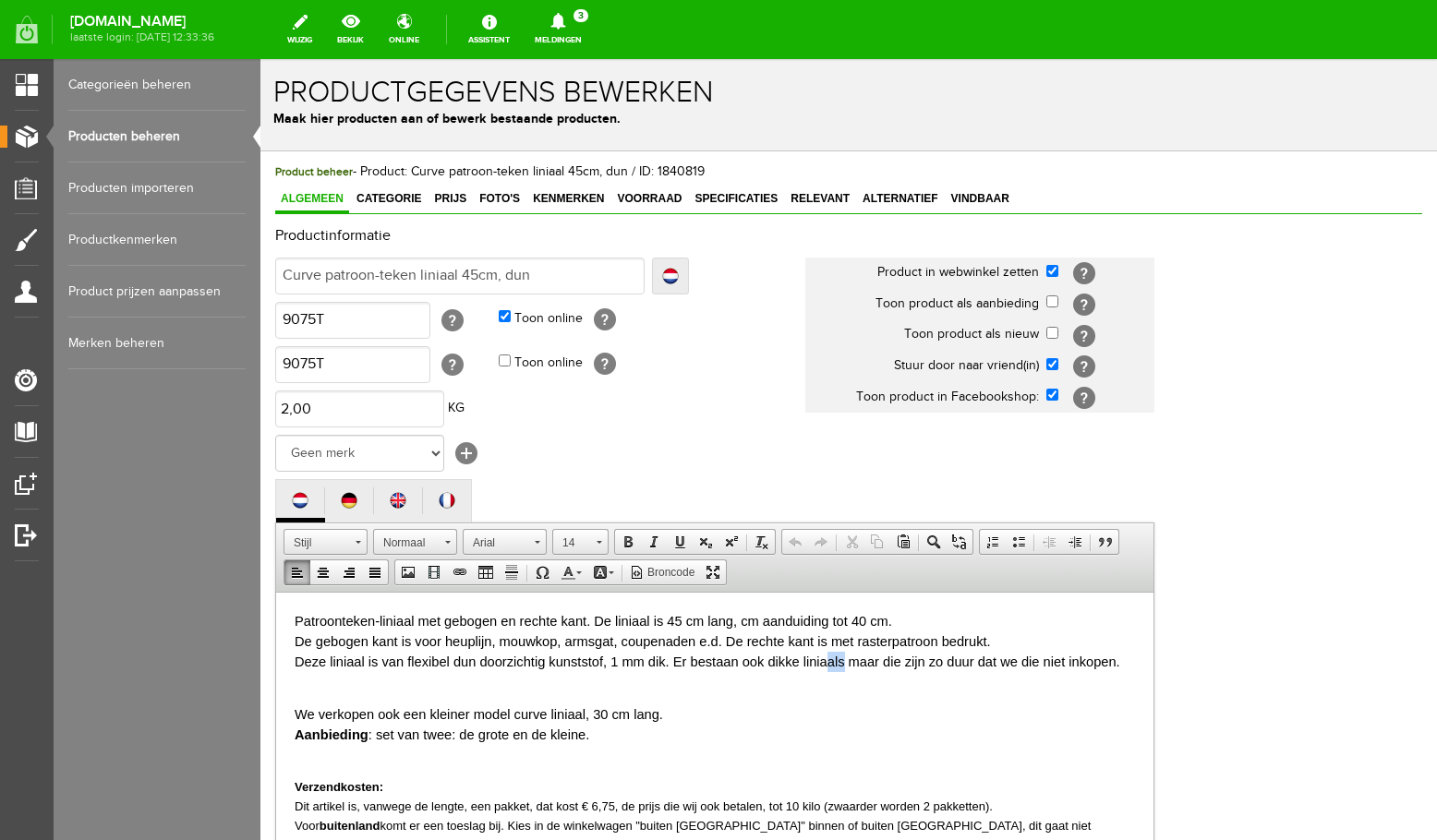
drag, startPoint x: 843, startPoint y: 662, endPoint x: 829, endPoint y: 662, distance: 14.0
click at [829, 662] on font "Patroonteken-liniaal met gebogen en rechte kant. De liniaal is 45 cm lang, cm a…" at bounding box center [707, 640] width 826 height 56
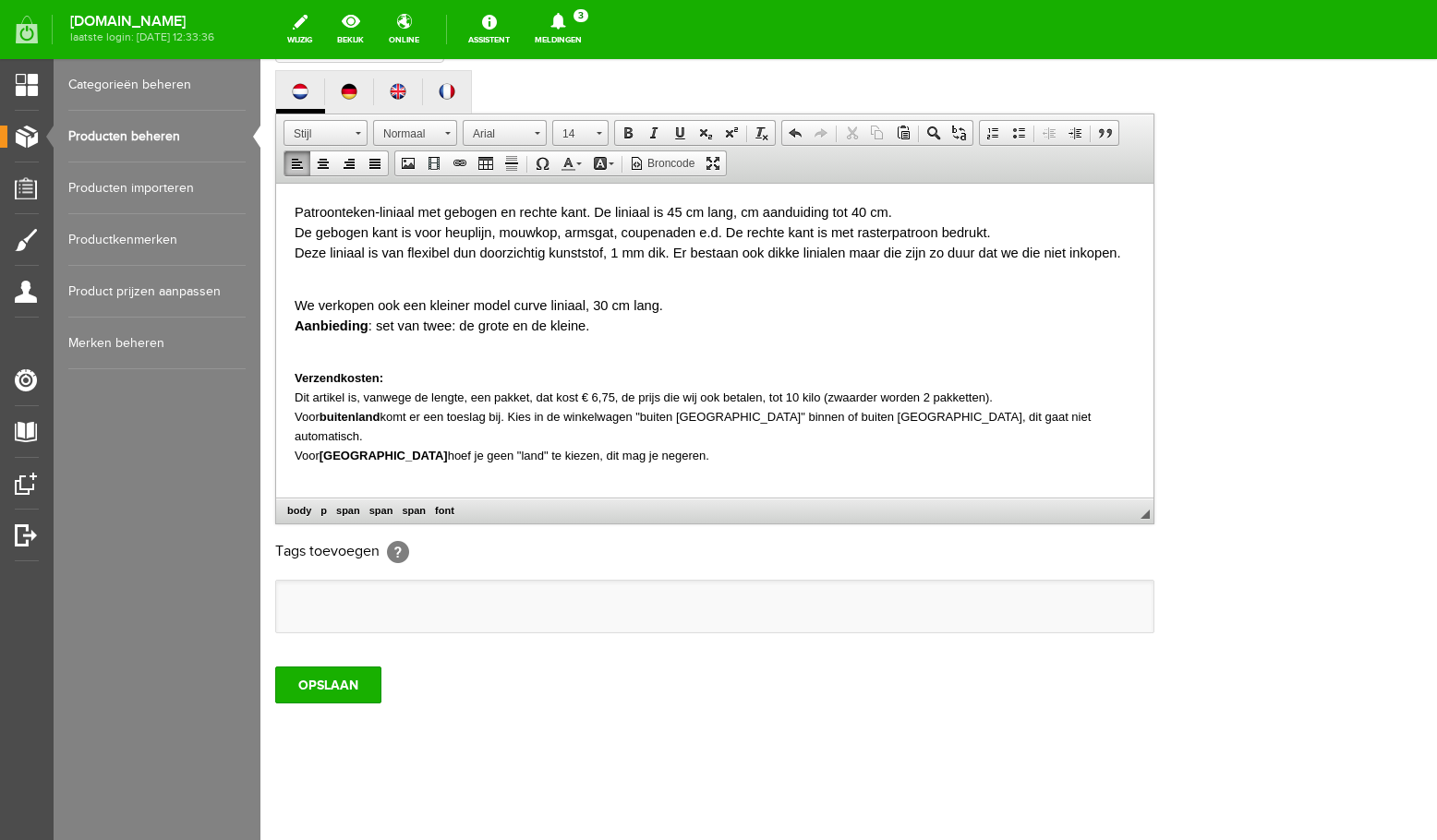
scroll to position [453, 0]
click at [337, 671] on input "OPSLAAN" at bounding box center [328, 685] width 106 height 37
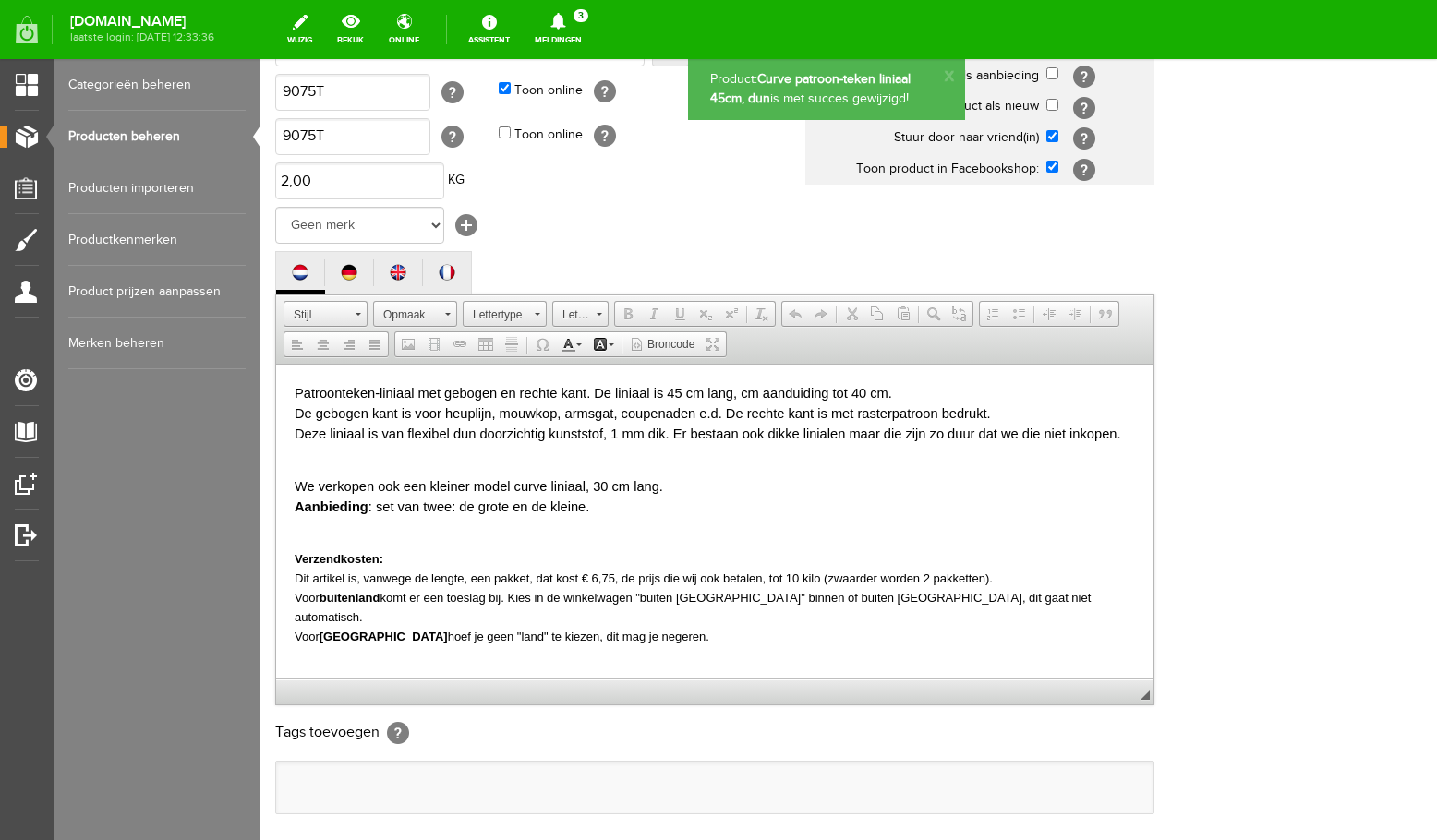
scroll to position [0, 0]
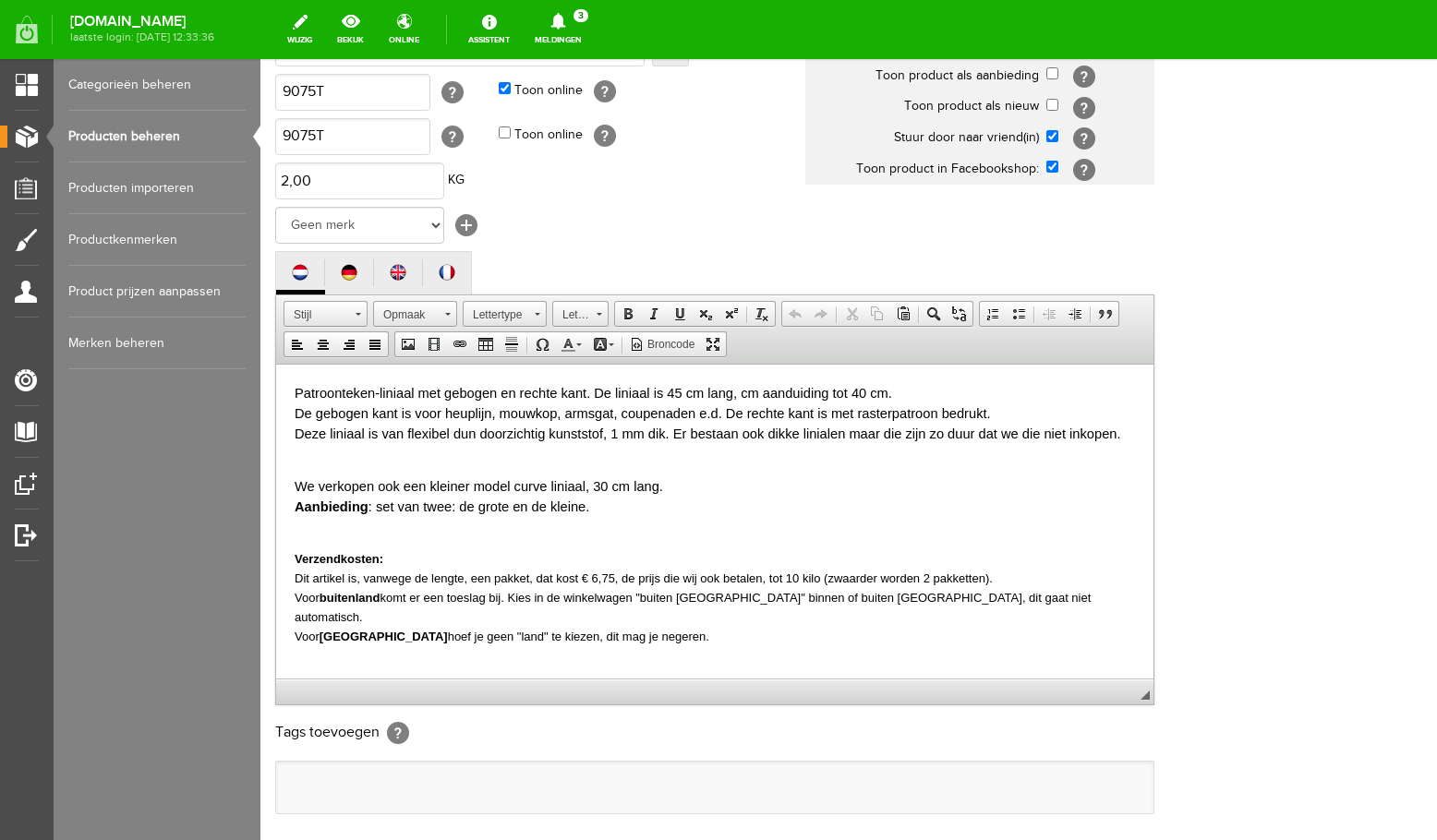
click at [151, 137] on link "Producten beheren" at bounding box center [157, 136] width 177 height 52
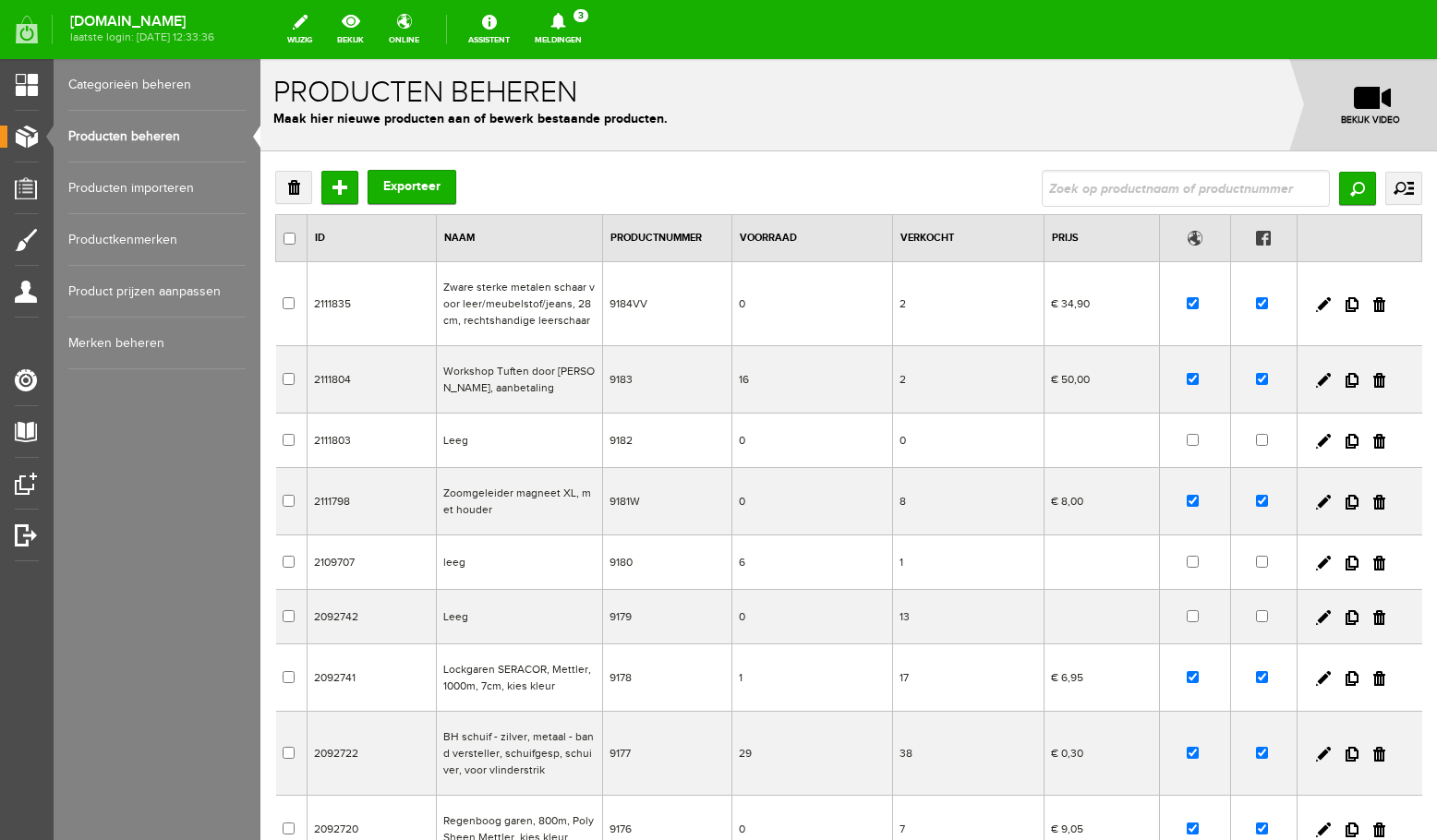
click at [573, 30] on link "Meldingen 3 Nieuwe orders Er is een nieuwe order( #6739 ) geplaatst door [PERSO…" at bounding box center [558, 29] width 69 height 41
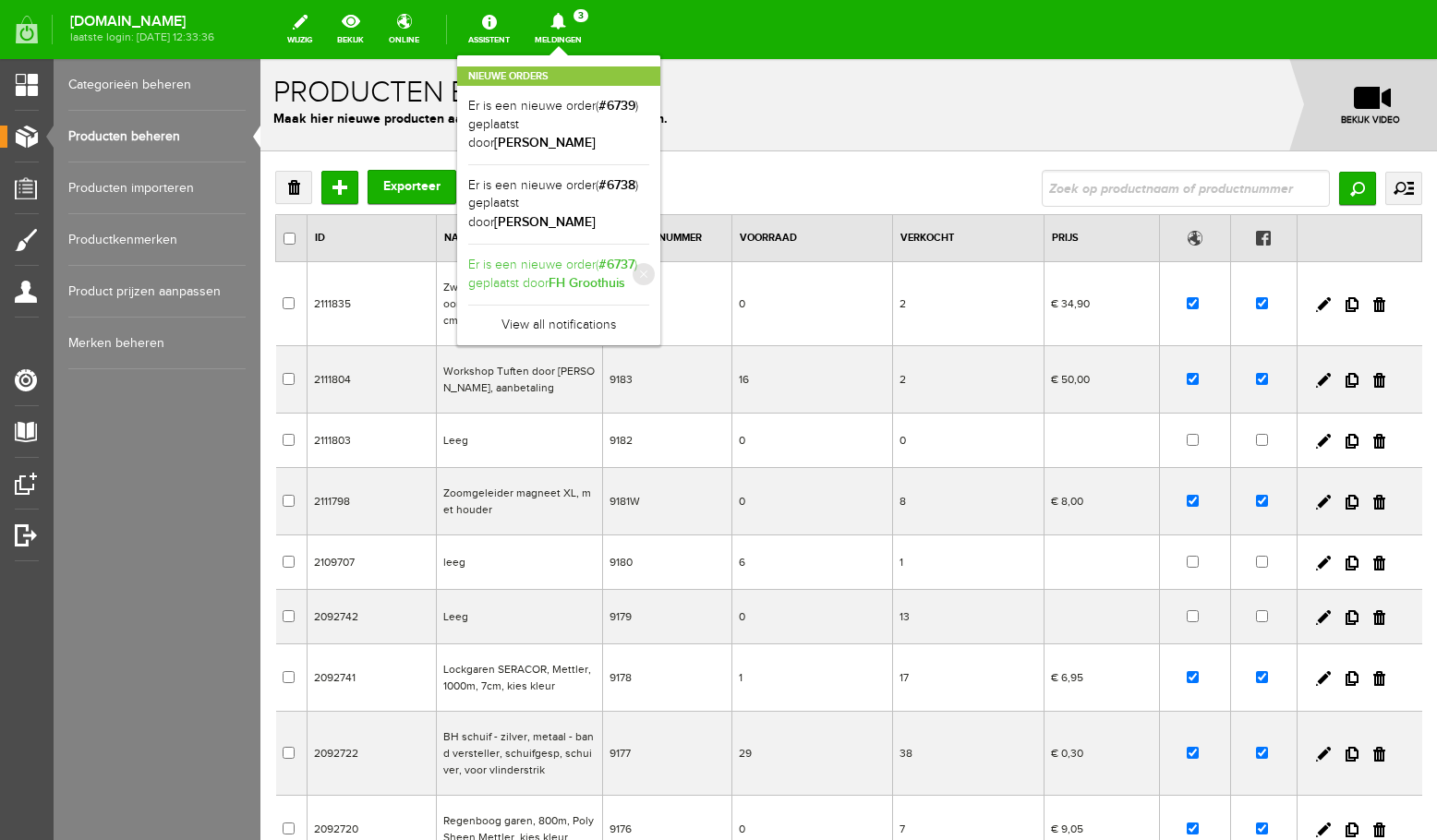
click at [560, 286] on link "Er is een nieuwe order( #6737 ) geplaatst door [PERSON_NAME]" at bounding box center [559, 274] width 181 height 38
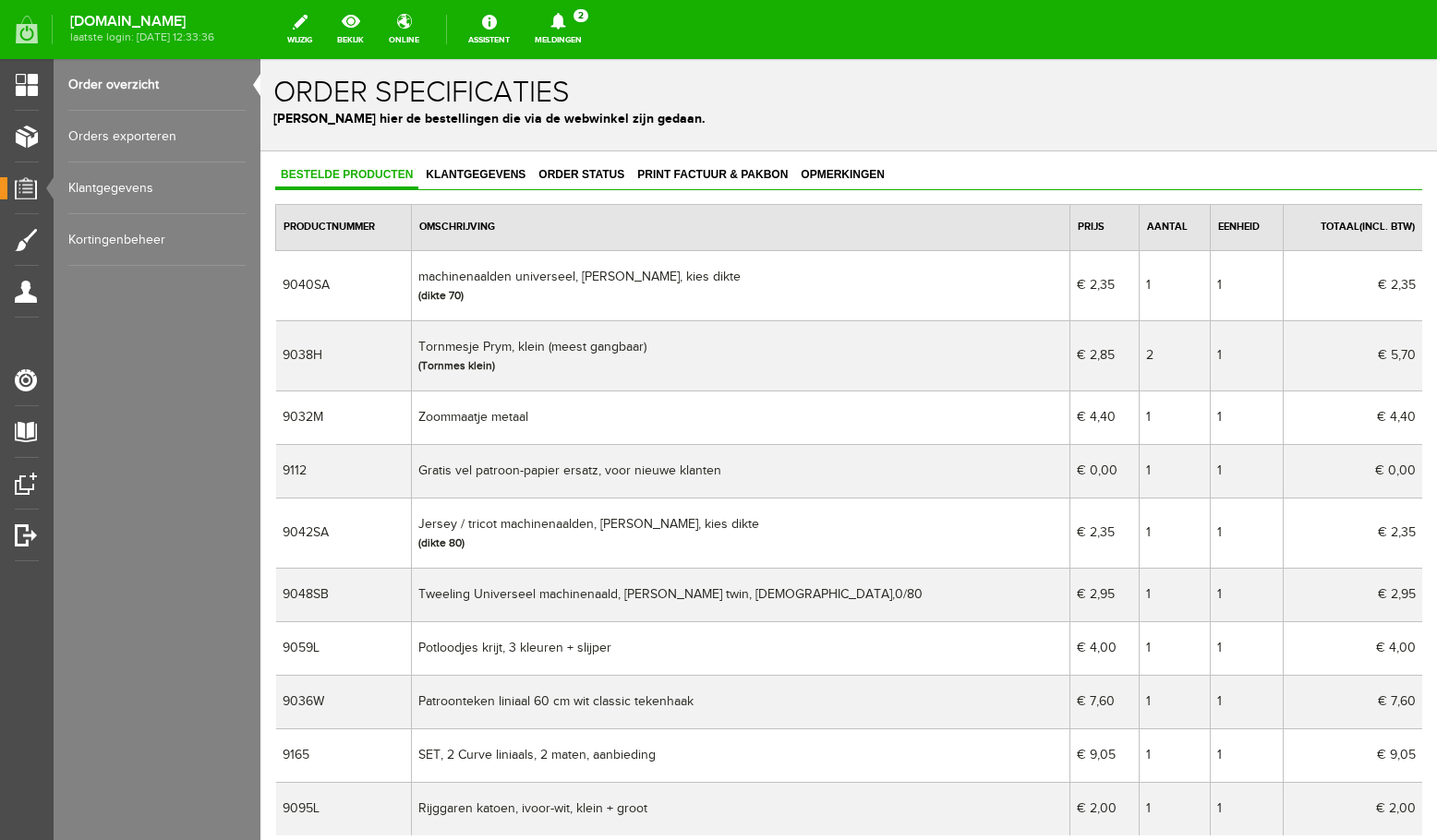
click at [565, 25] on icon at bounding box center [558, 20] width 15 height 17
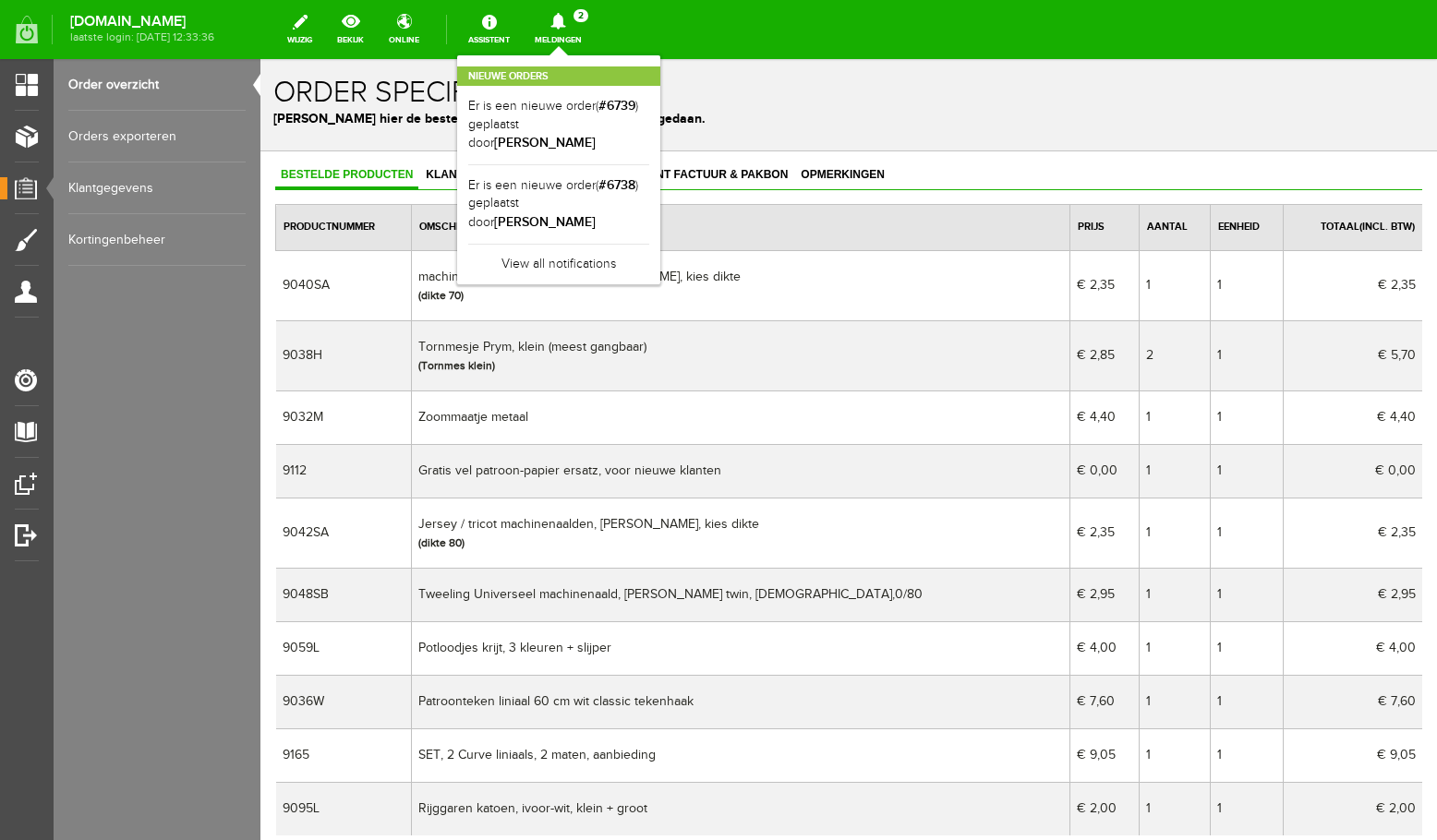
click at [767, 108] on h1 "Order specificaties" at bounding box center [848, 93] width 1151 height 32
click at [646, 61] on div "Nieuwe orders Er is een nieuwe order( #6739 ) geplaatst door [PERSON_NAME] Er i…" at bounding box center [559, 170] width 203 height 229
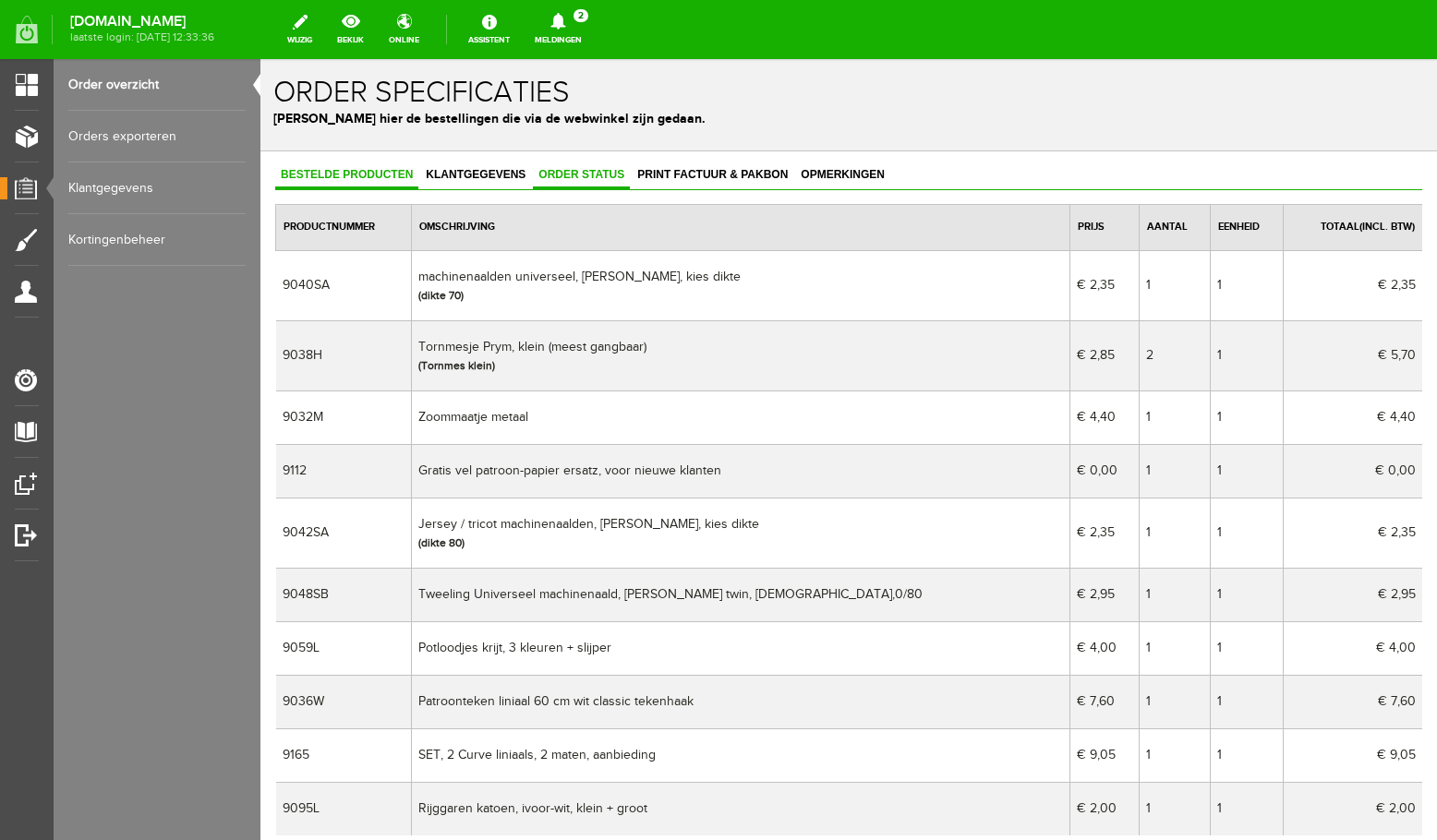
click at [580, 172] on span "Order status" at bounding box center [581, 173] width 97 height 13
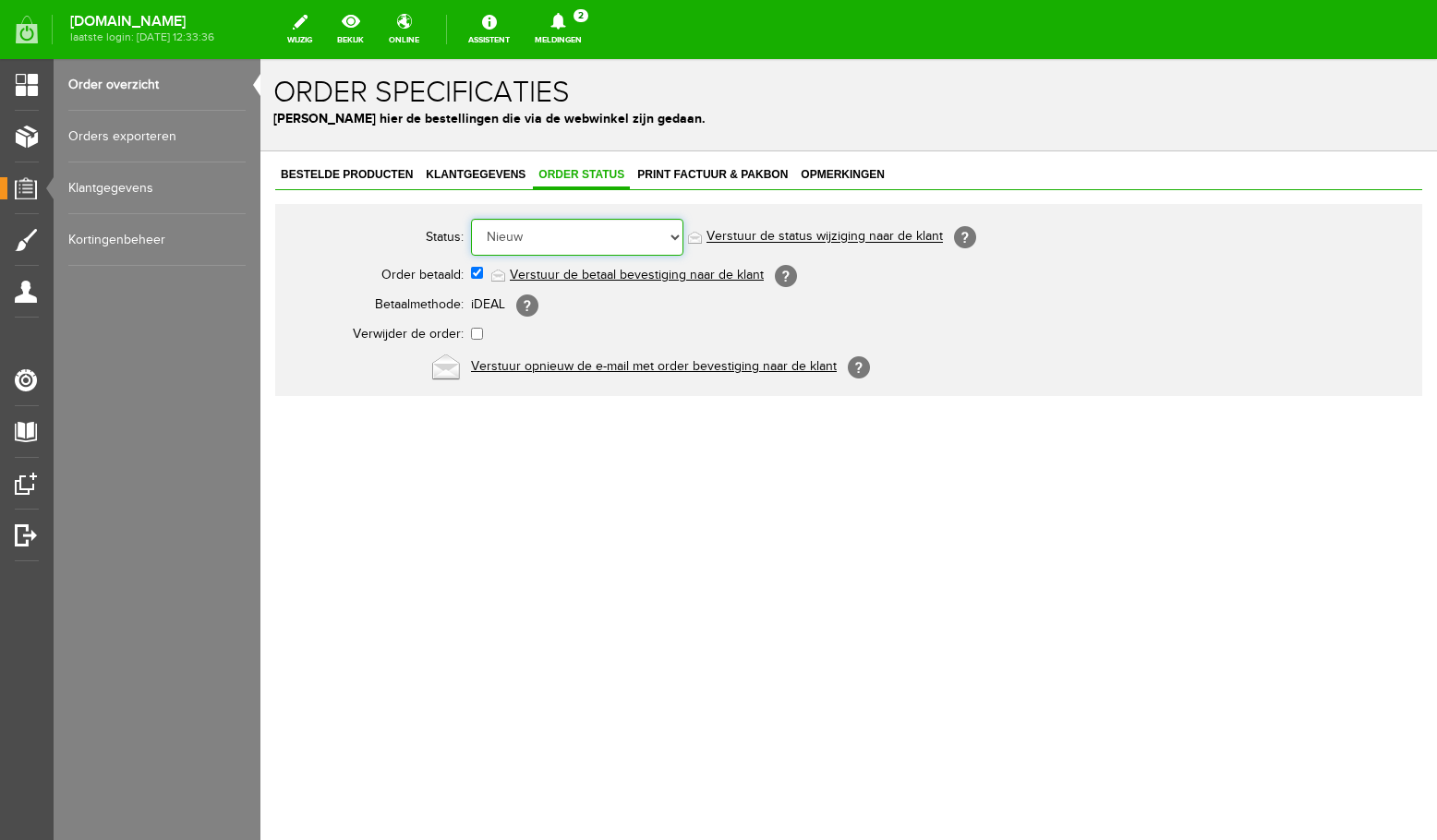
click at [471, 219] on select "Order niet afgerond Nieuw Order in behandeling Wacht op leverancier Wacht op be…" at bounding box center [577, 238] width 213 height 37
select select "5"
click option "Order is verstuurd" at bounding box center [260, 59] width 0 height 0
click at [117, 94] on link "Order overzicht" at bounding box center [157, 85] width 177 height 52
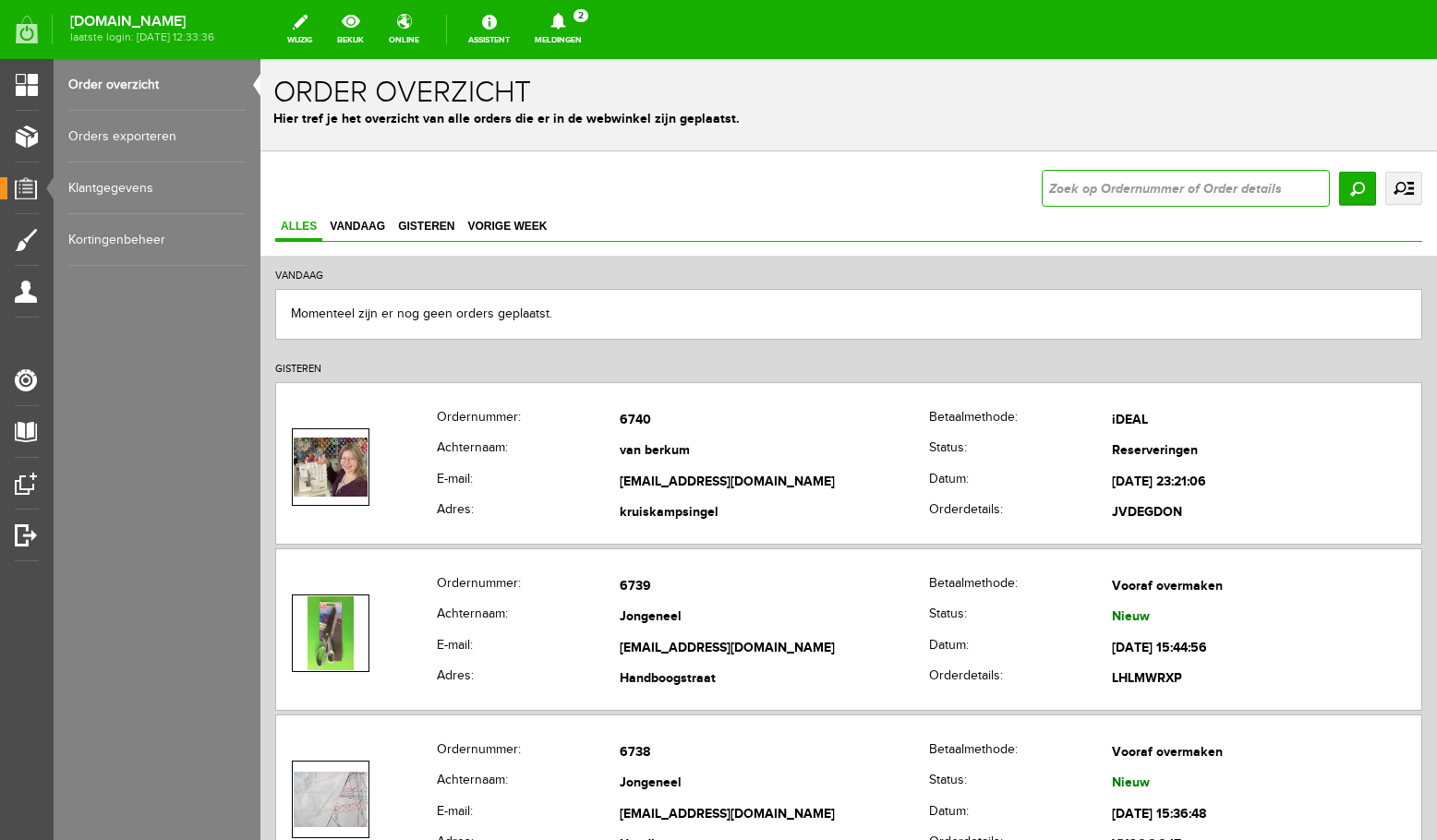
click at [1082, 179] on input "text" at bounding box center [1186, 188] width 289 height 37
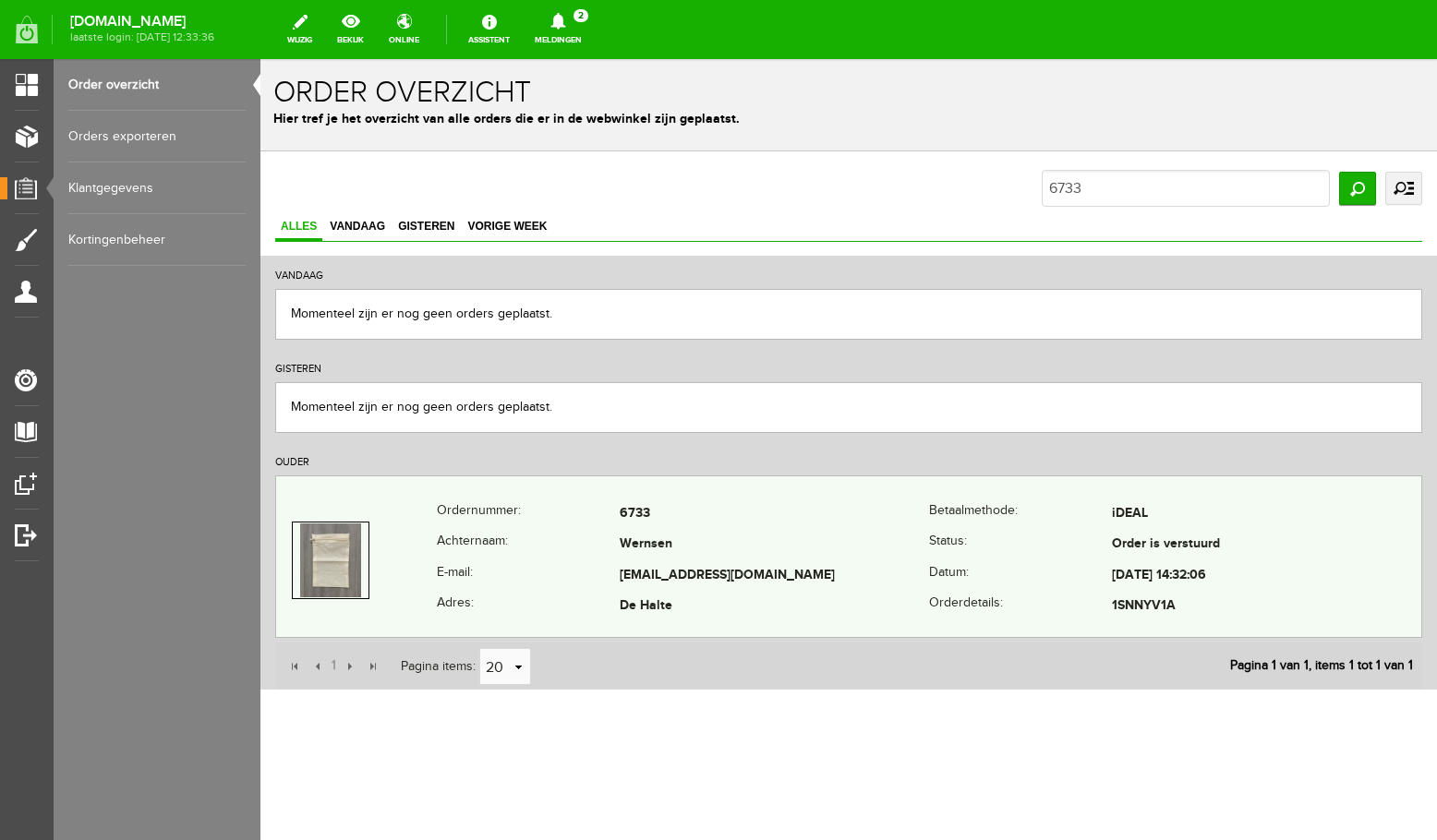
click at [761, 524] on td "6733" at bounding box center [774, 515] width 309 height 31
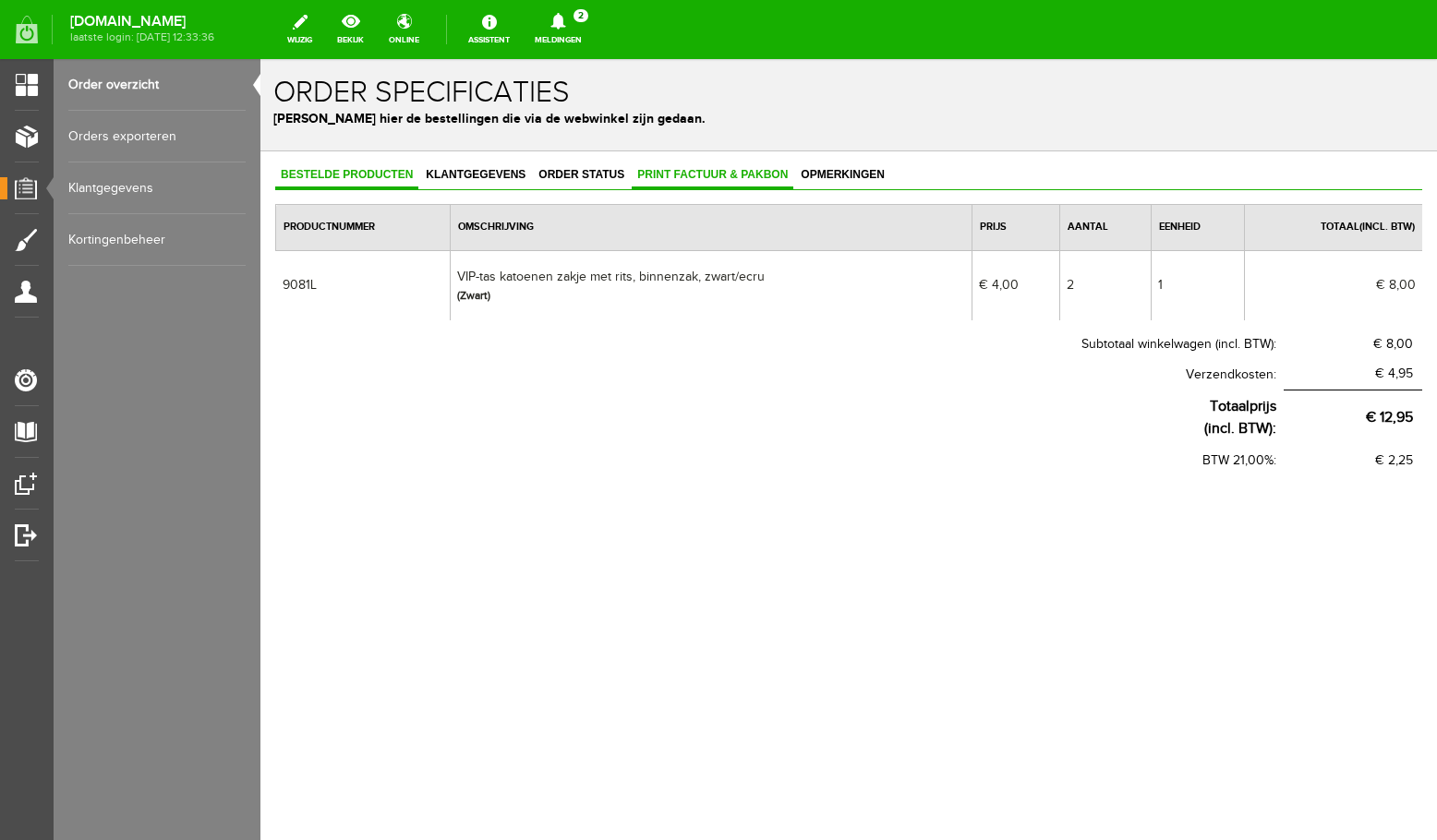
click at [714, 171] on span "Print factuur & pakbon" at bounding box center [713, 173] width 162 height 13
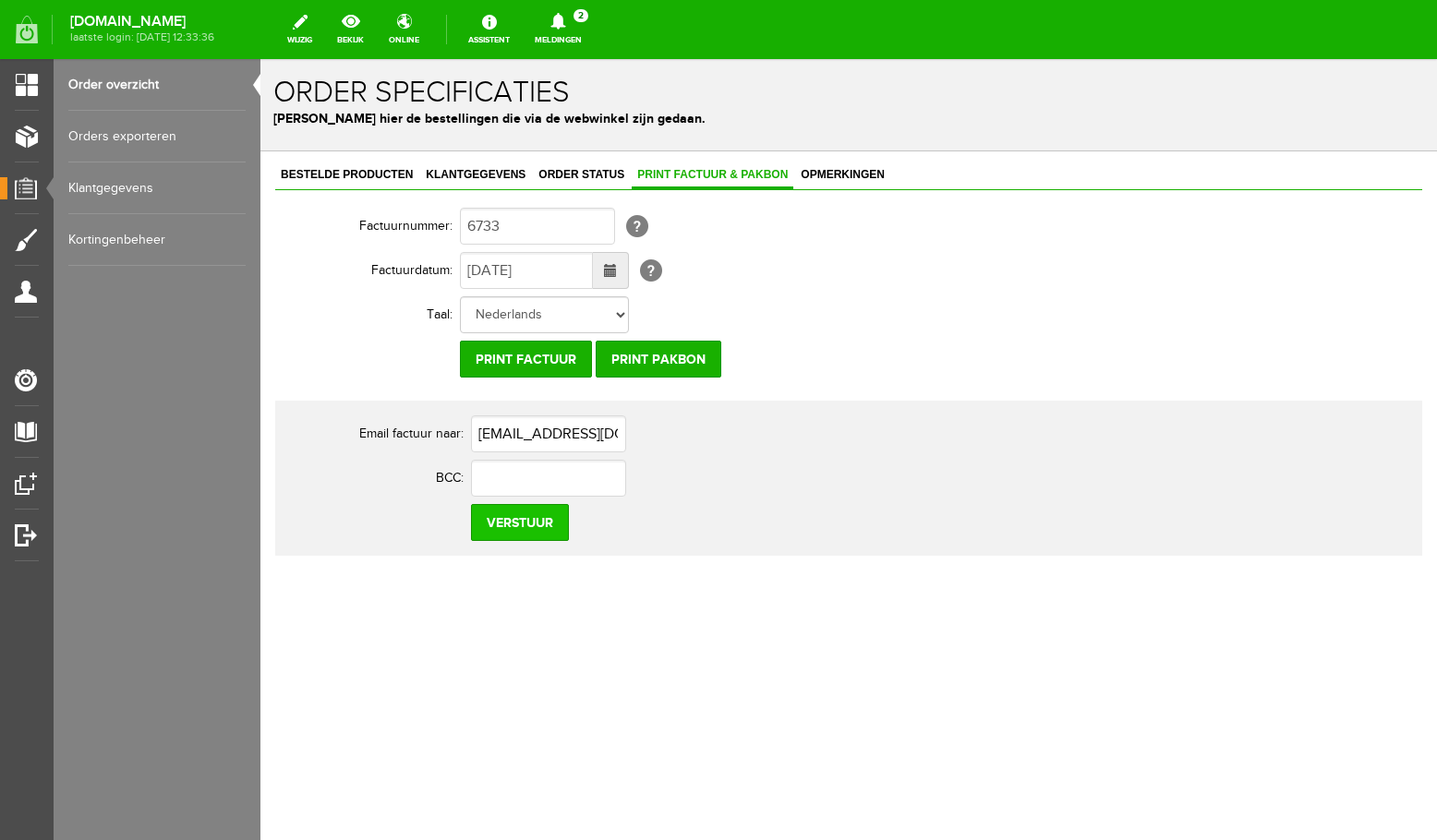
click at [526, 526] on input "Verstuur" at bounding box center [520, 522] width 97 height 37
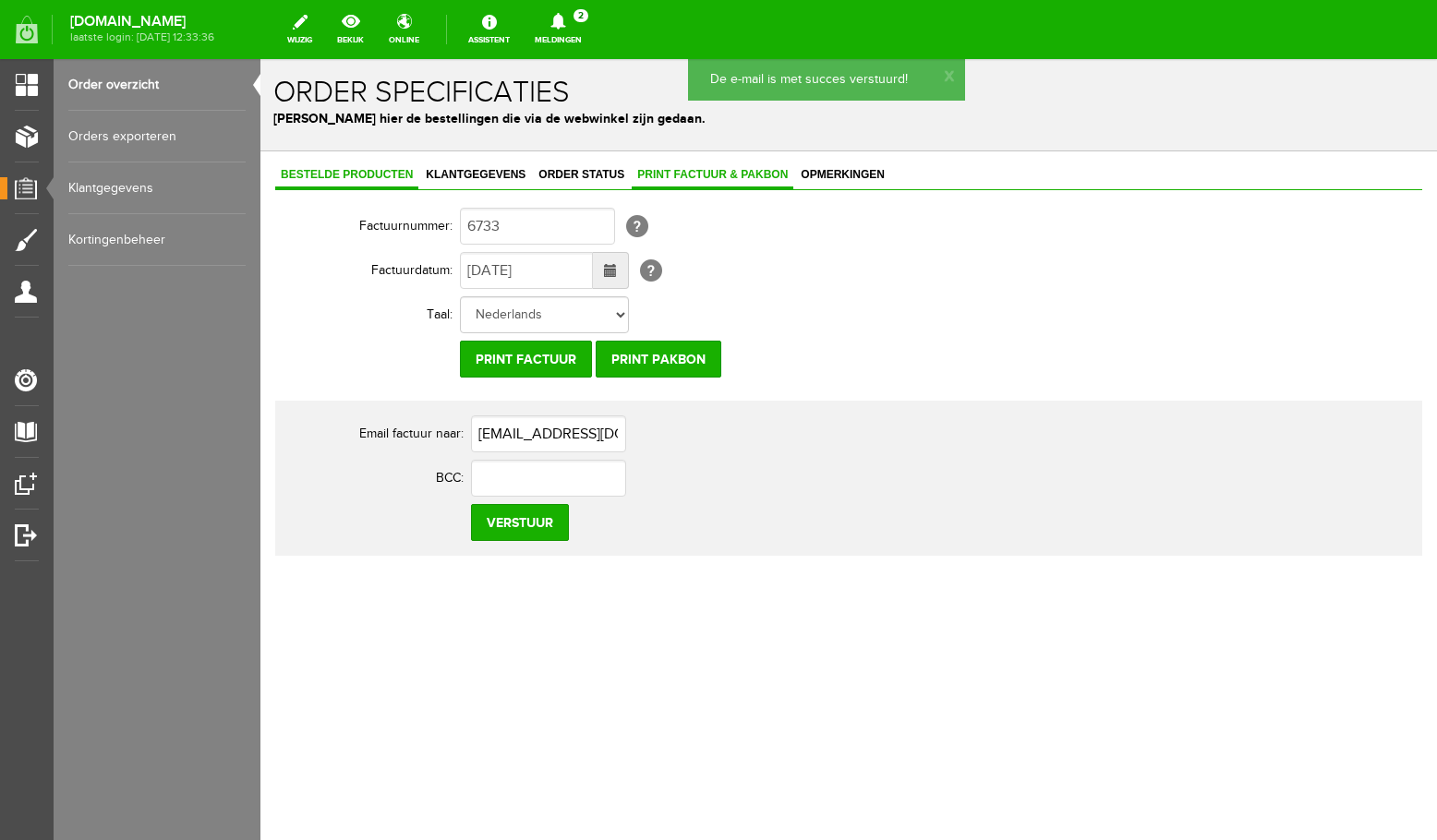
click at [317, 177] on span "Bestelde producten" at bounding box center [346, 173] width 143 height 13
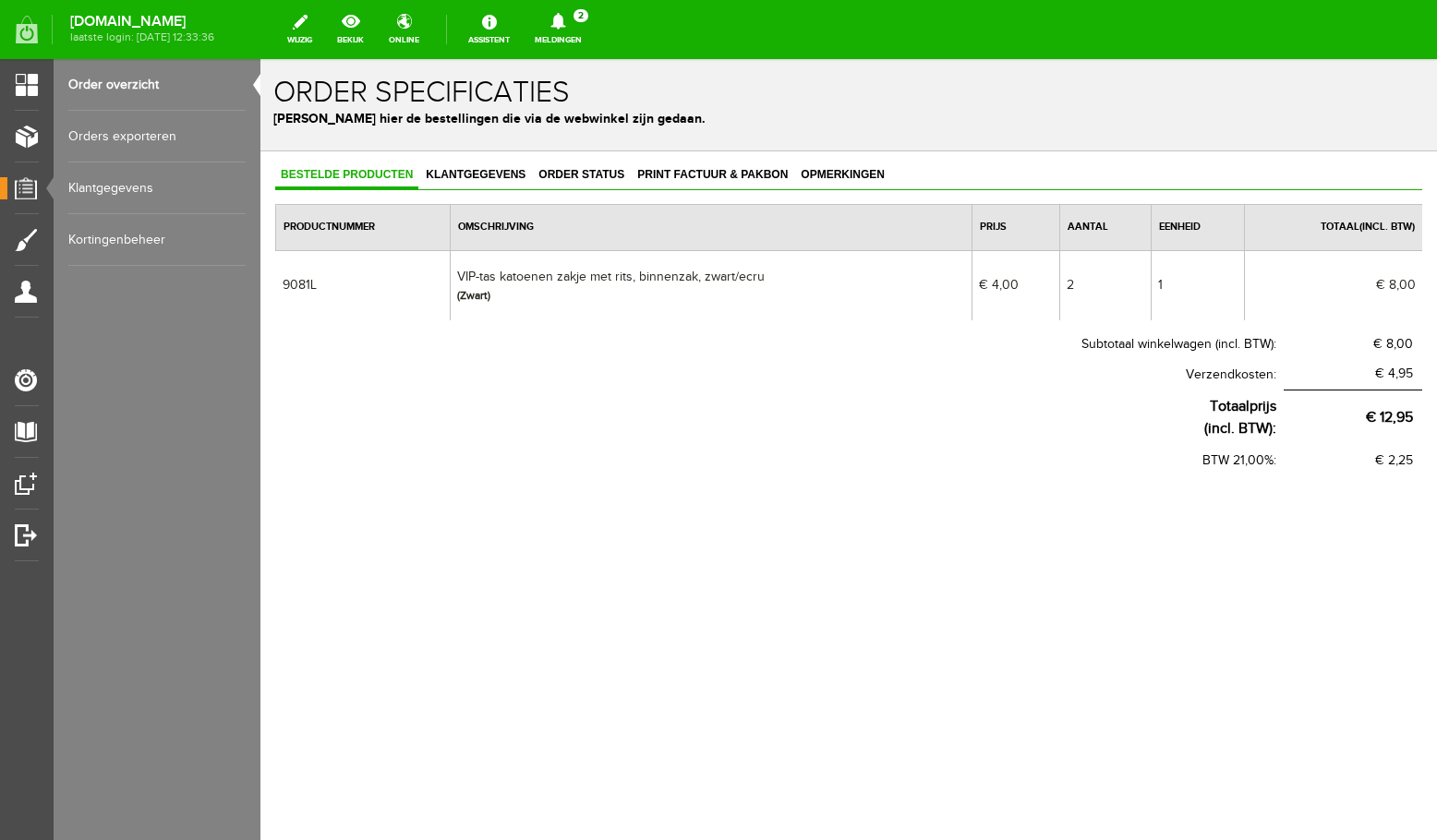
click at [134, 87] on link "Order overzicht" at bounding box center [157, 85] width 177 height 52
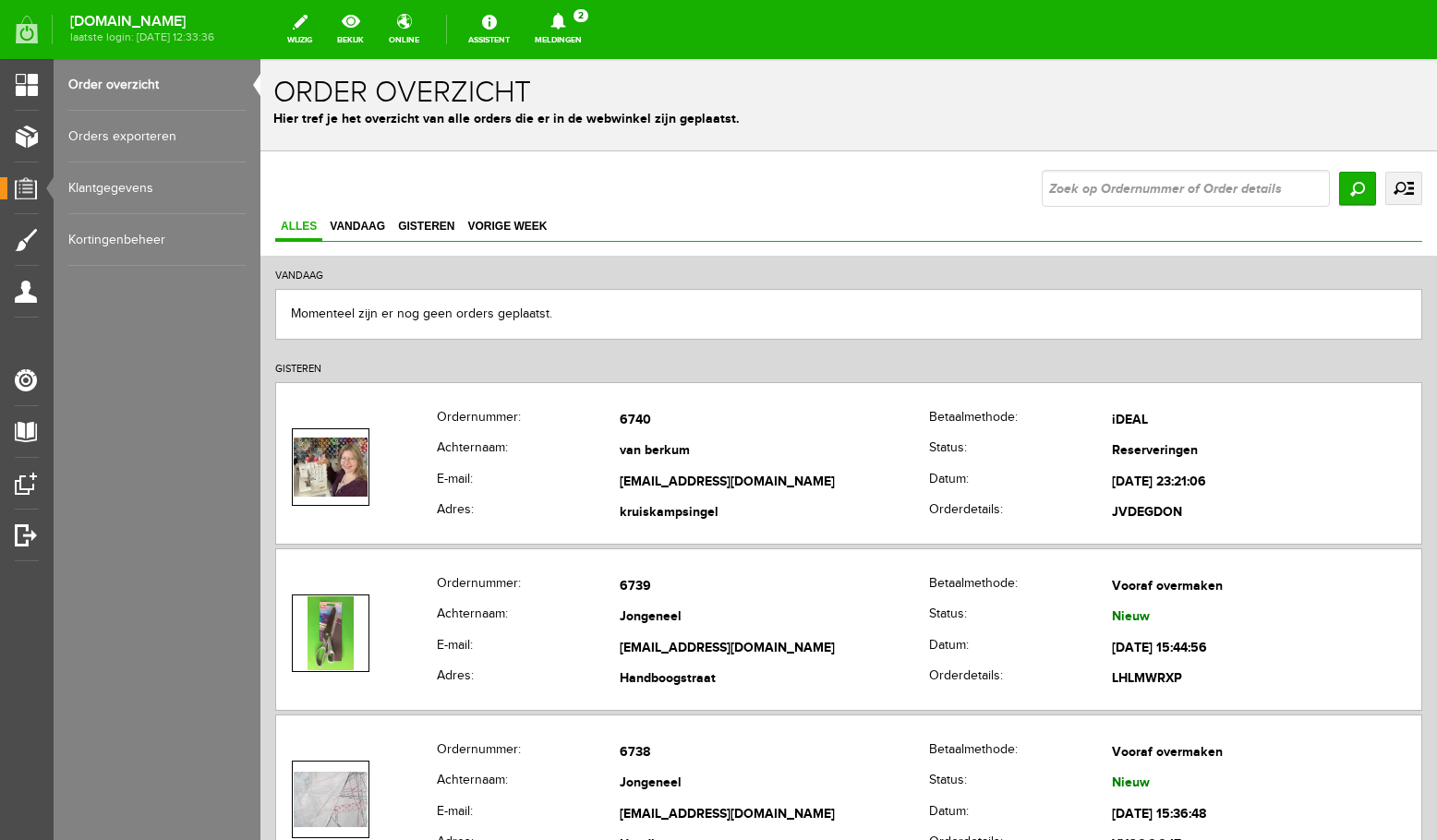
click at [1118, 194] on input "text" at bounding box center [1186, 188] width 289 height 37
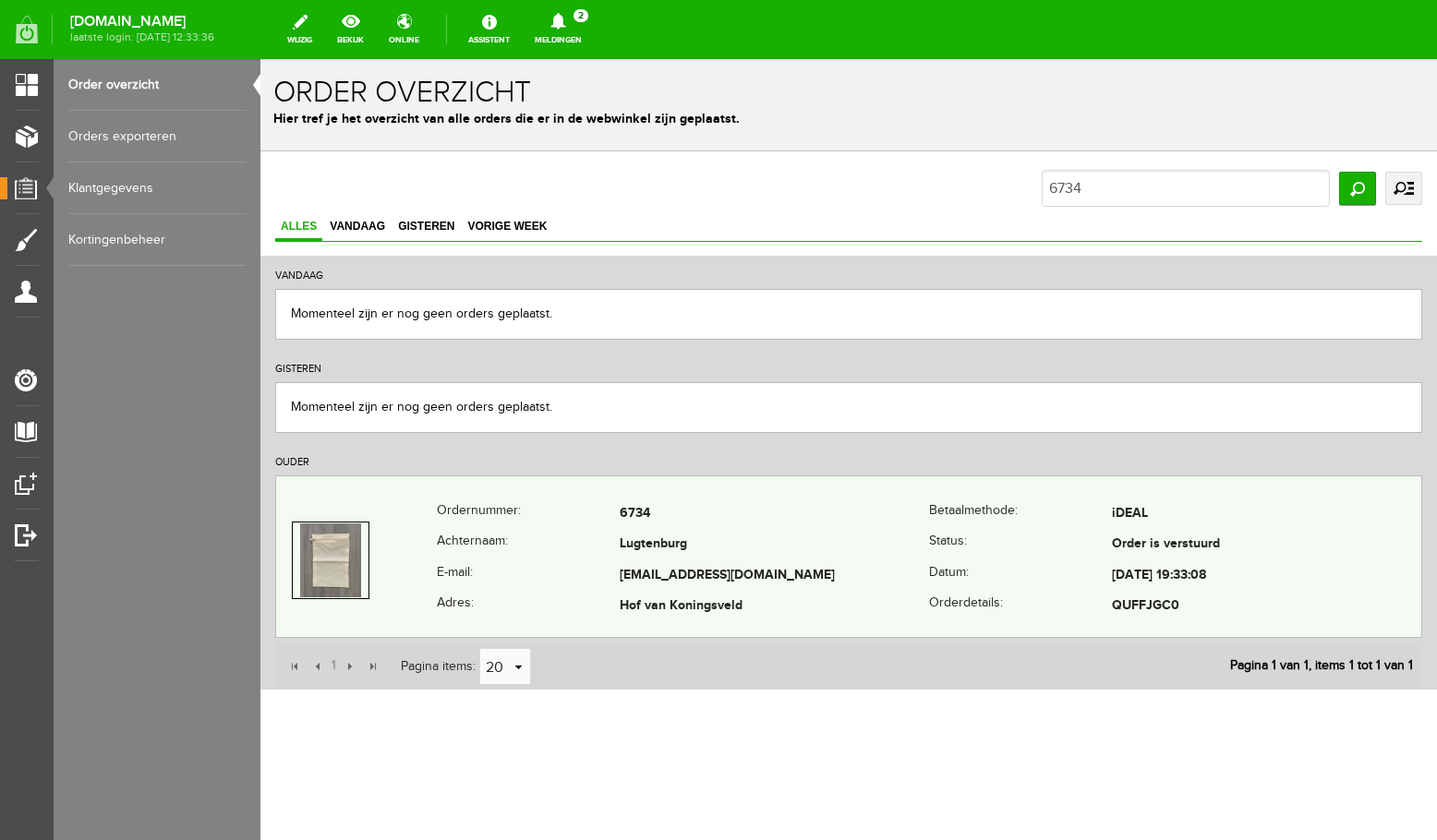
click at [700, 579] on td "[EMAIL_ADDRESS][DOMAIN_NAME]" at bounding box center [774, 576] width 309 height 31
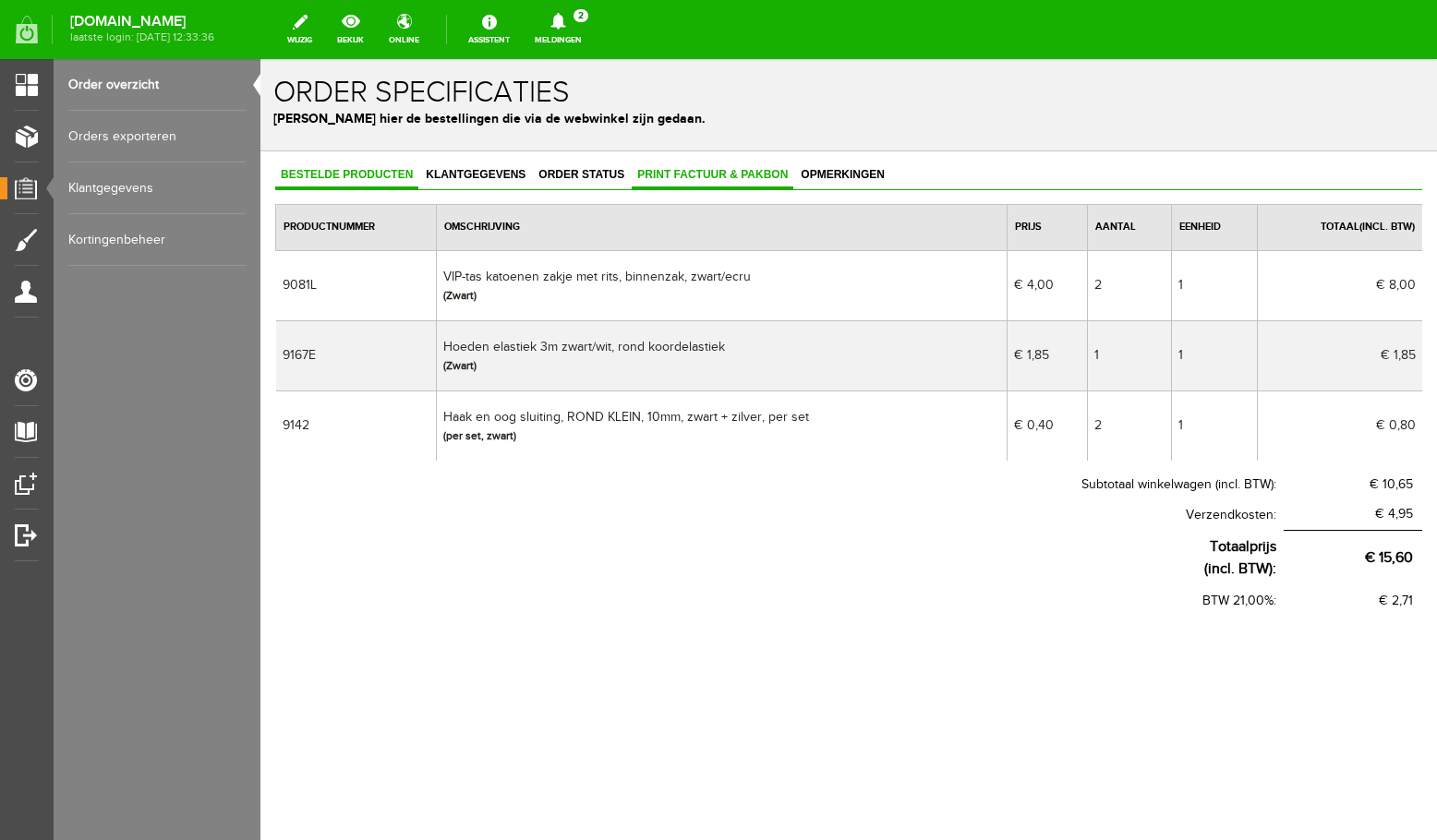
click at [674, 179] on span "Print factuur & pakbon" at bounding box center [713, 173] width 162 height 13
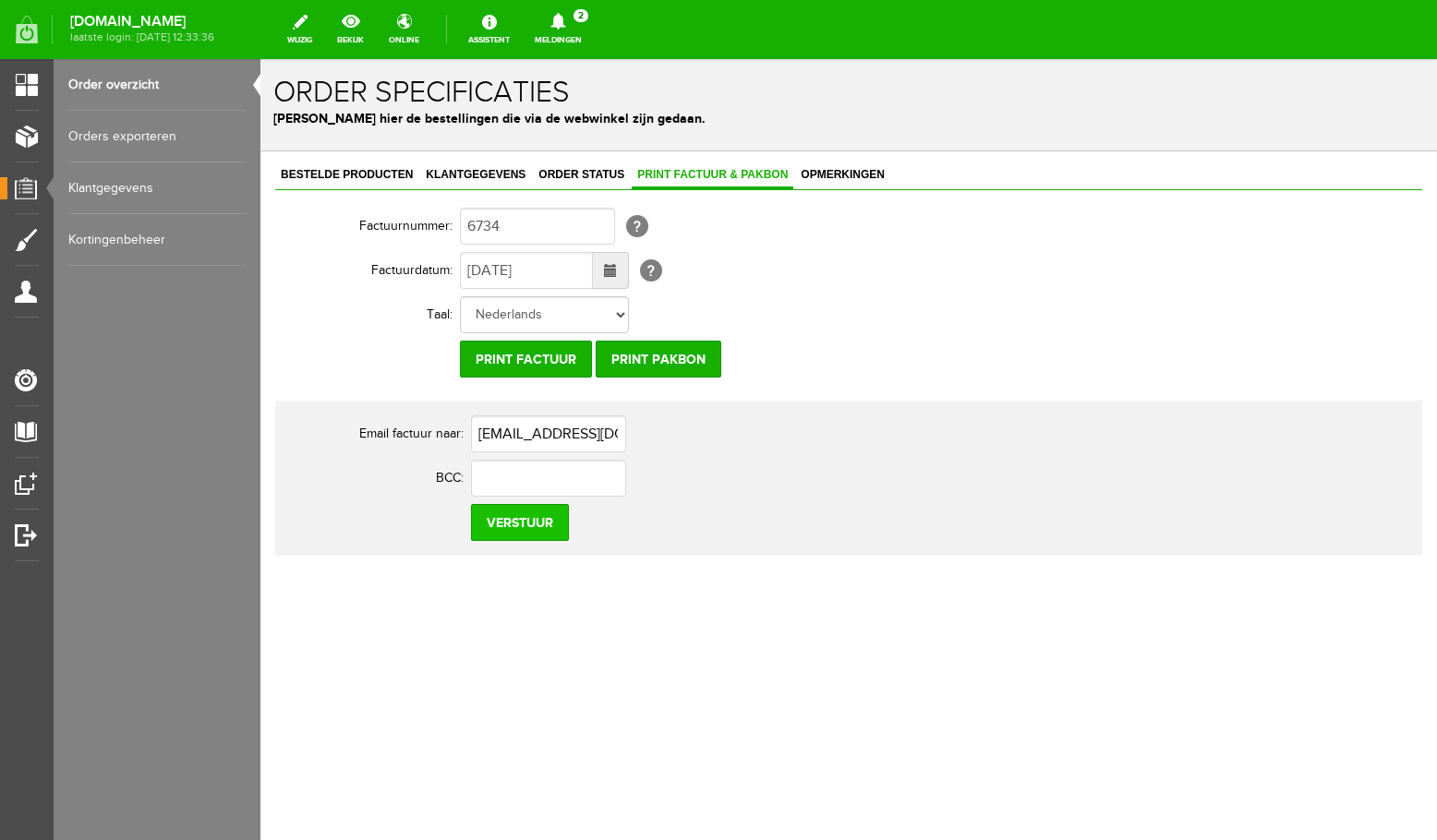
click at [527, 526] on input "Verstuur" at bounding box center [520, 522] width 97 height 37
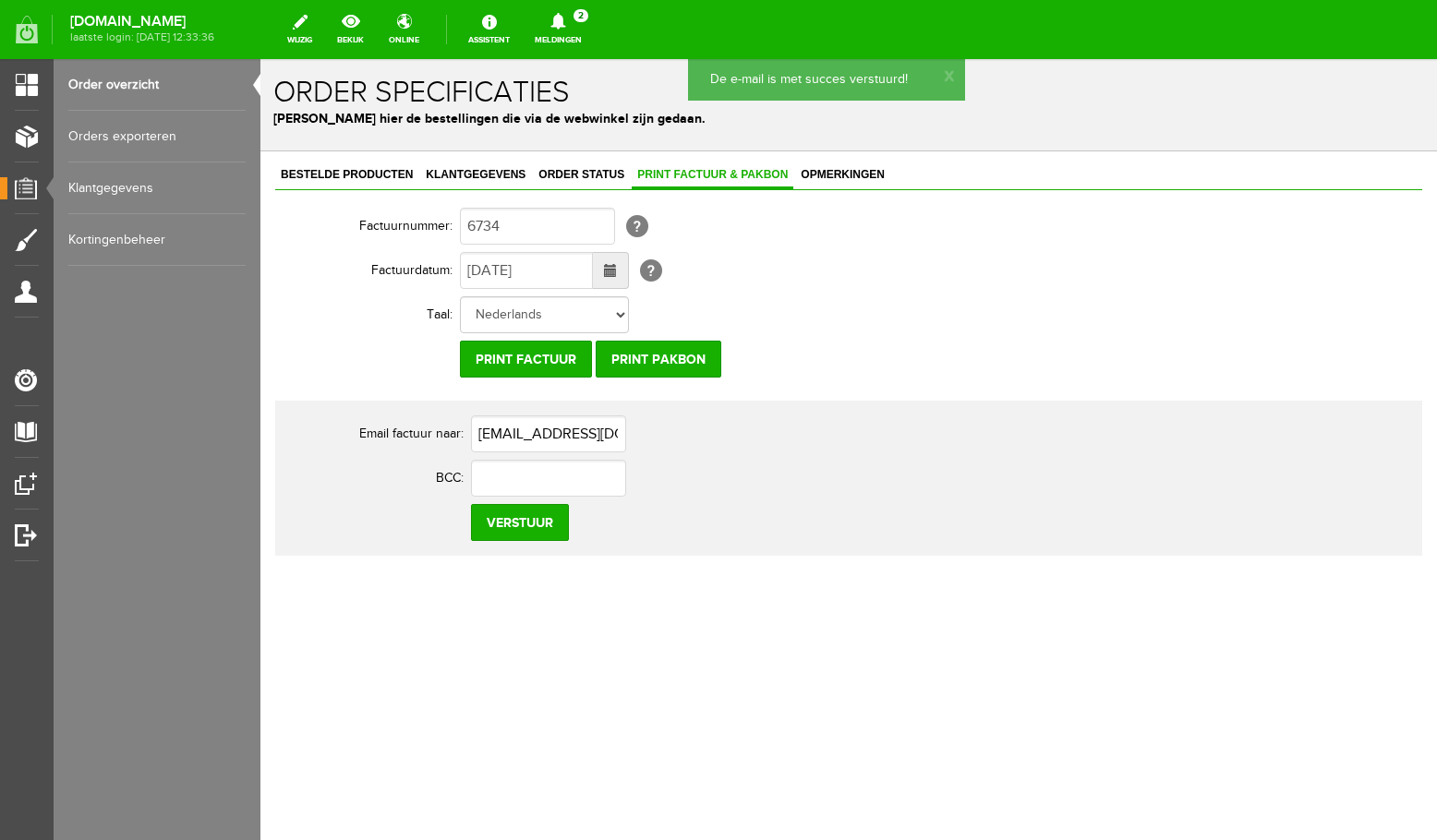
click at [153, 72] on link "Order overzicht" at bounding box center [157, 85] width 177 height 52
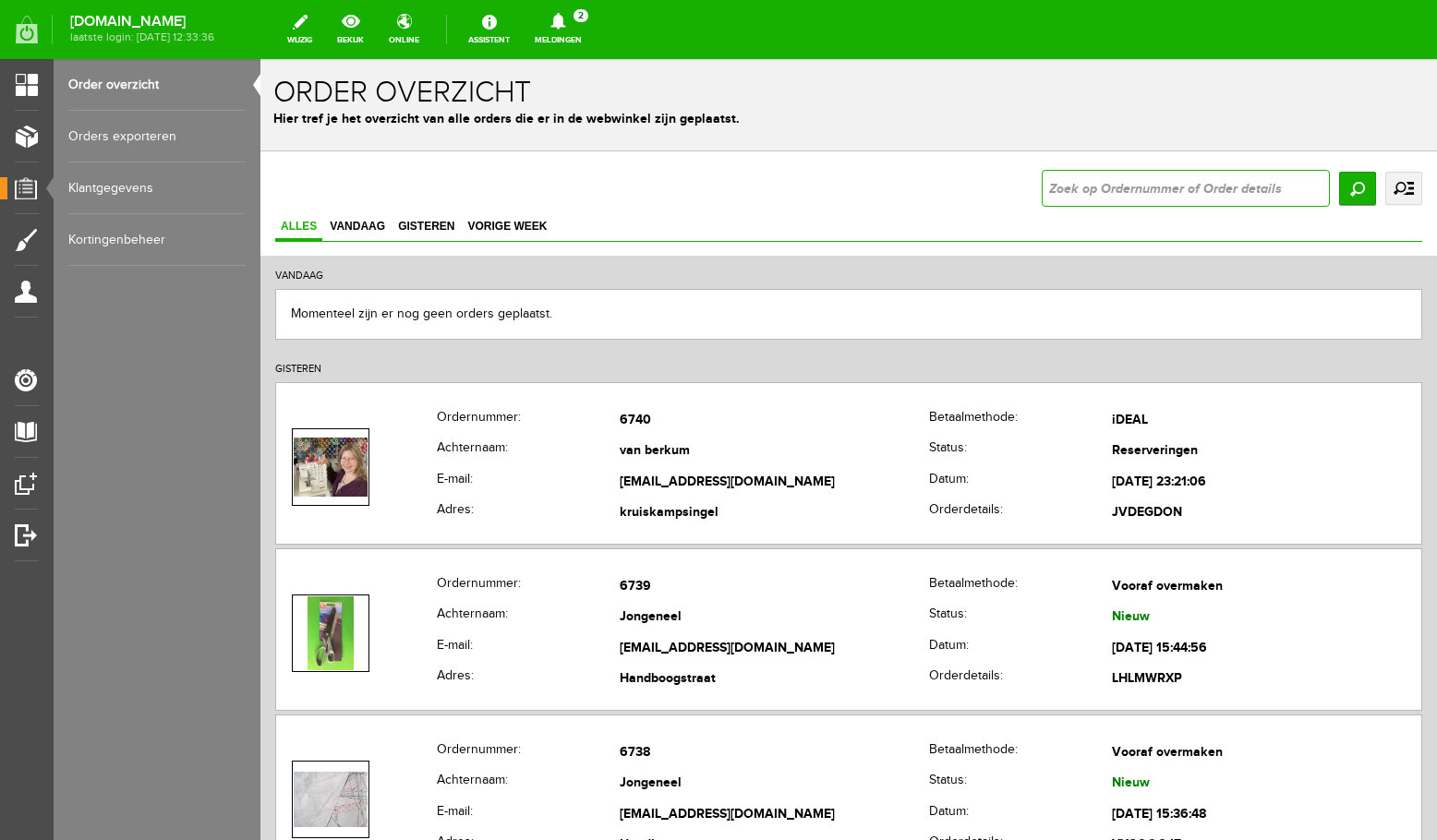
click at [1153, 196] on input "text" at bounding box center [1186, 188] width 289 height 37
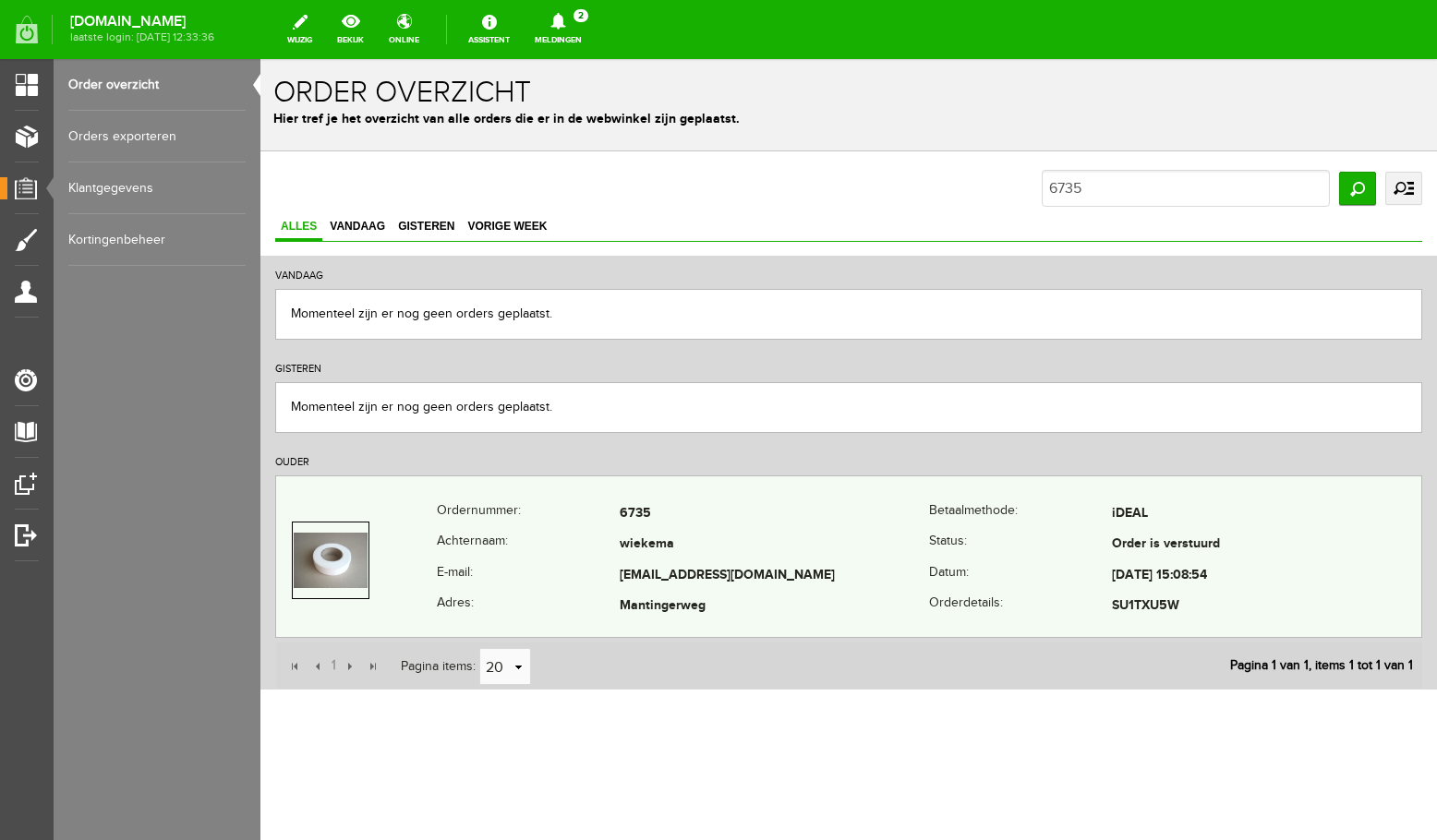
click at [653, 551] on td "wiekema" at bounding box center [774, 546] width 309 height 31
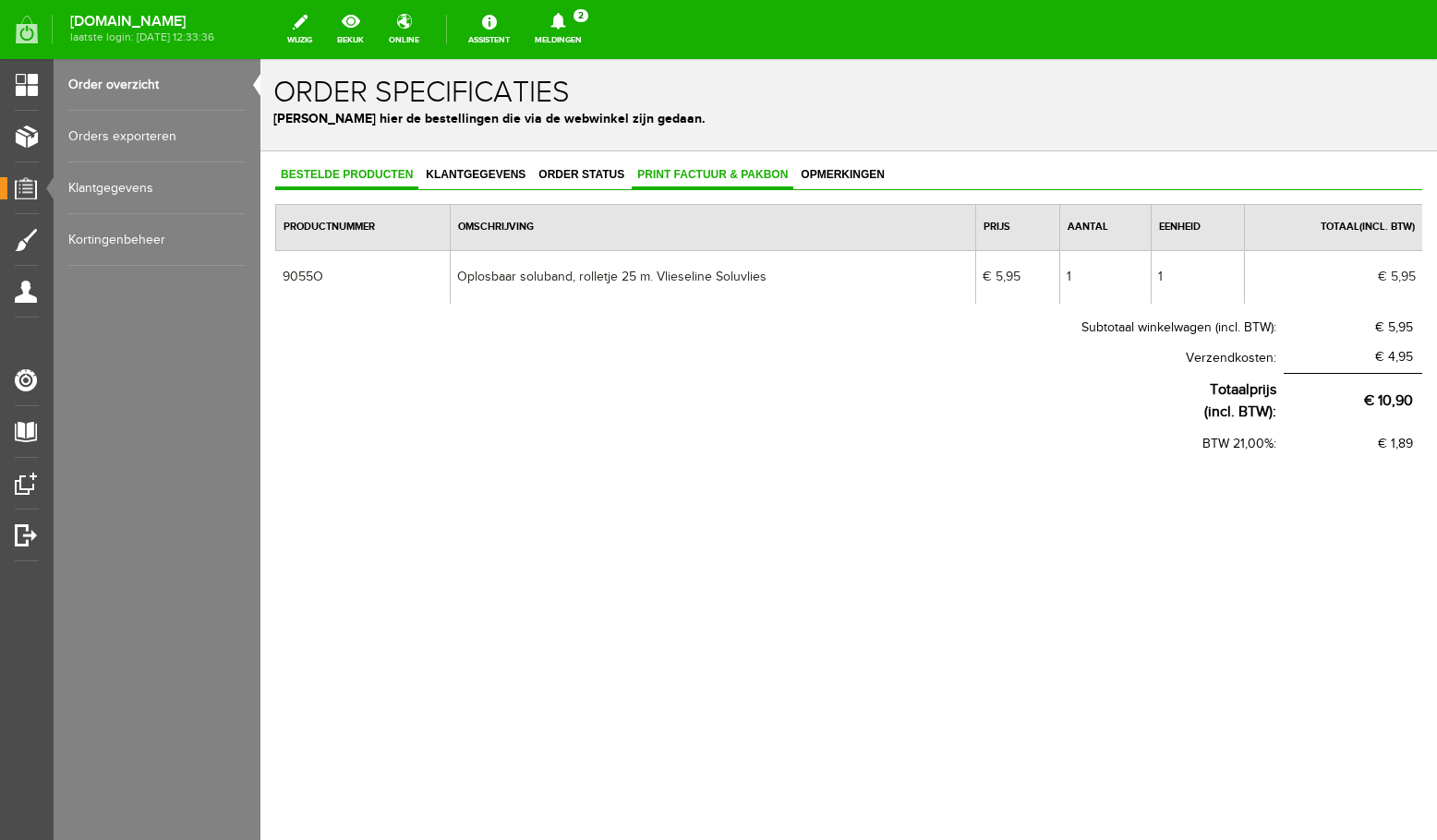
click at [745, 174] on span "Print factuur & pakbon" at bounding box center [713, 173] width 162 height 13
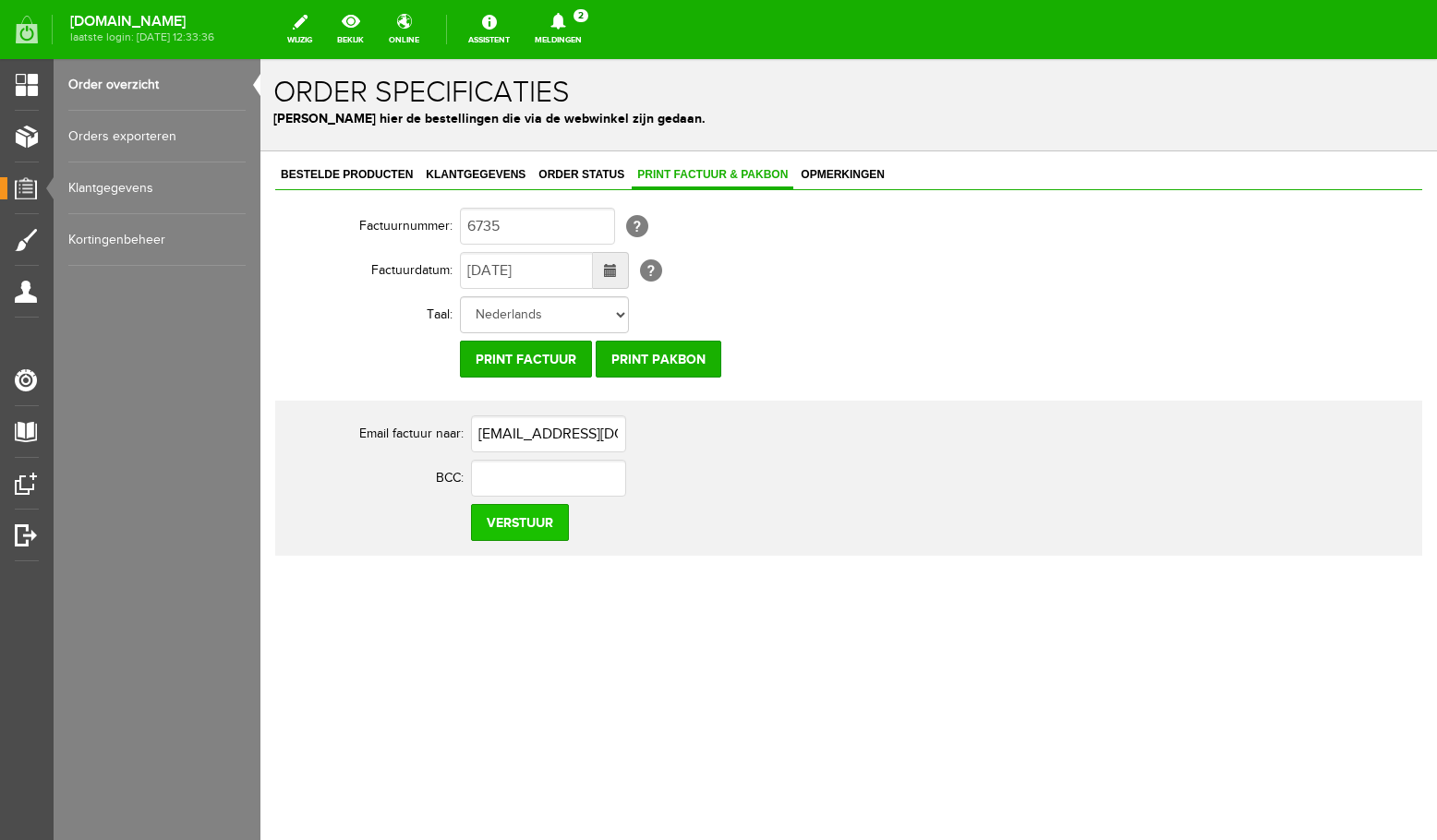
click at [541, 529] on input "Verstuur" at bounding box center [520, 522] width 97 height 37
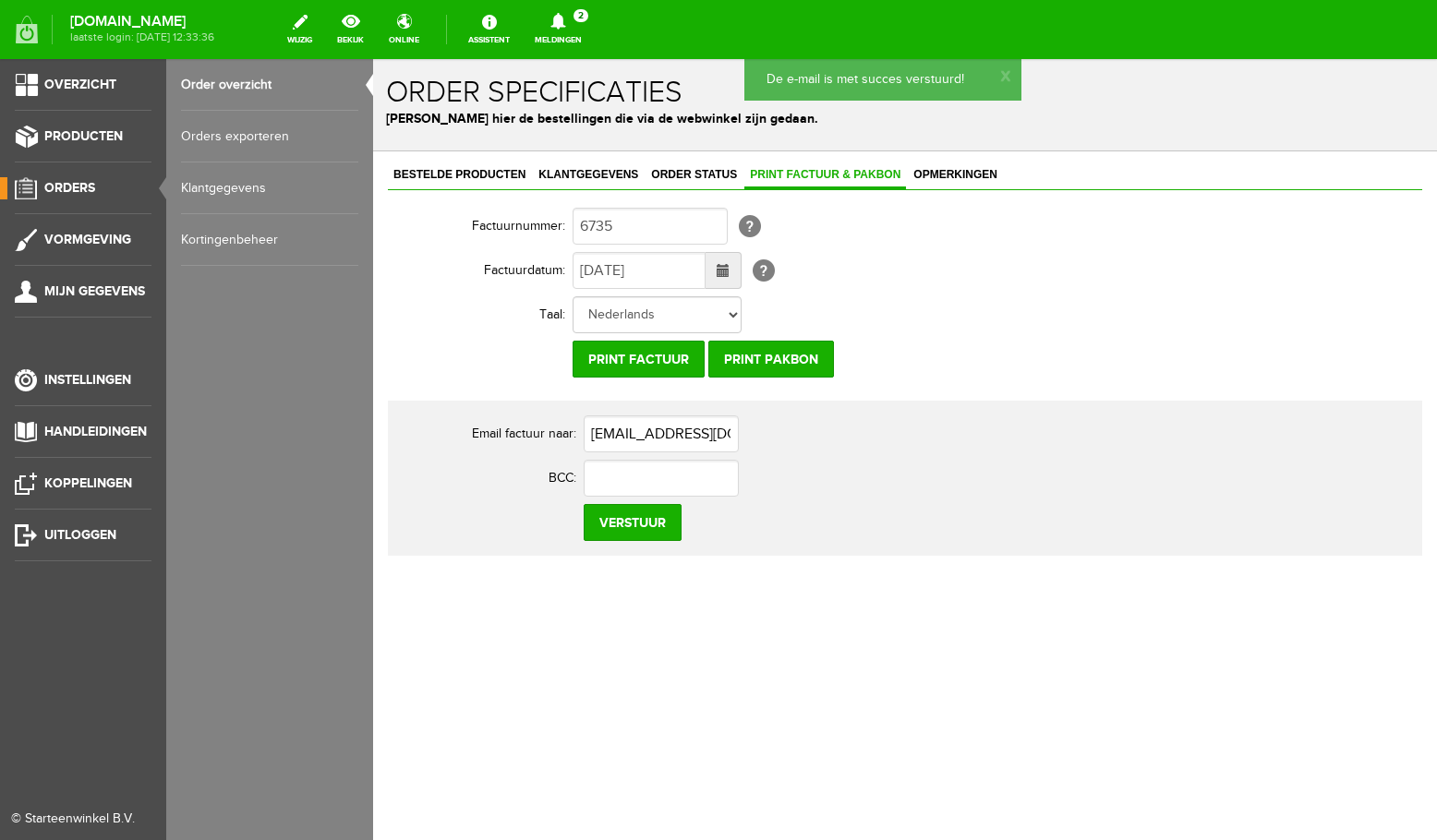
click at [213, 86] on link "Order overzicht" at bounding box center [270, 85] width 177 height 52
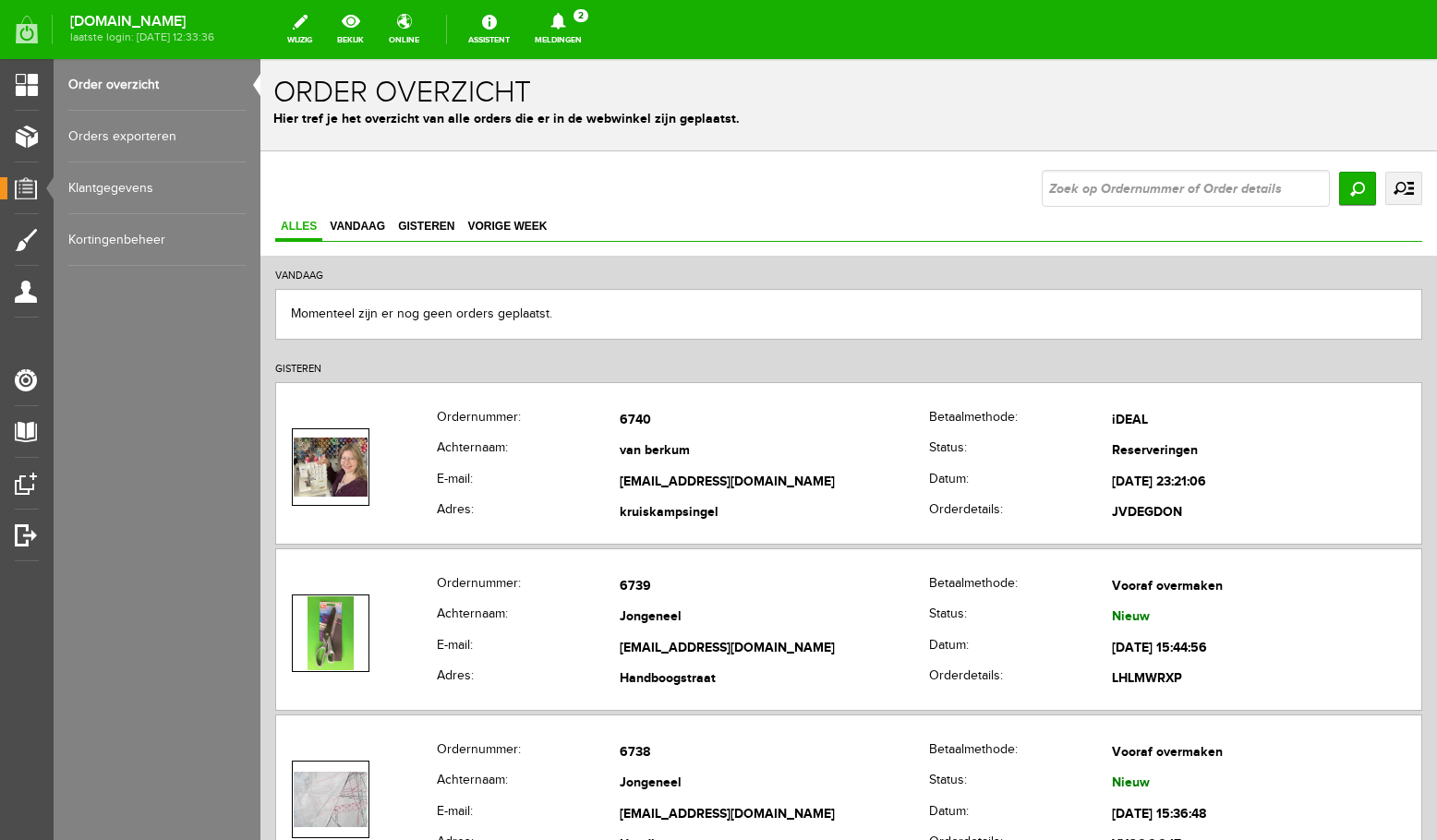
click at [1124, 182] on input "text" at bounding box center [1186, 188] width 289 height 37
type input "6736"
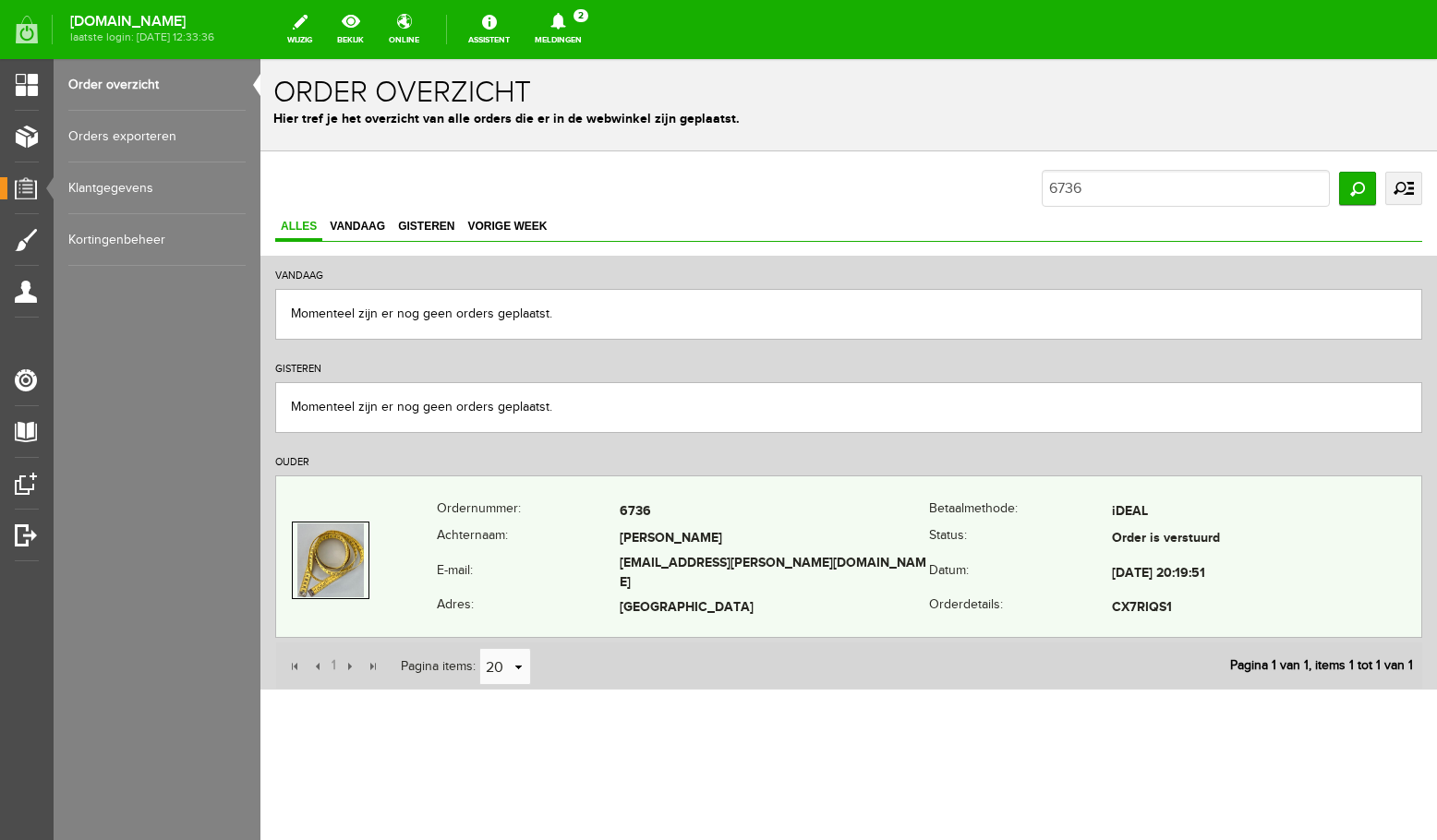
click at [743, 554] on td "[PERSON_NAME]" at bounding box center [774, 539] width 309 height 26
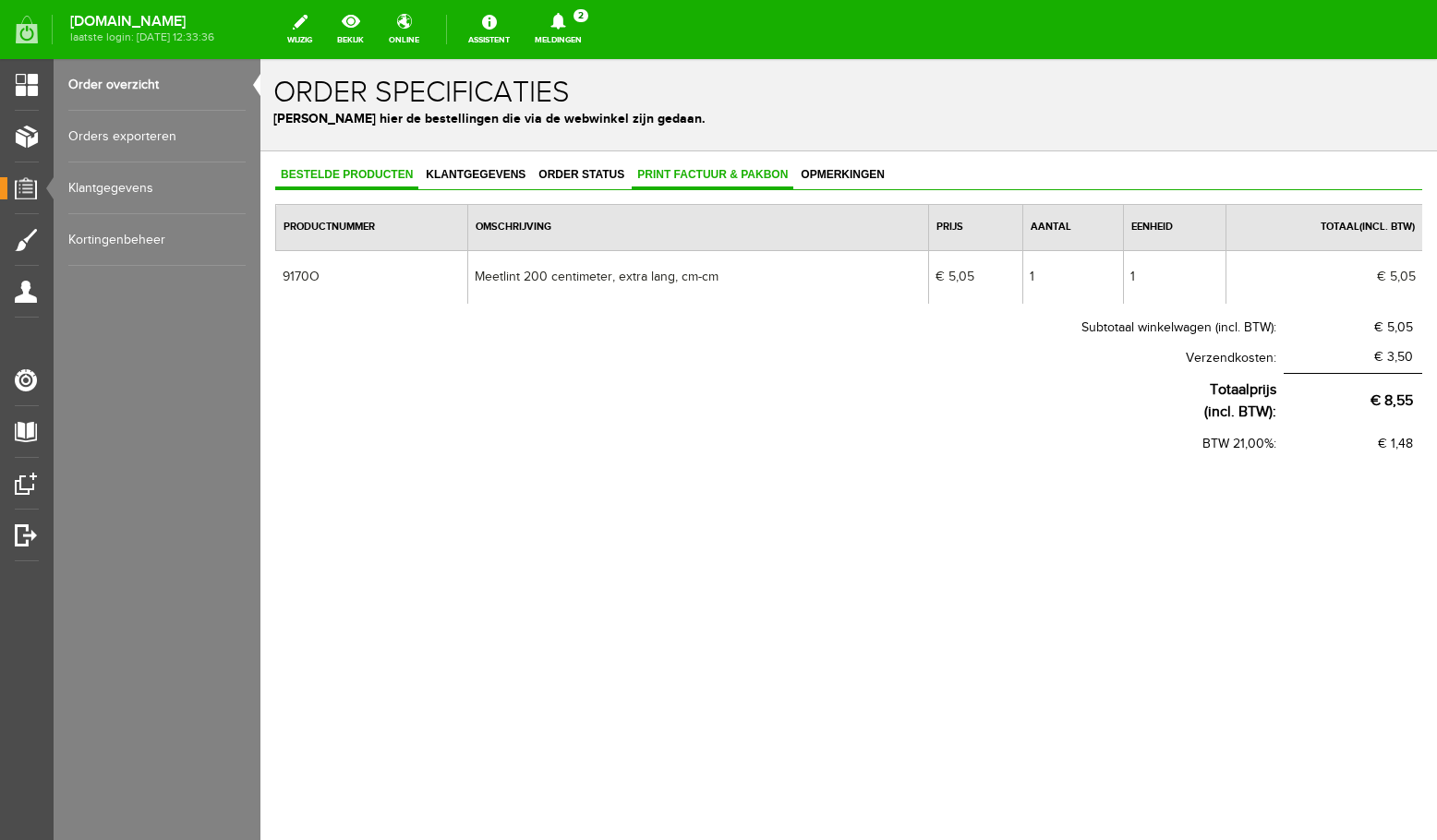
click at [716, 175] on span "Print factuur & pakbon" at bounding box center [713, 173] width 162 height 13
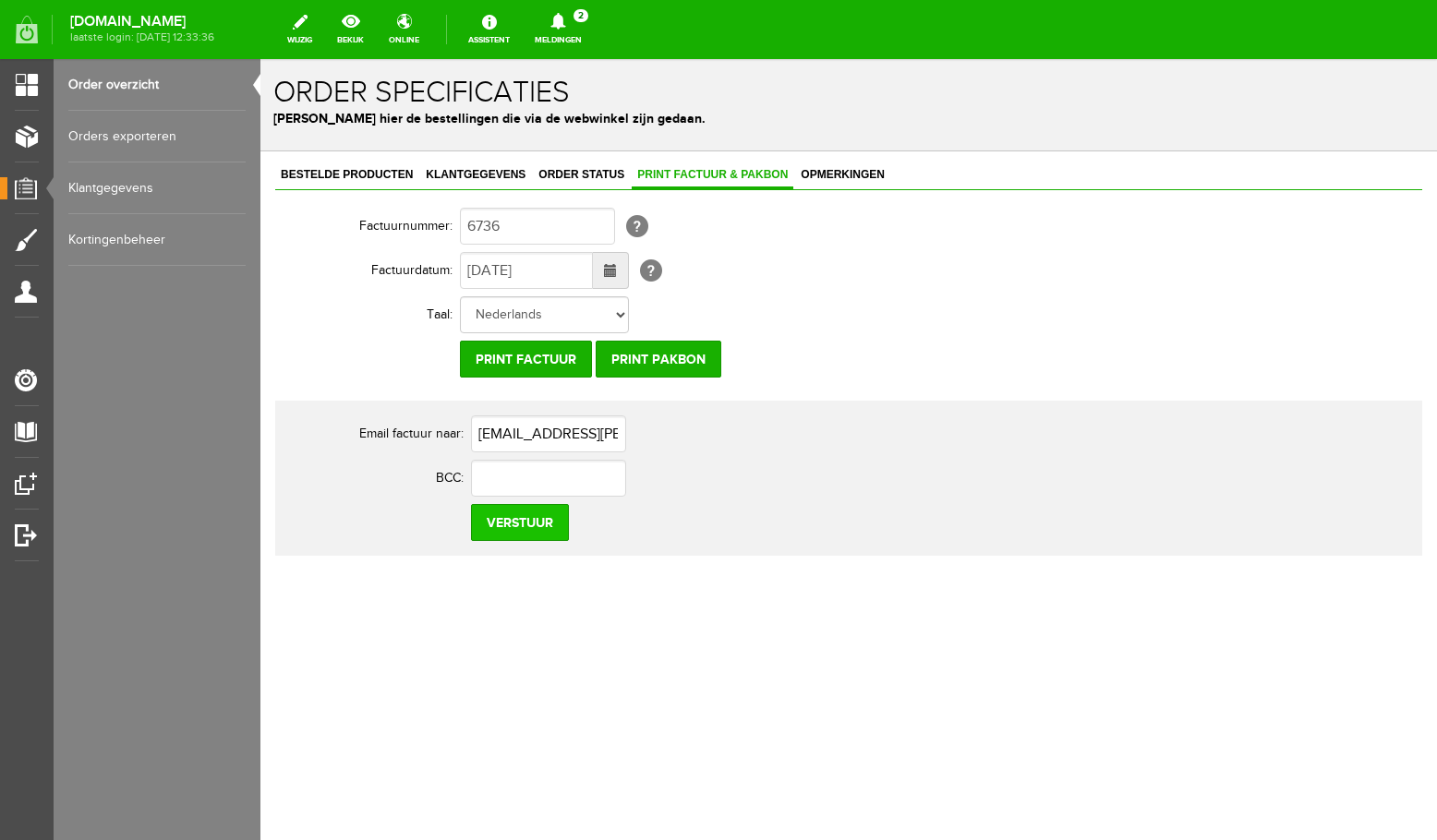
click at [542, 519] on input "Verstuur" at bounding box center [520, 522] width 97 height 37
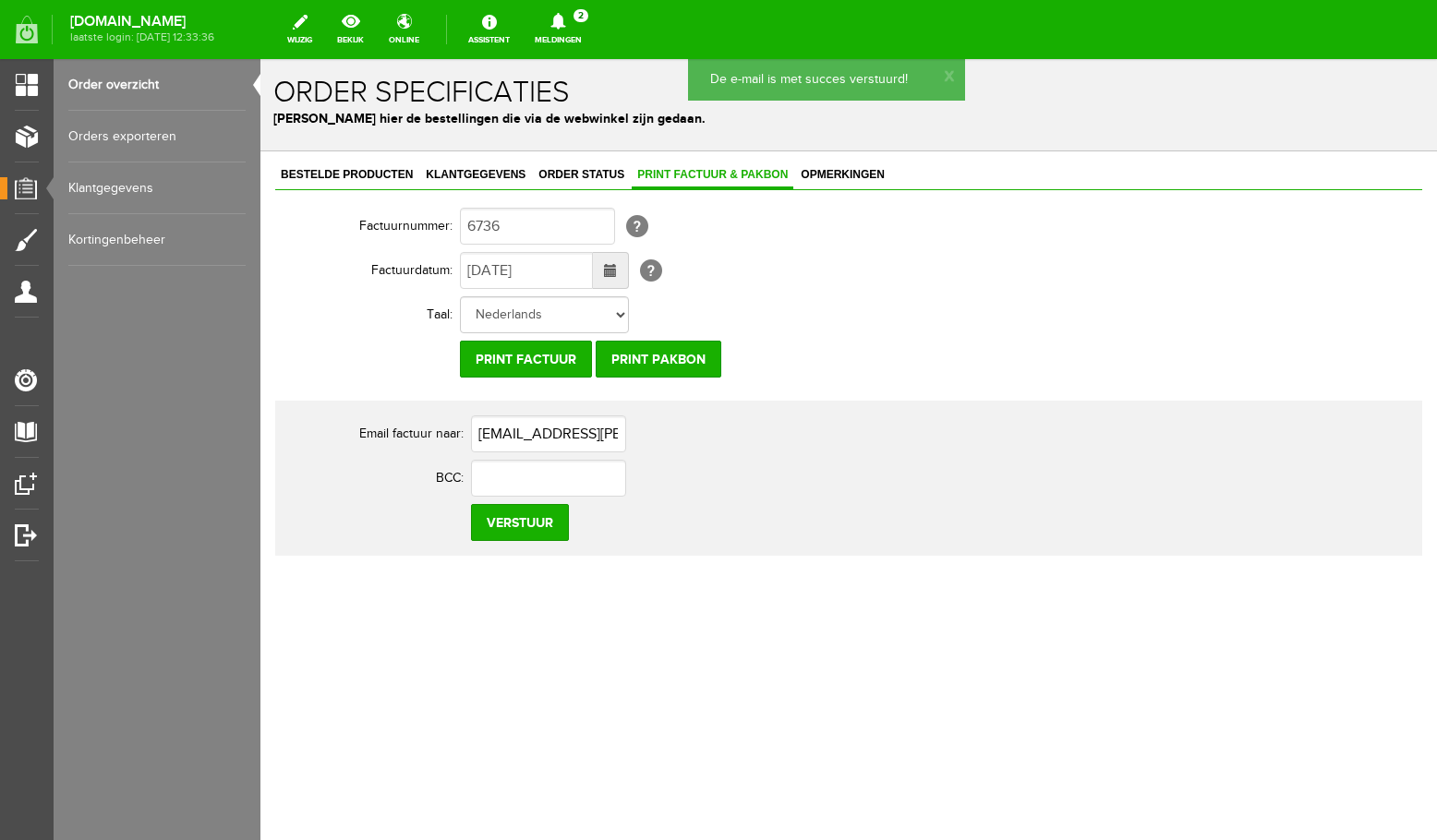
click at [129, 85] on link "Order overzicht" at bounding box center [157, 85] width 177 height 52
